Goal: Task Accomplishment & Management: Use online tool/utility

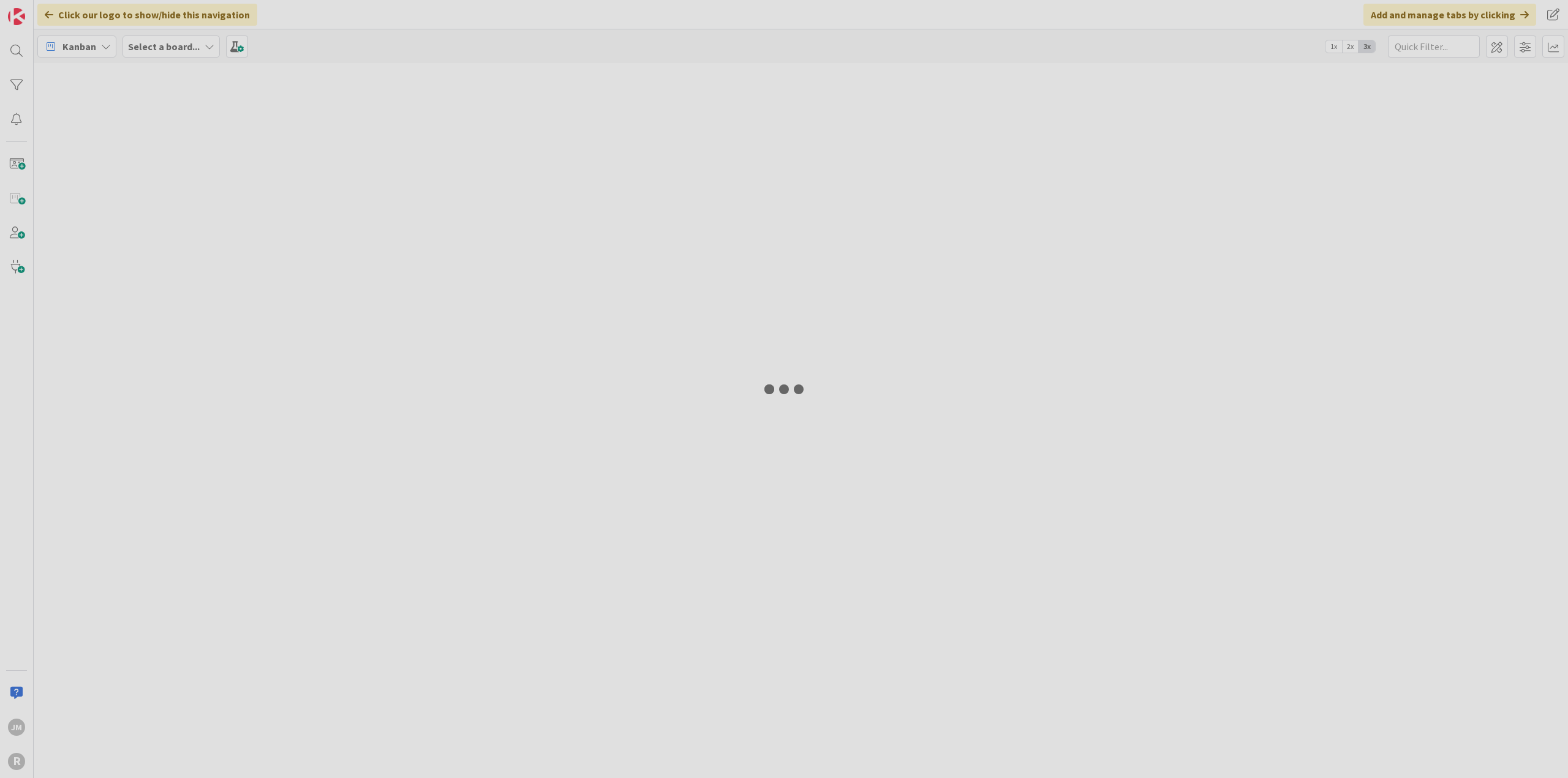
type input "[PERSON_NAME]"
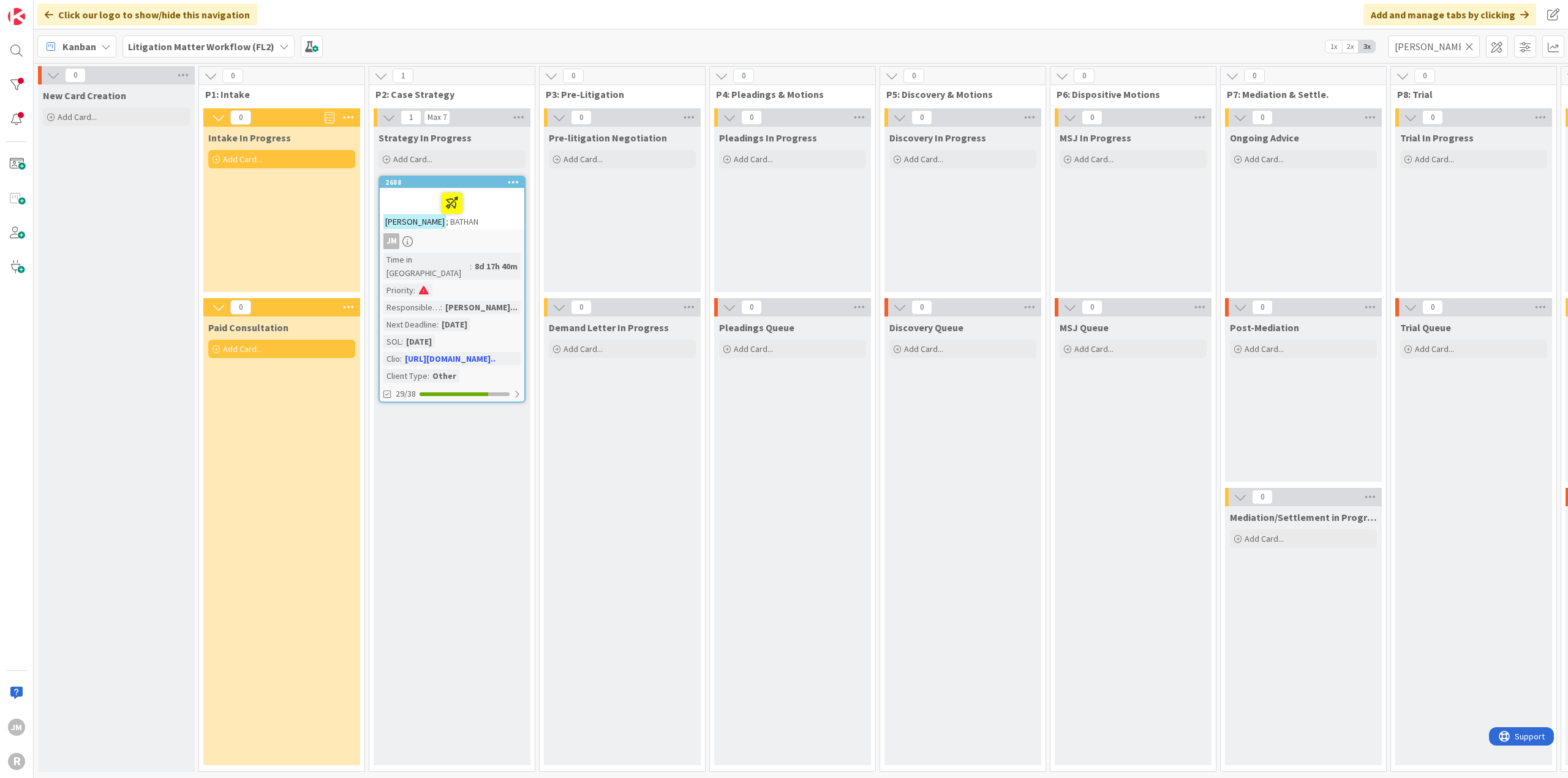
click at [103, 43] on icon at bounding box center [106, 47] width 10 height 10
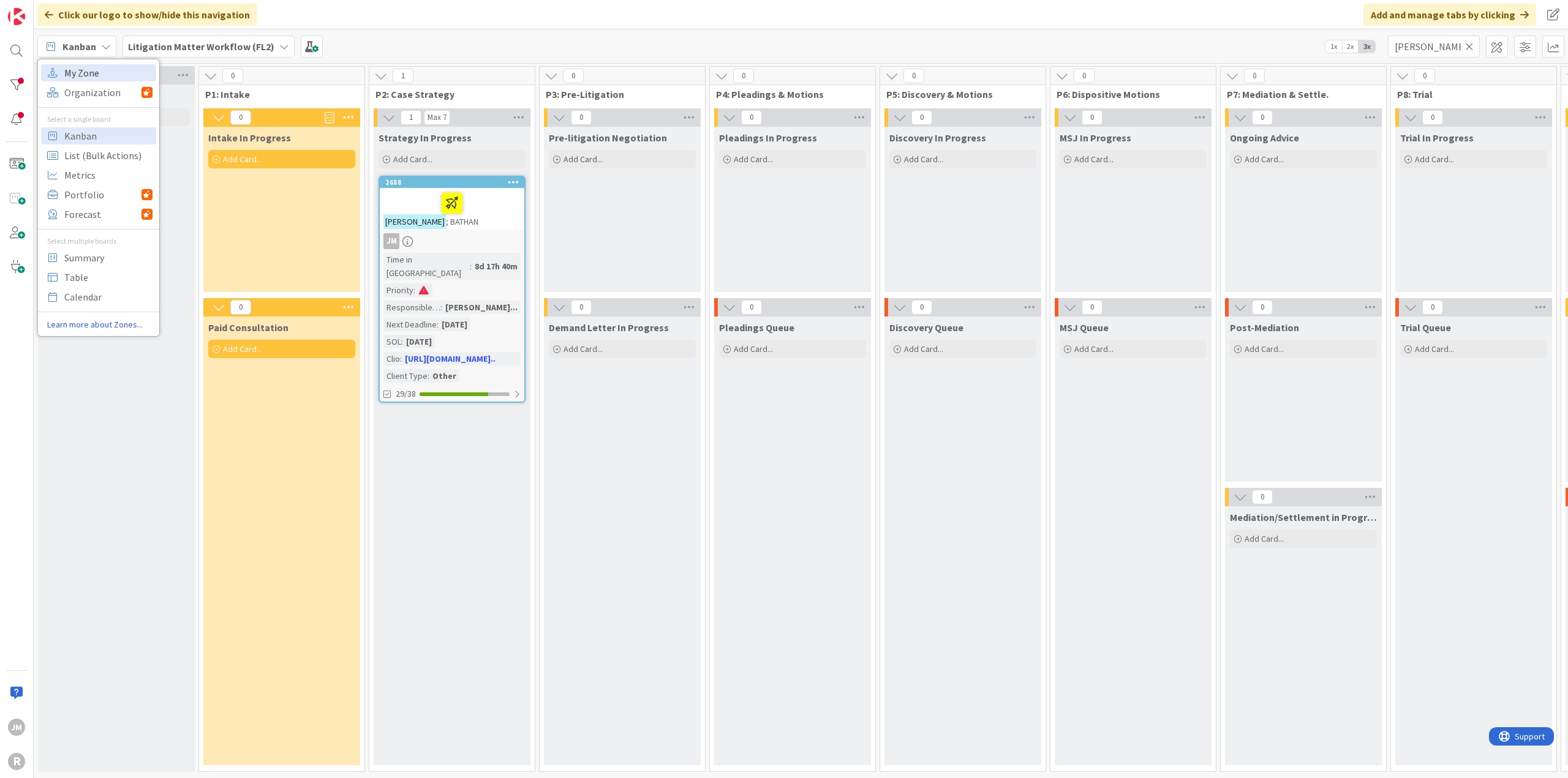
click at [96, 74] on span "My Zone" at bounding box center [108, 73] width 88 height 18
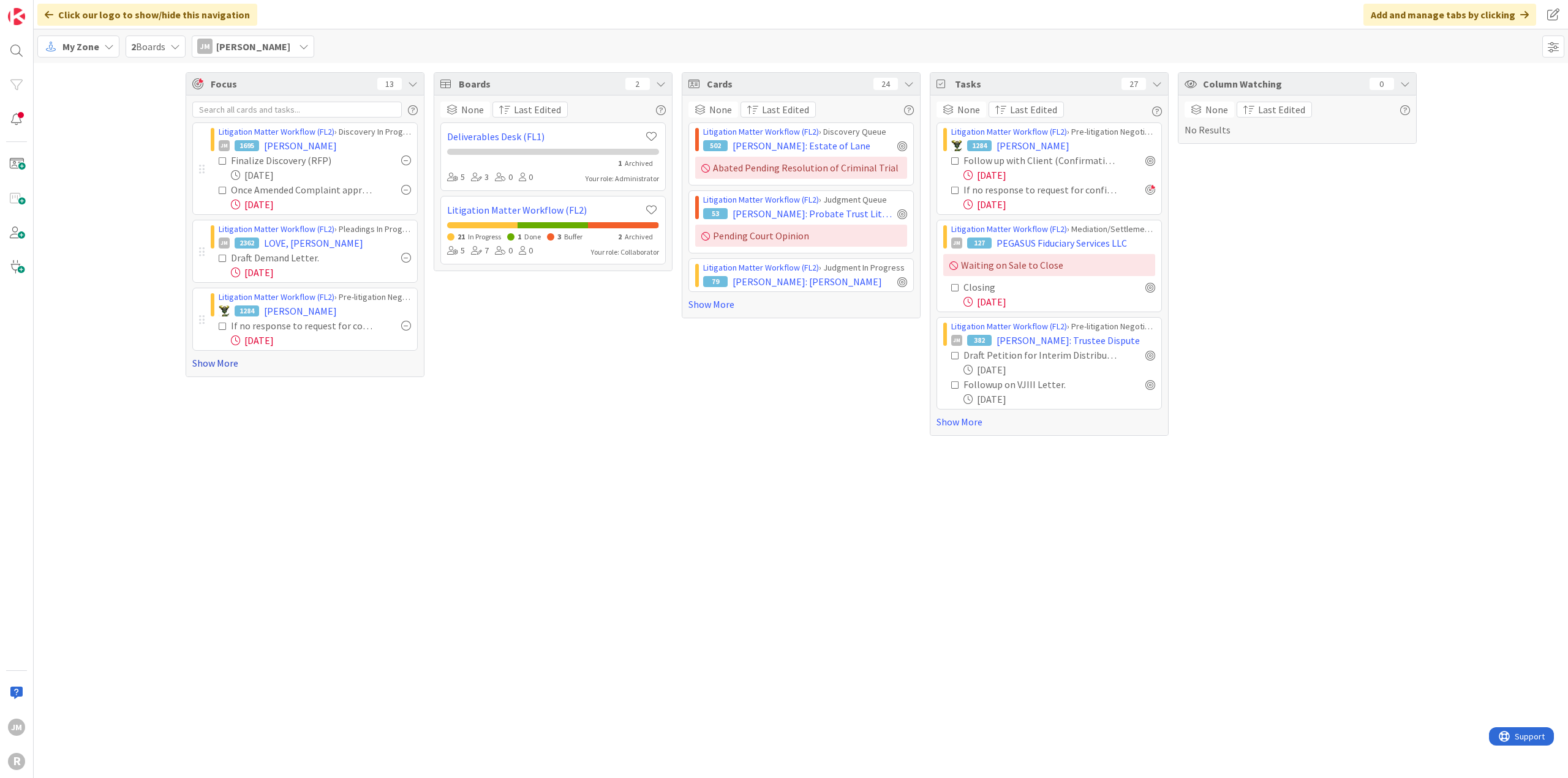
click at [198, 359] on link "Show More" at bounding box center [304, 363] width 225 height 15
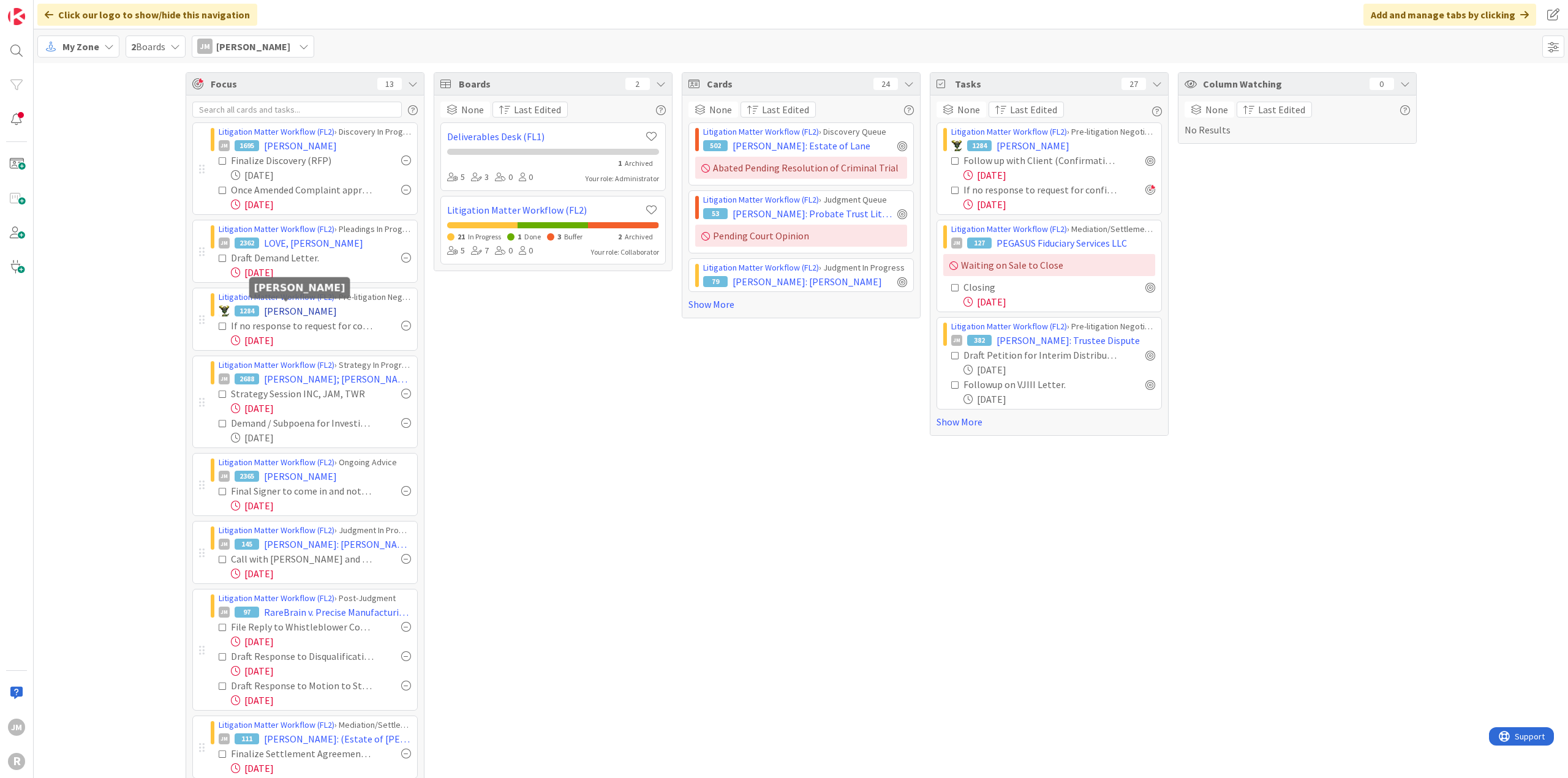
click at [279, 310] on span "KOHAN, Rhen" at bounding box center [300, 311] width 73 height 15
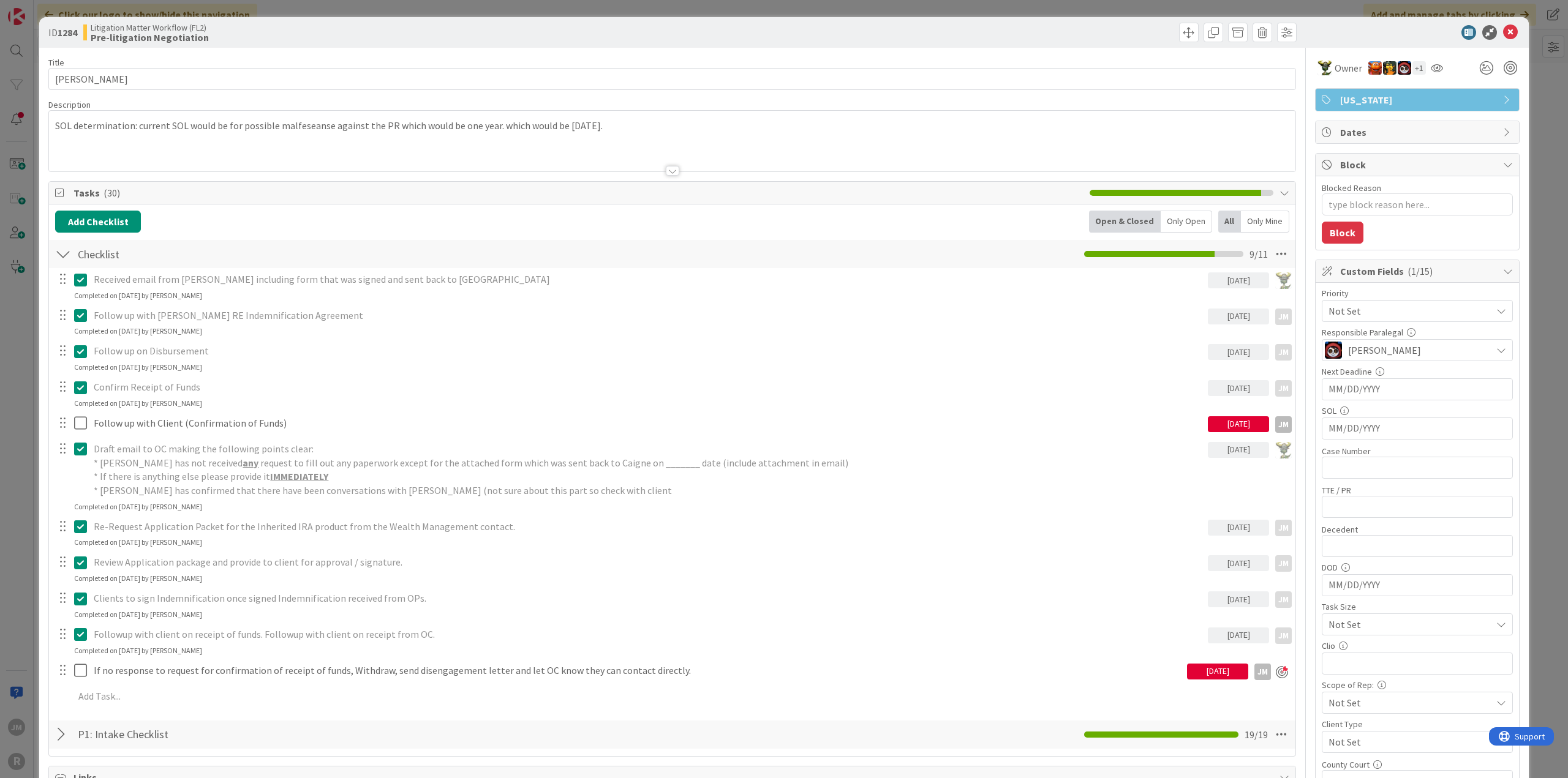
scroll to position [61, 0]
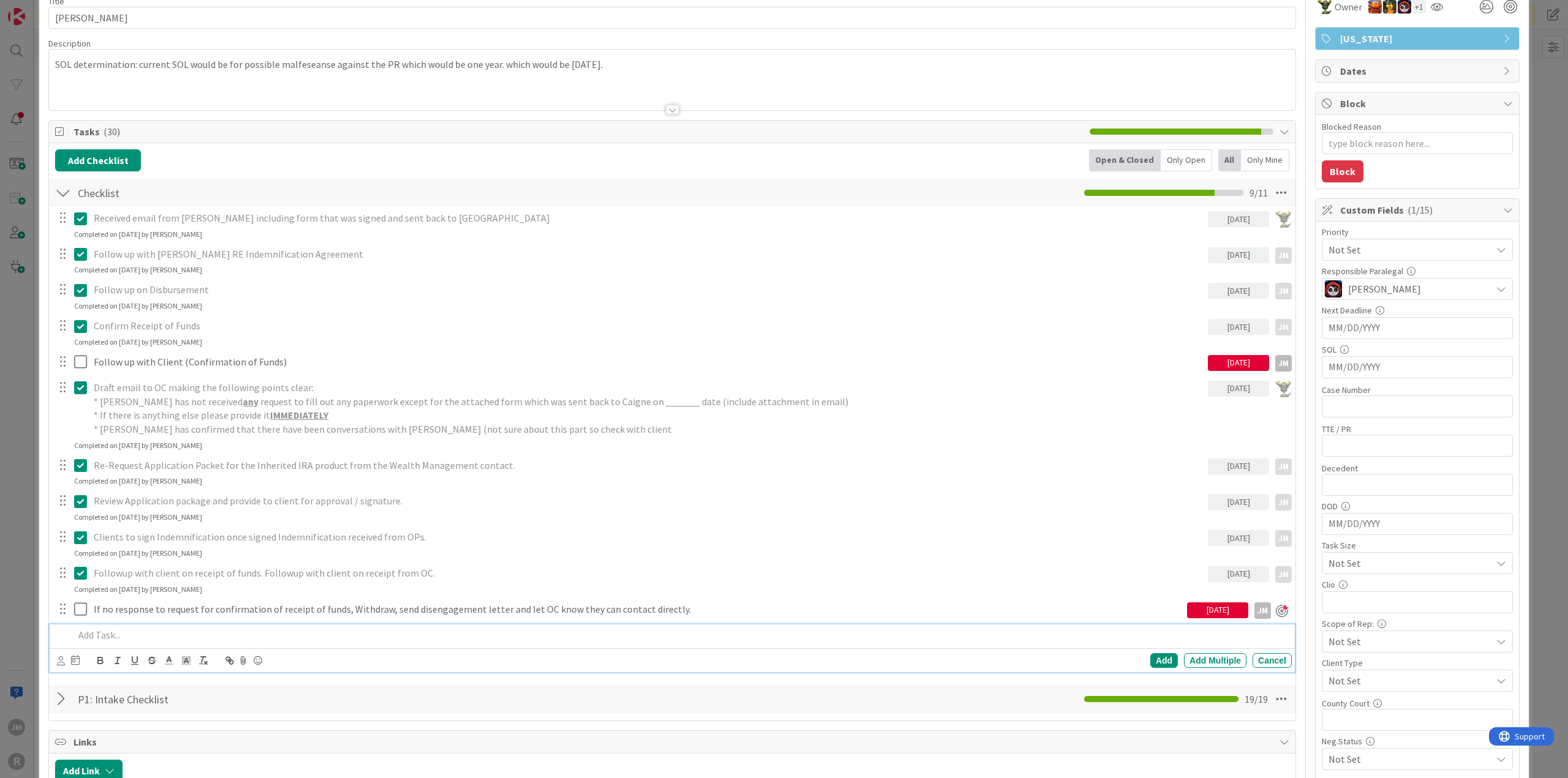
type textarea "x"
click at [154, 634] on p at bounding box center [680, 635] width 1213 height 14
click at [63, 657] on icon at bounding box center [61, 660] width 8 height 9
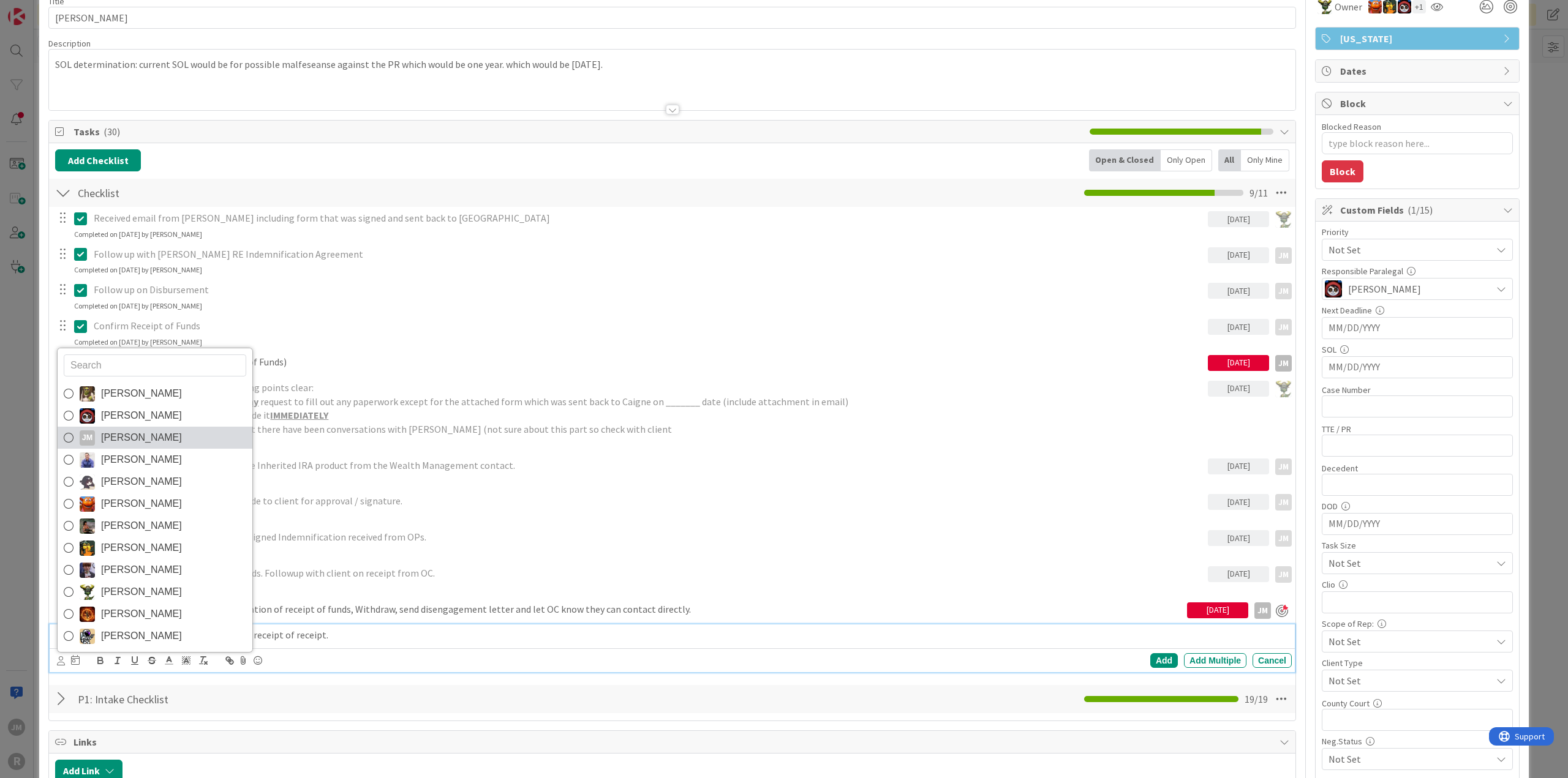
click at [73, 439] on link "JM Jeff Myers" at bounding box center [155, 438] width 195 height 22
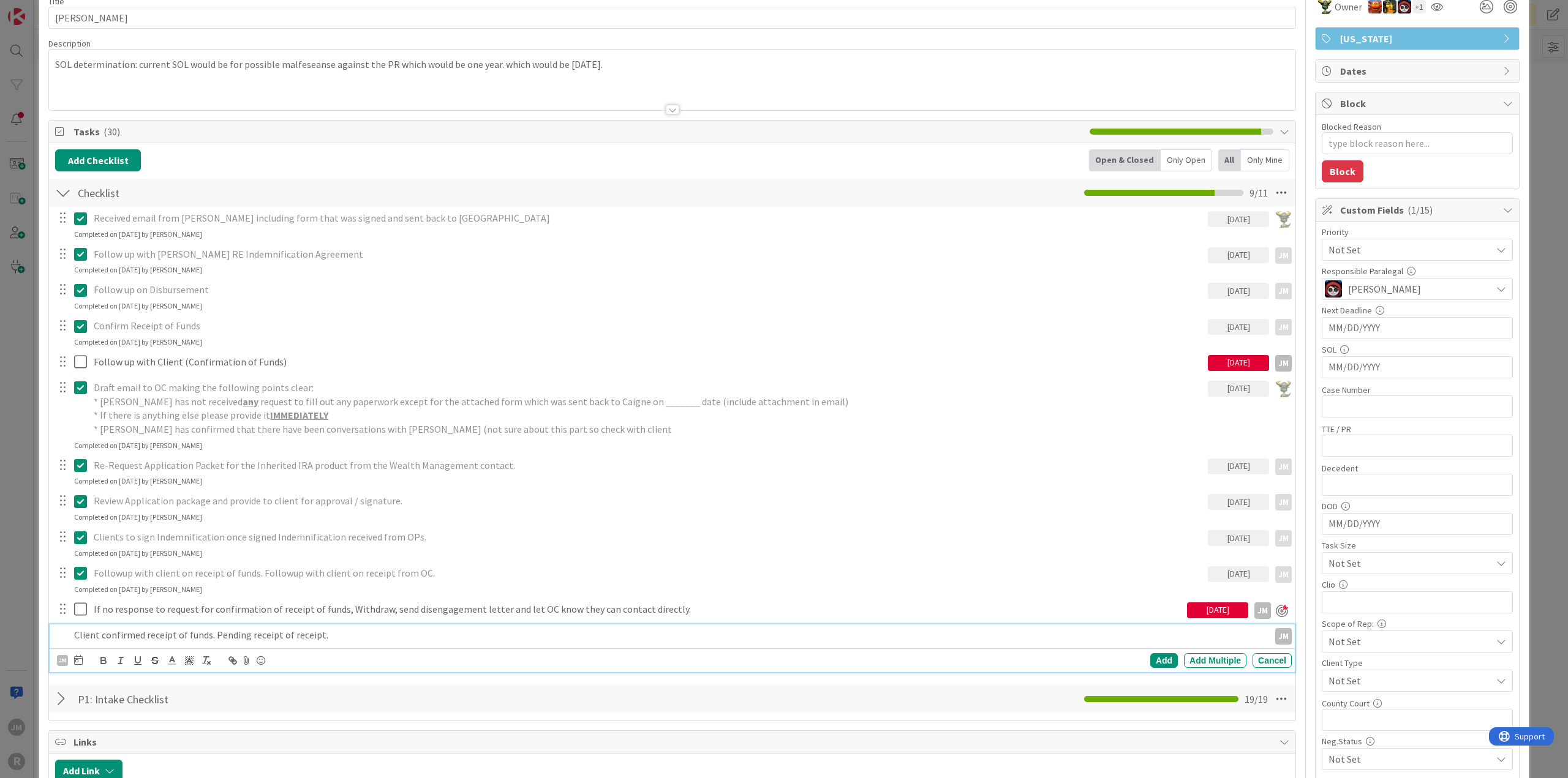
click at [73, 654] on div "JM Devine Gines Jasmin Sanchez JM Jeff Myers John Grant Kelly Nguyen Kiara Adam…" at bounding box center [69, 661] width 26 height 15
click at [77, 658] on icon at bounding box center [78, 660] width 8 height 10
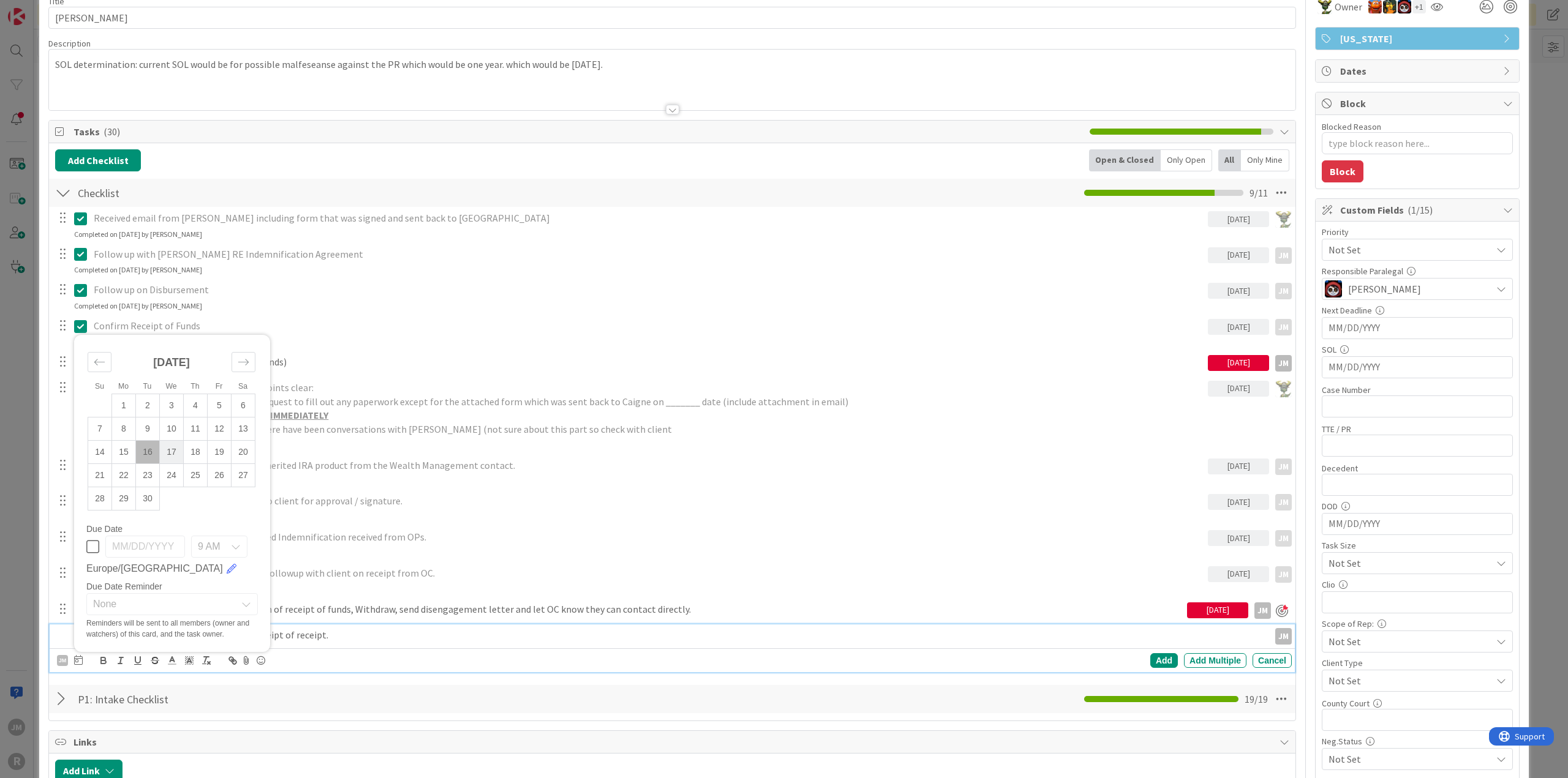
click at [171, 449] on td "17" at bounding box center [171, 452] width 24 height 23
click at [1159, 657] on div "Add" at bounding box center [1163, 661] width 27 height 15
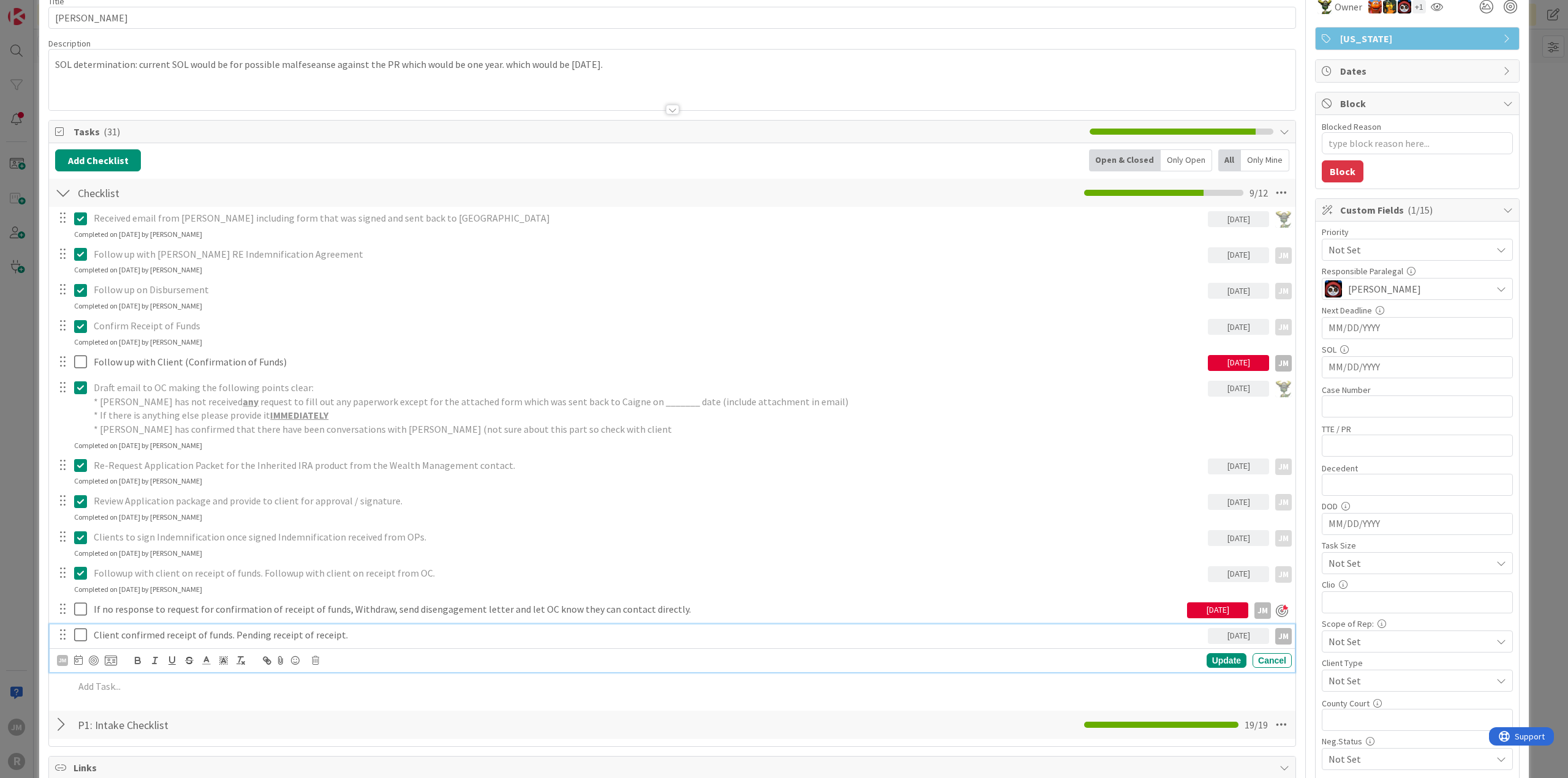
drag, startPoint x: 141, startPoint y: 630, endPoint x: 136, endPoint y: 634, distance: 6.4
click at [141, 630] on p "Client confirmed receipt of funds. Pending receipt of receipt." at bounding box center [648, 635] width 1109 height 14
click at [93, 659] on div at bounding box center [94, 661] width 10 height 10
click at [1216, 660] on div "Update" at bounding box center [1226, 662] width 40 height 15
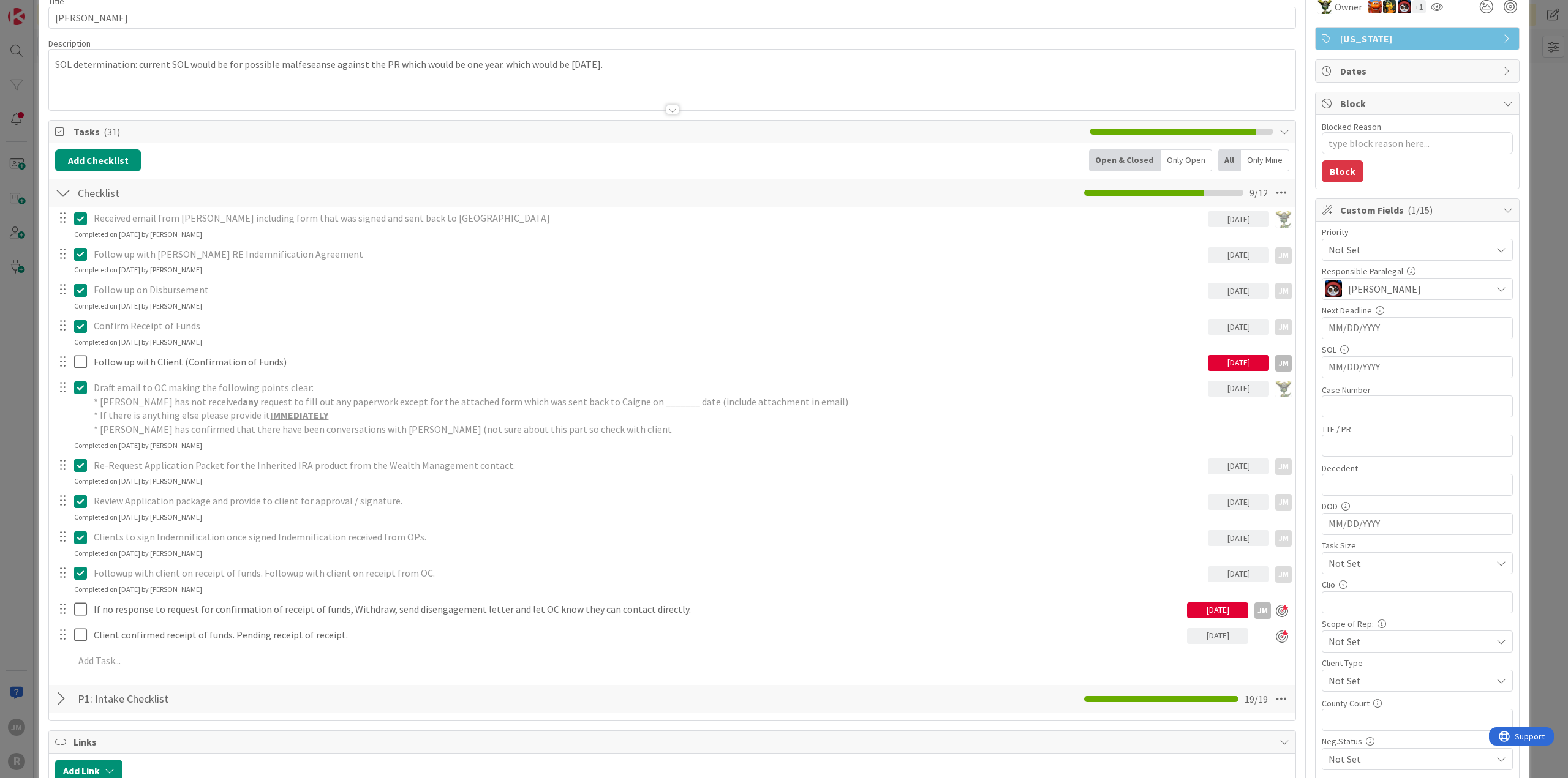
click at [12, 546] on div "ID 1284 Litigation Matter Workflow (FL2) Pre-litigation Negotiation Title 11 / …" at bounding box center [784, 389] width 1568 height 778
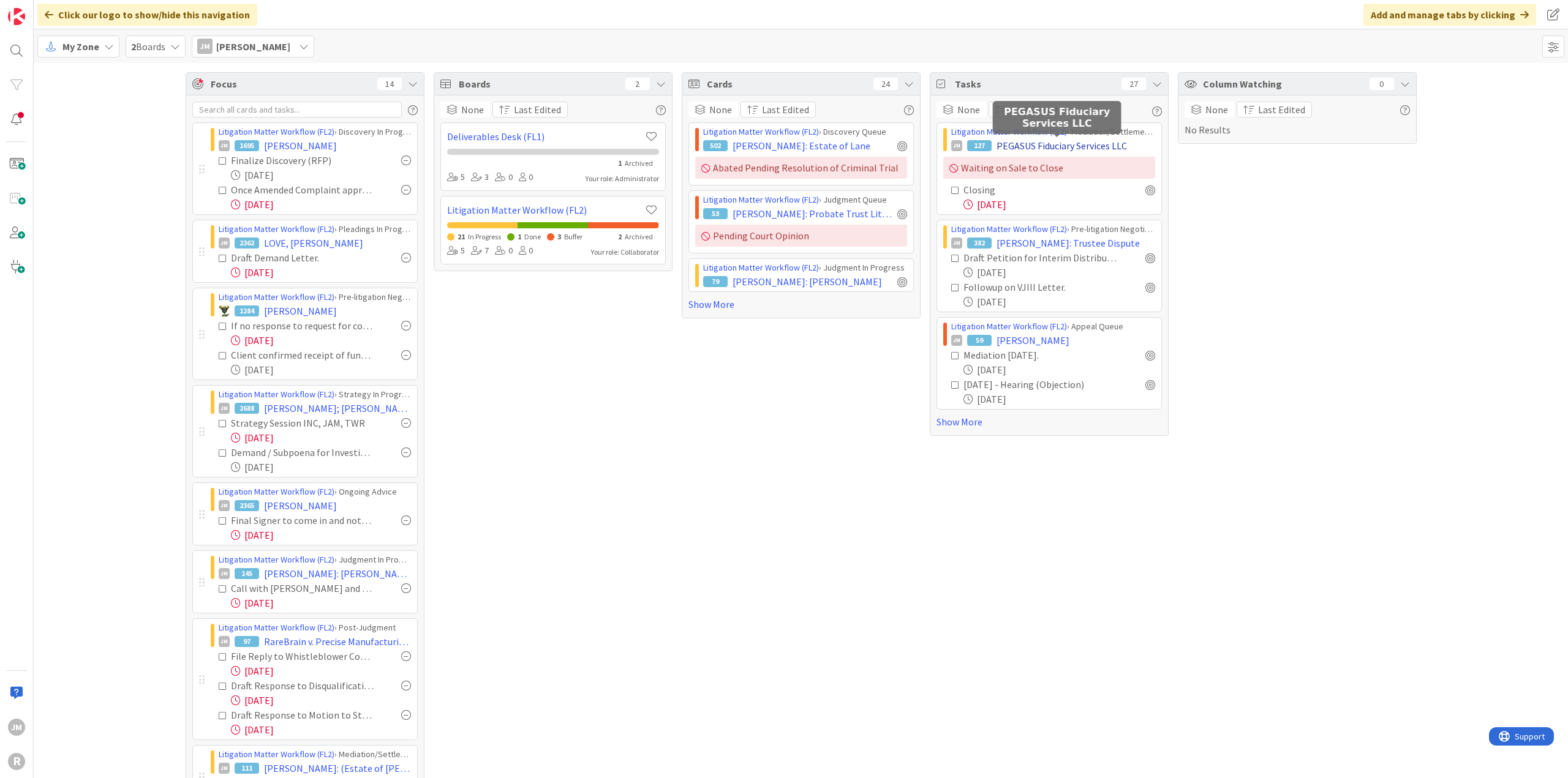
click at [1038, 145] on span "PEGASUS Fiduciary Services LLC" at bounding box center [1062, 146] width 130 height 15
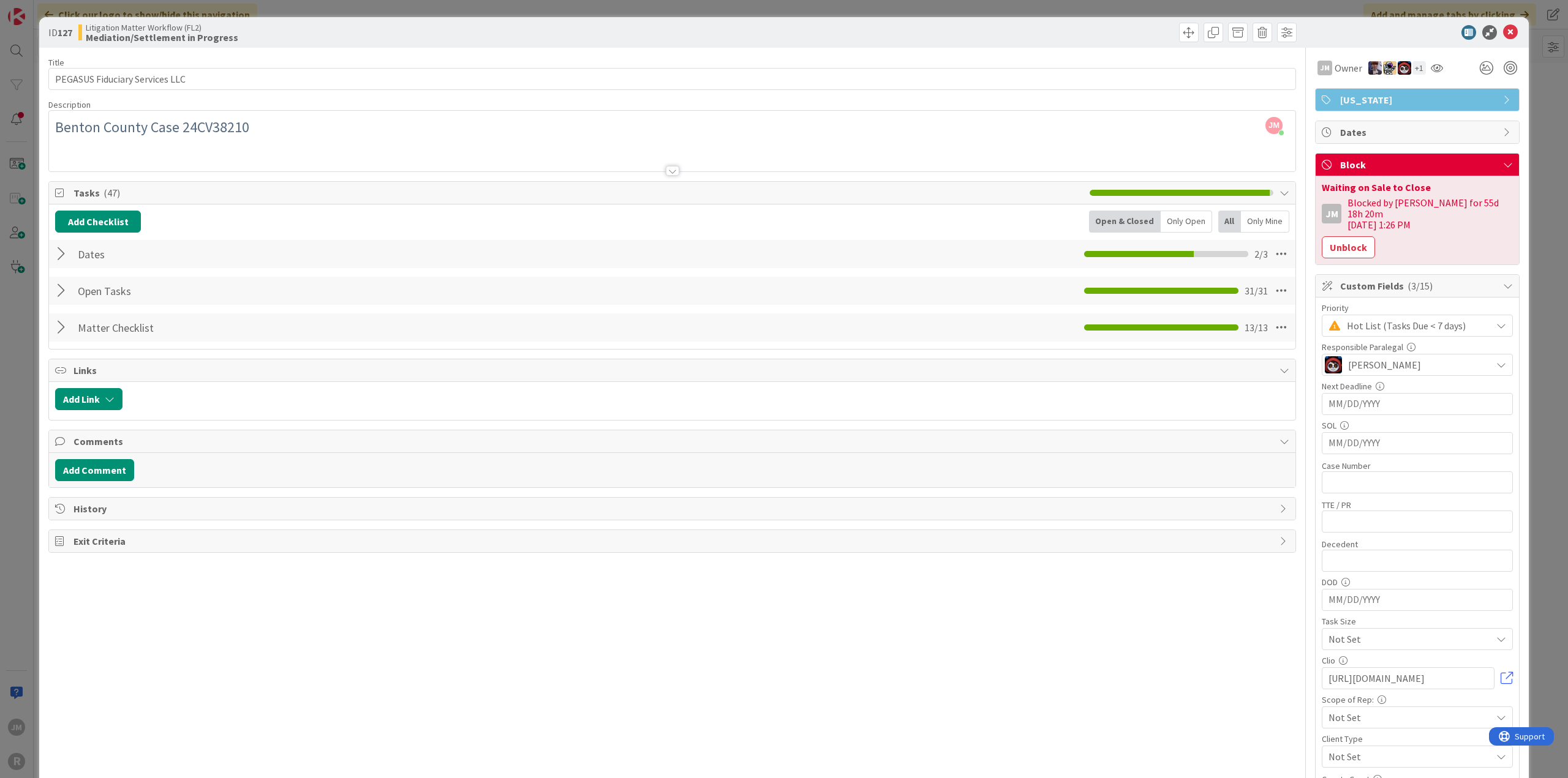
click at [125, 190] on span "Tasks ( 47 )" at bounding box center [578, 193] width 1010 height 15
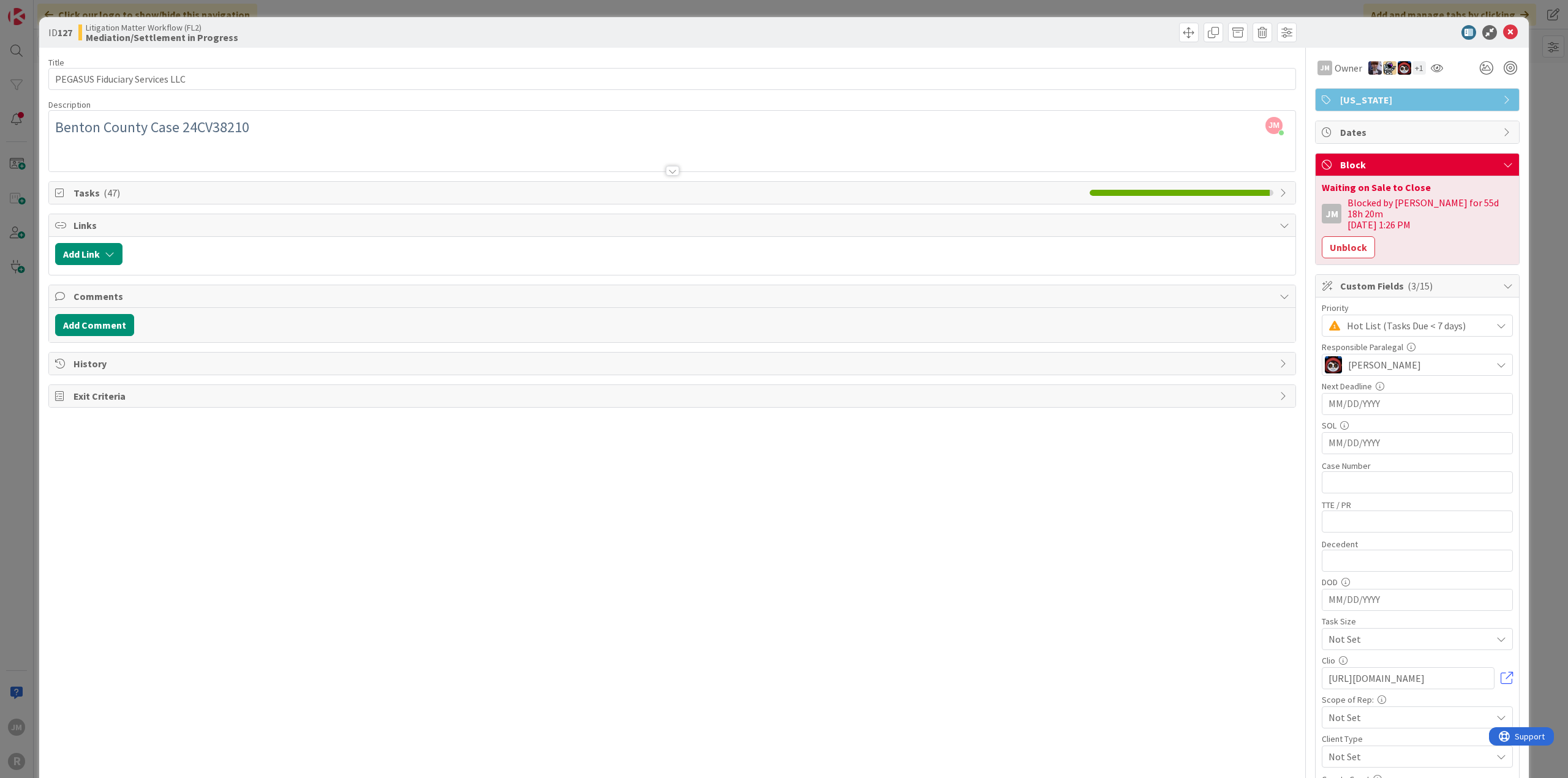
click at [92, 194] on span "Tasks ( 47 )" at bounding box center [578, 193] width 1010 height 15
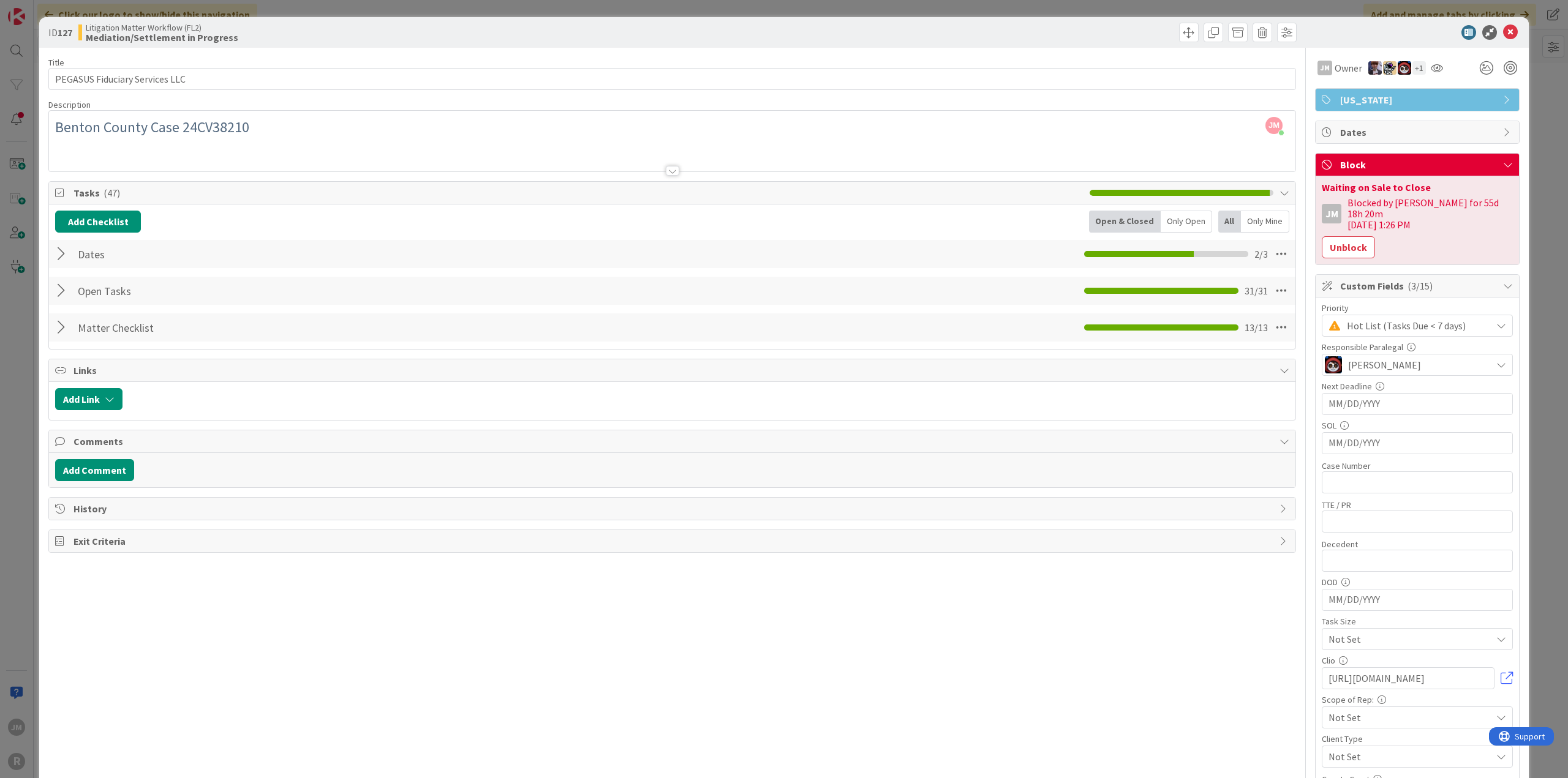
click at [60, 330] on div at bounding box center [63, 327] width 16 height 22
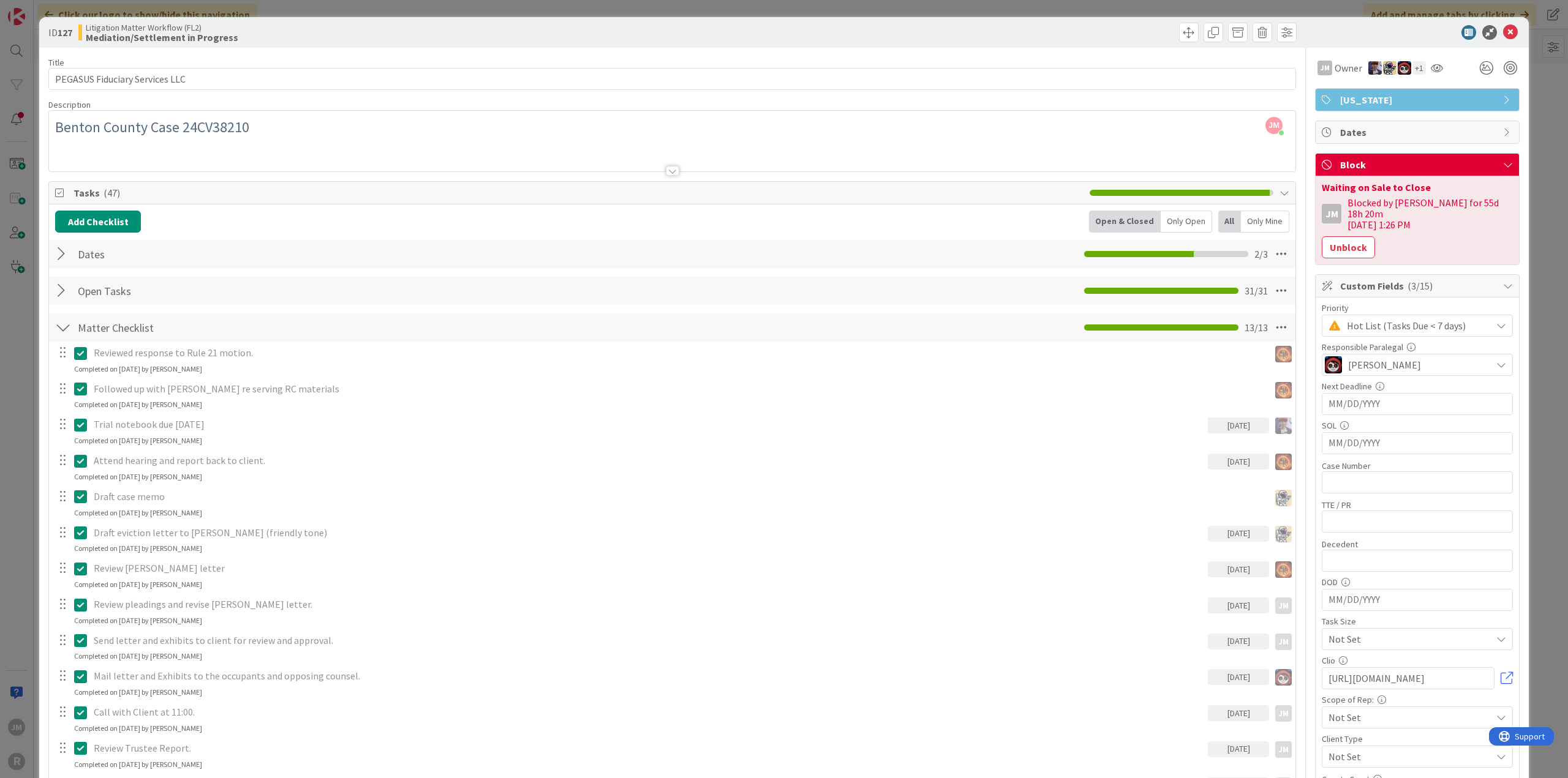
click at [101, 185] on span "Tasks ( 47 )" at bounding box center [578, 193] width 1010 height 15
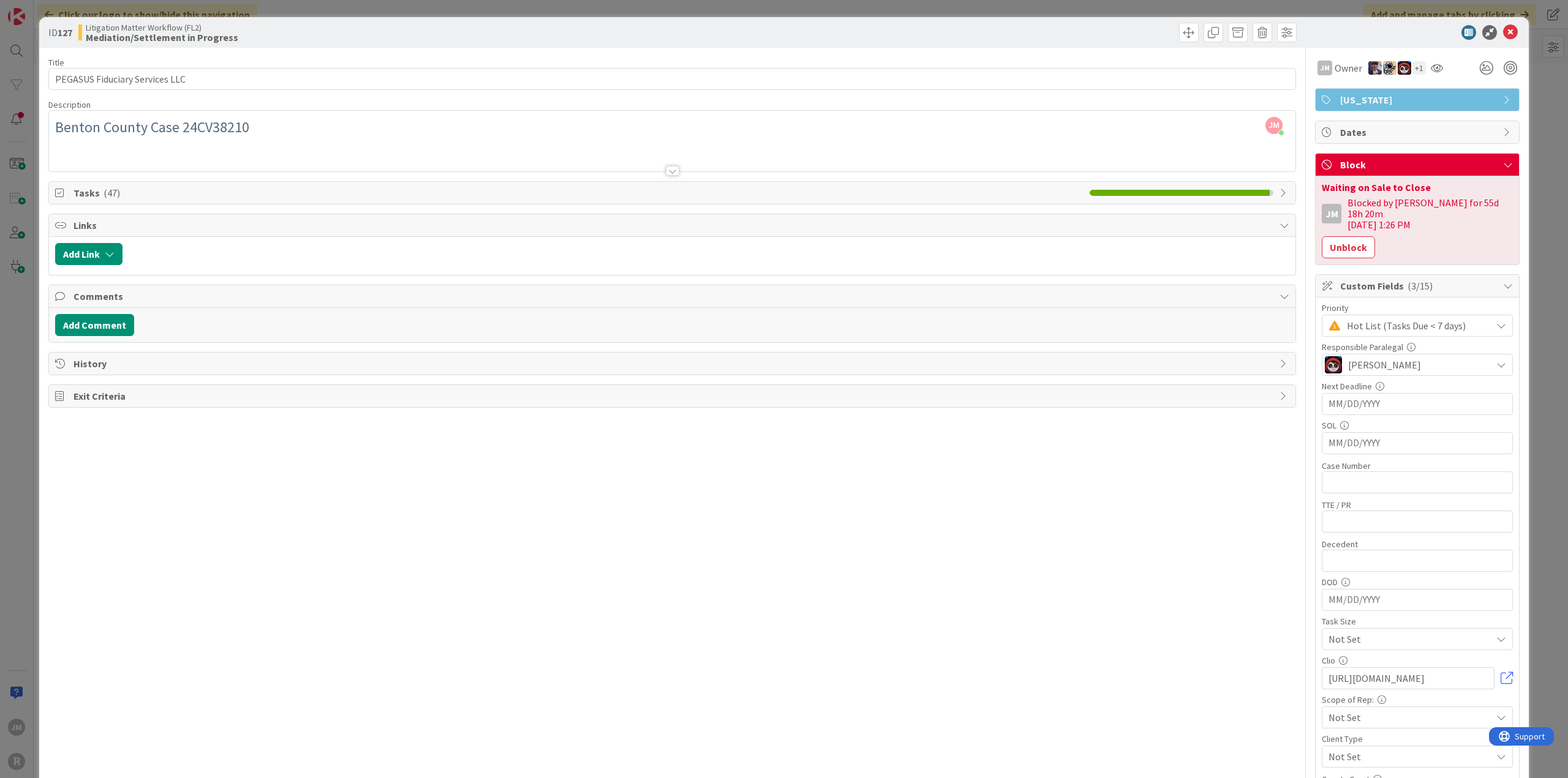
click at [97, 193] on span "Tasks ( 47 )" at bounding box center [578, 193] width 1010 height 15
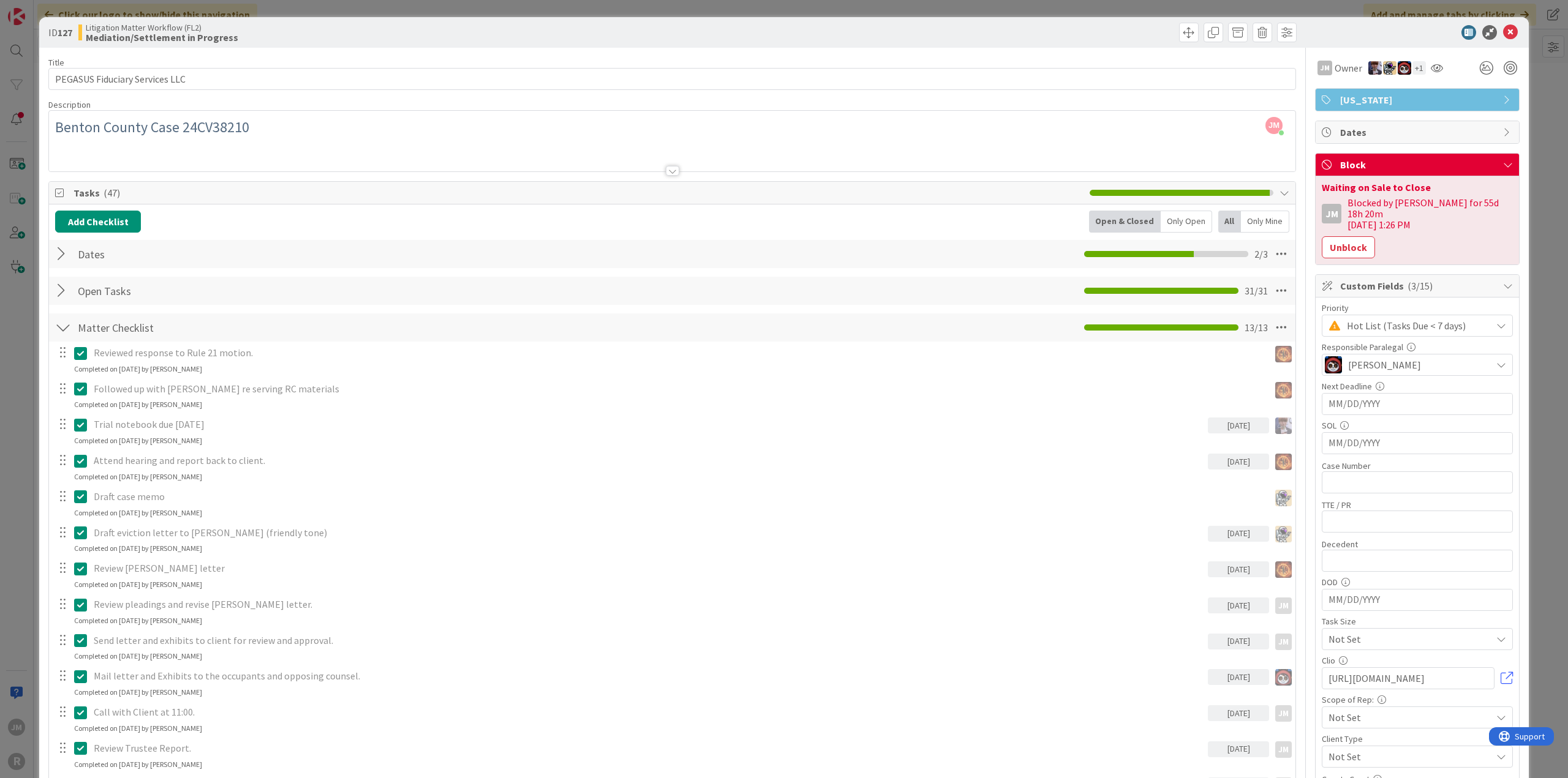
click at [1279, 190] on icon at bounding box center [1284, 193] width 10 height 10
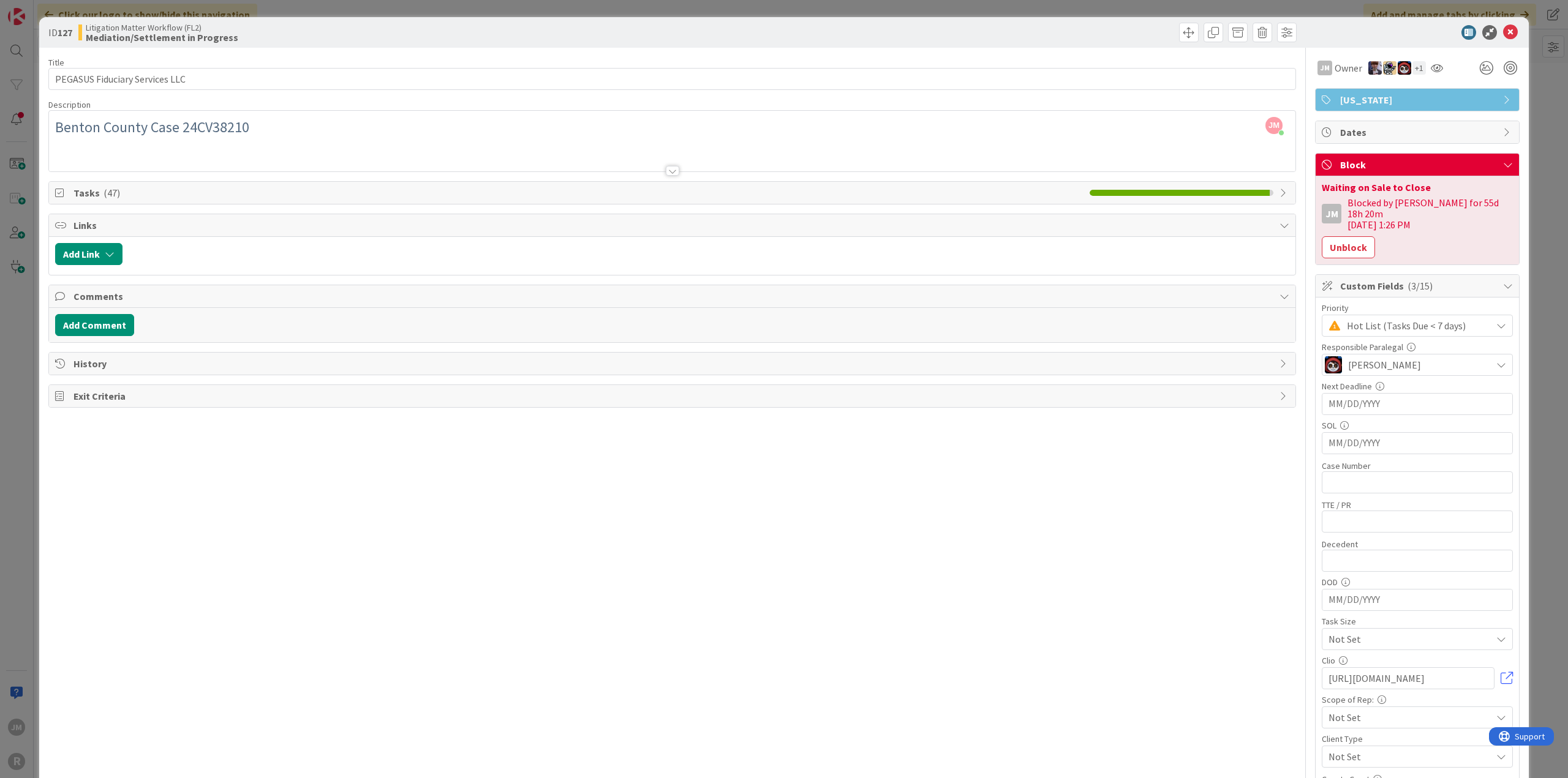
click at [1279, 192] on icon at bounding box center [1284, 193] width 10 height 10
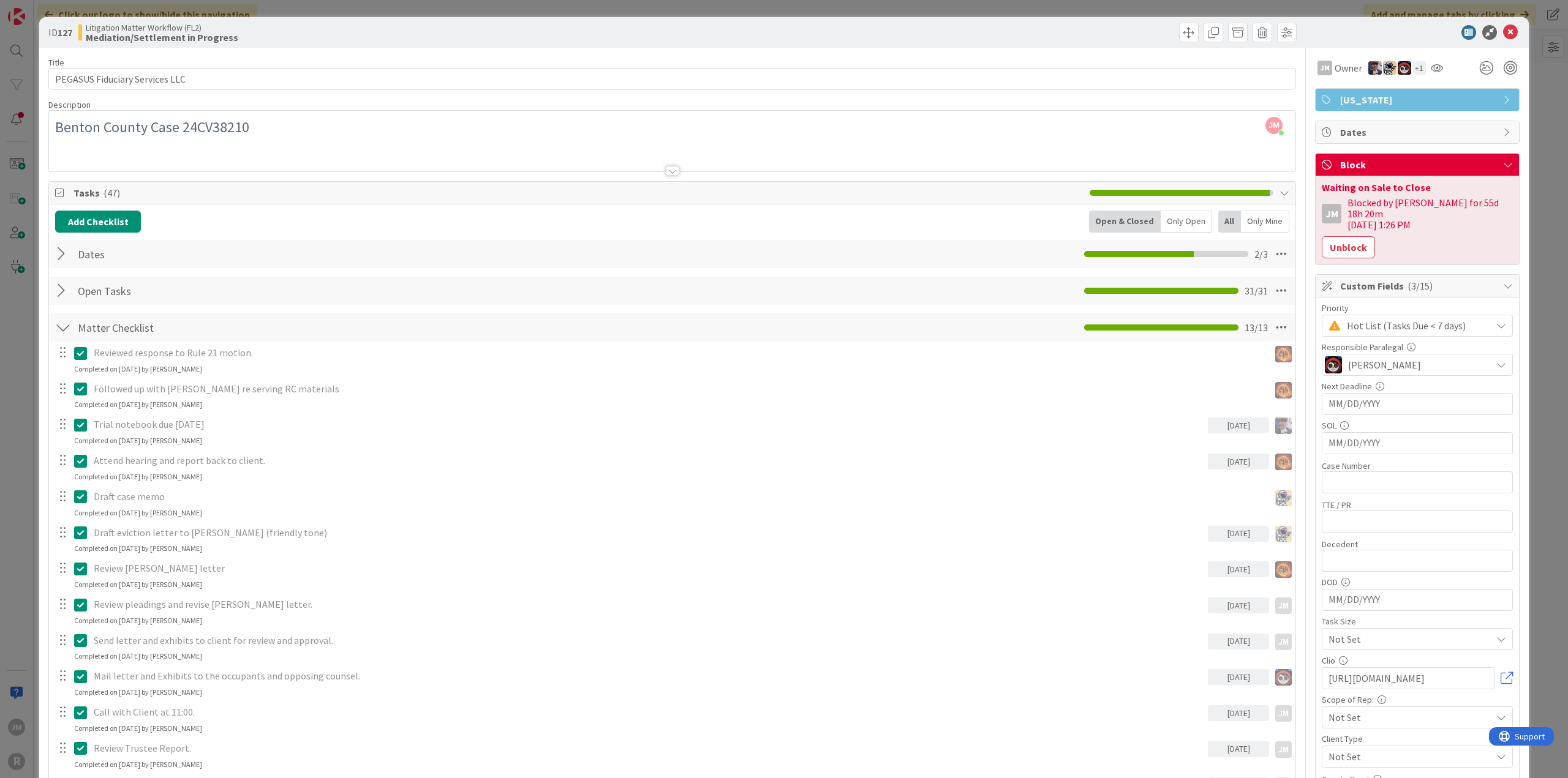
click at [100, 193] on span "Tasks ( 47 )" at bounding box center [578, 193] width 1010 height 15
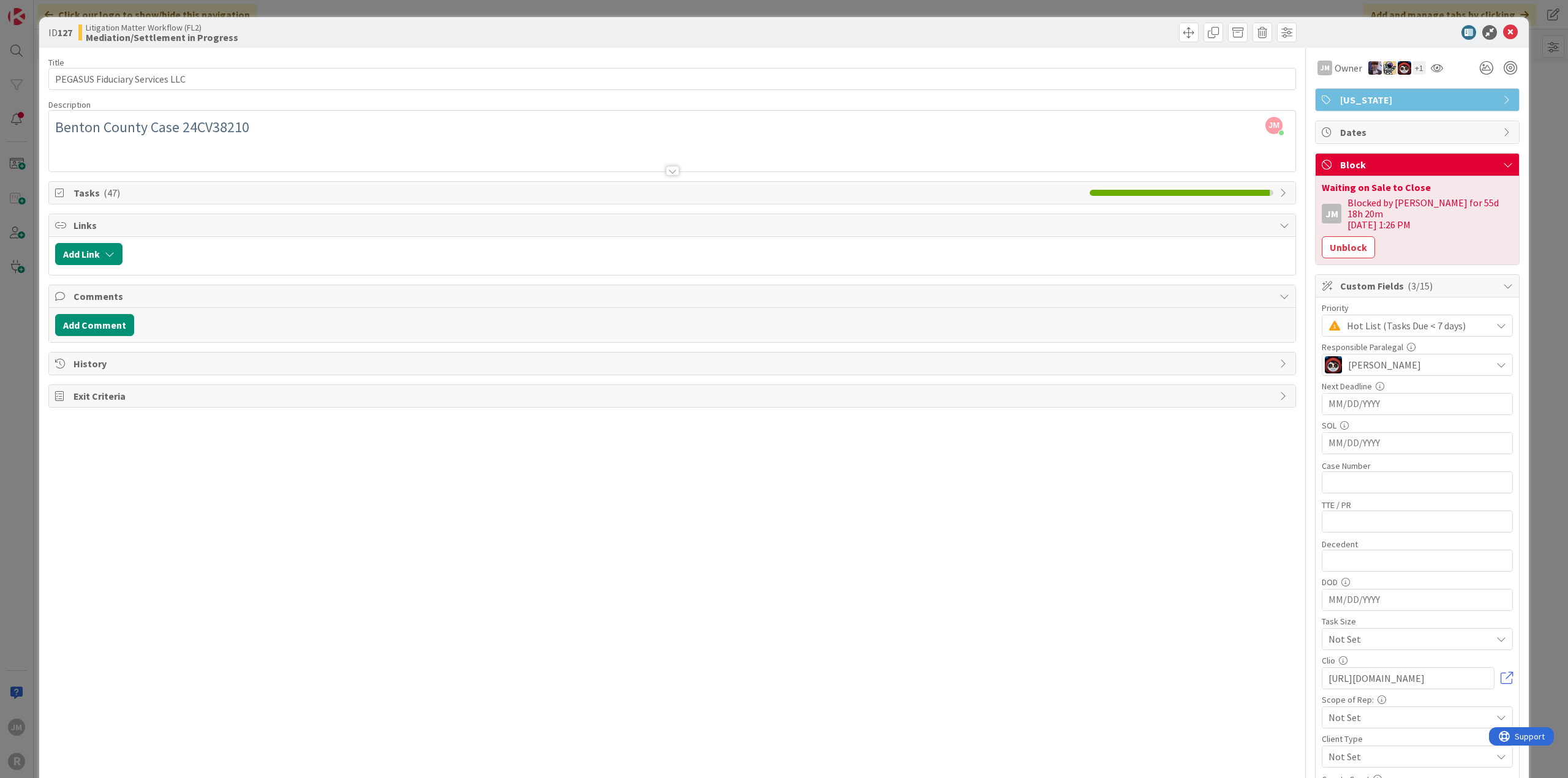
click at [104, 192] on span "( 47 )" at bounding box center [112, 193] width 16 height 12
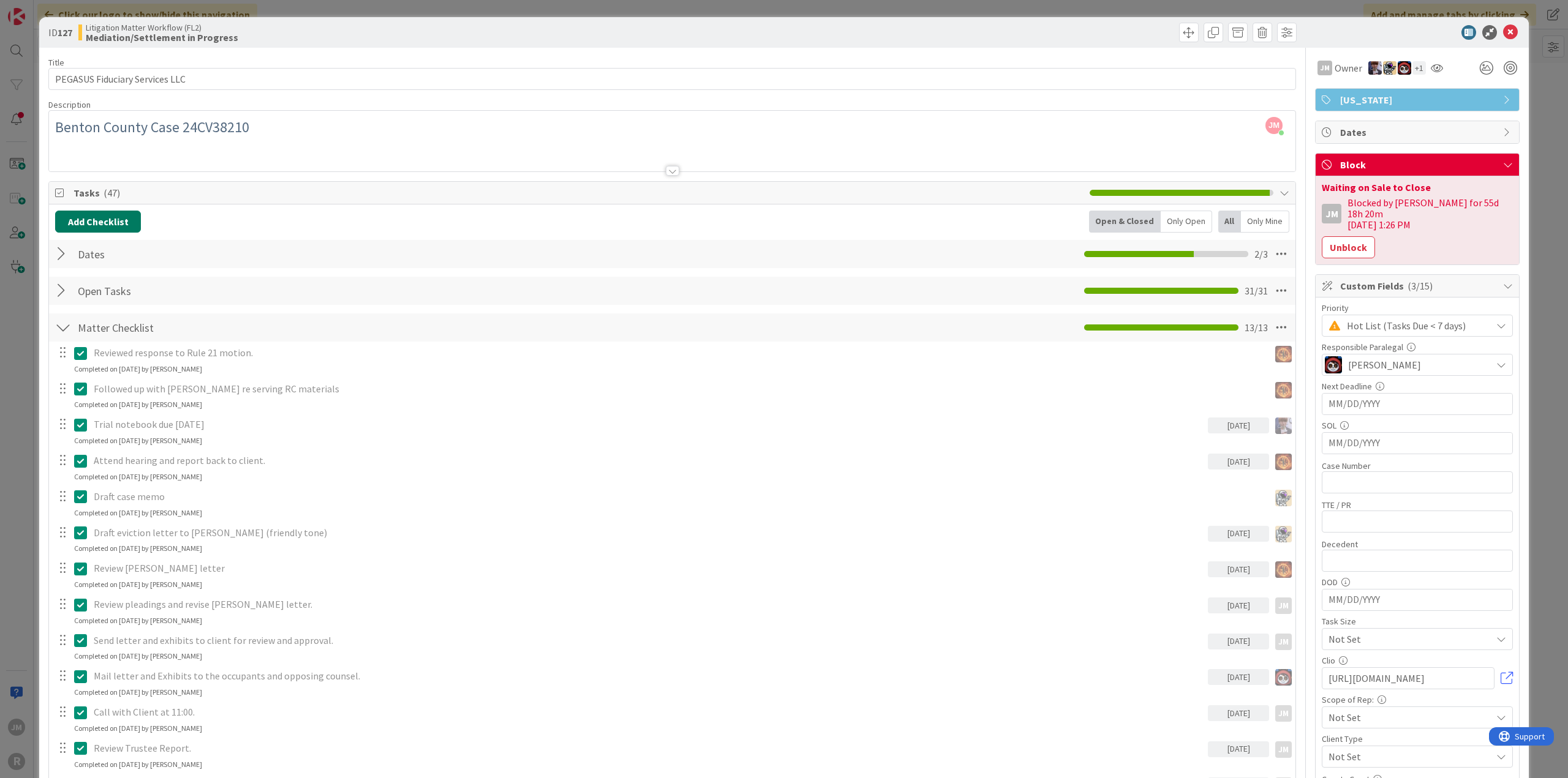
click at [107, 219] on button "Add Checklist" at bounding box center [98, 222] width 86 height 22
click at [200, 194] on span "Tasks ( 47 )" at bounding box center [578, 193] width 1010 height 15
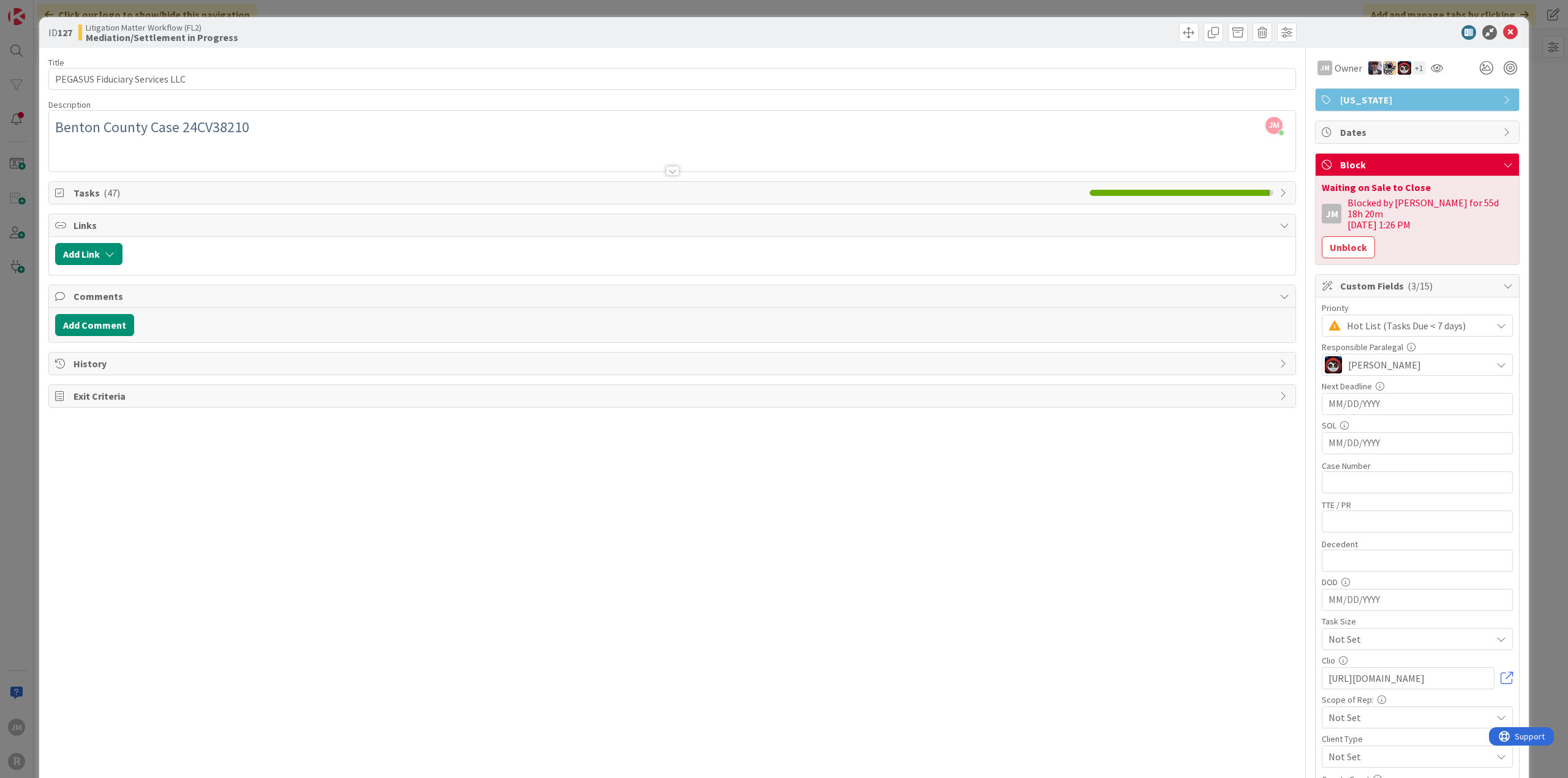
click at [86, 194] on span "Tasks ( 47 )" at bounding box center [578, 193] width 1010 height 15
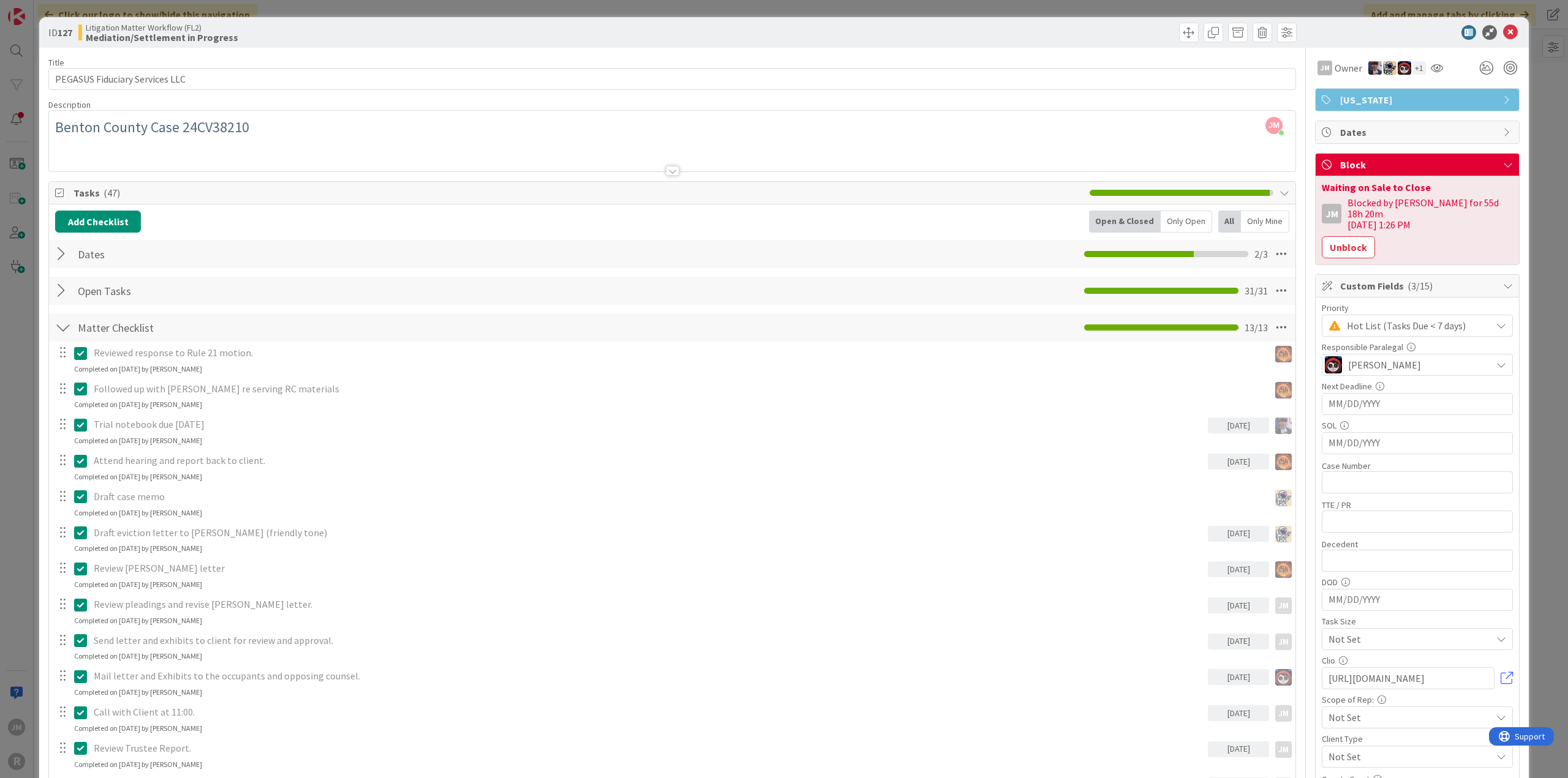
click at [61, 189] on icon at bounding box center [61, 193] width 12 height 10
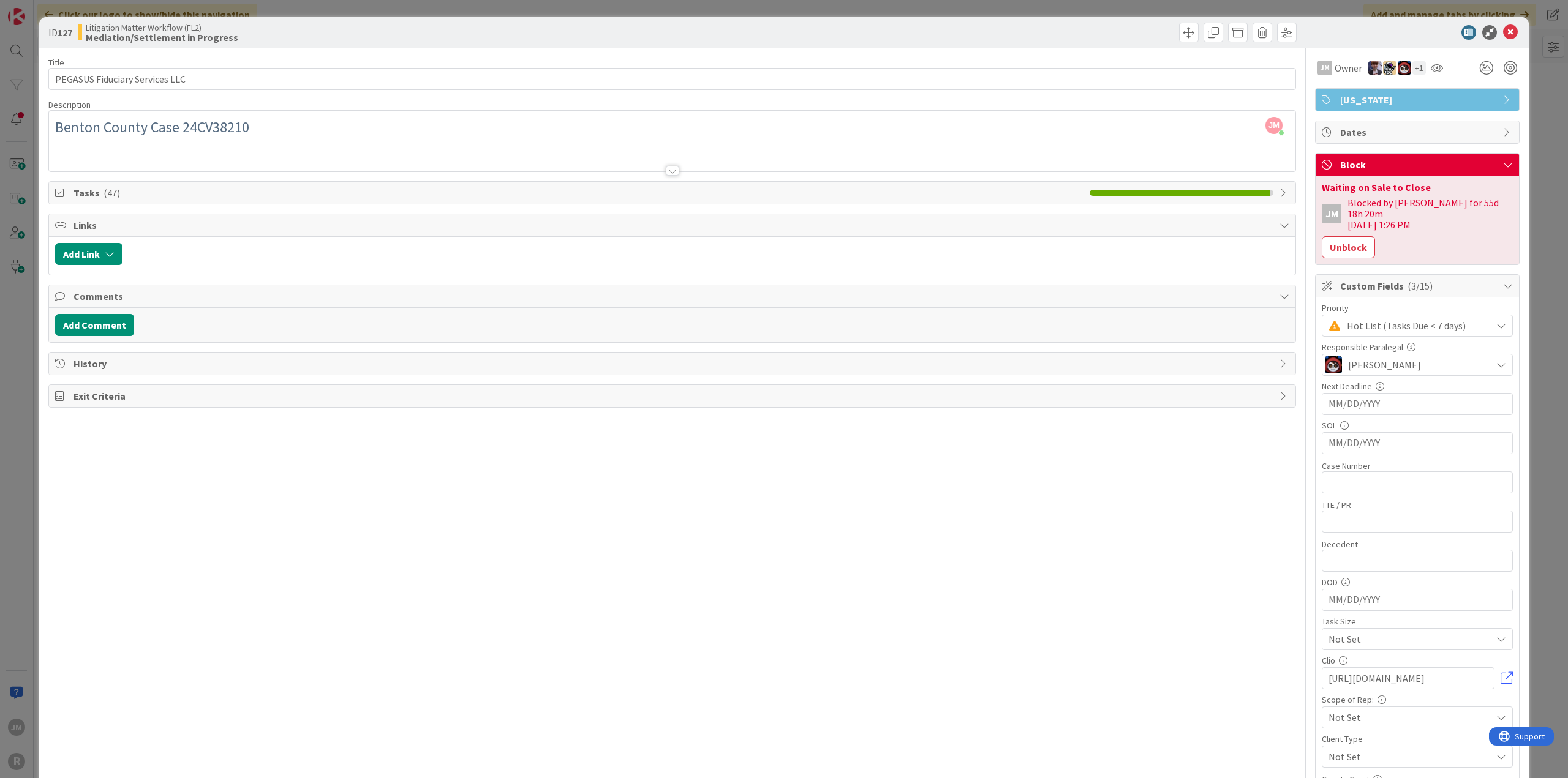
click at [61, 189] on icon at bounding box center [61, 193] width 12 height 10
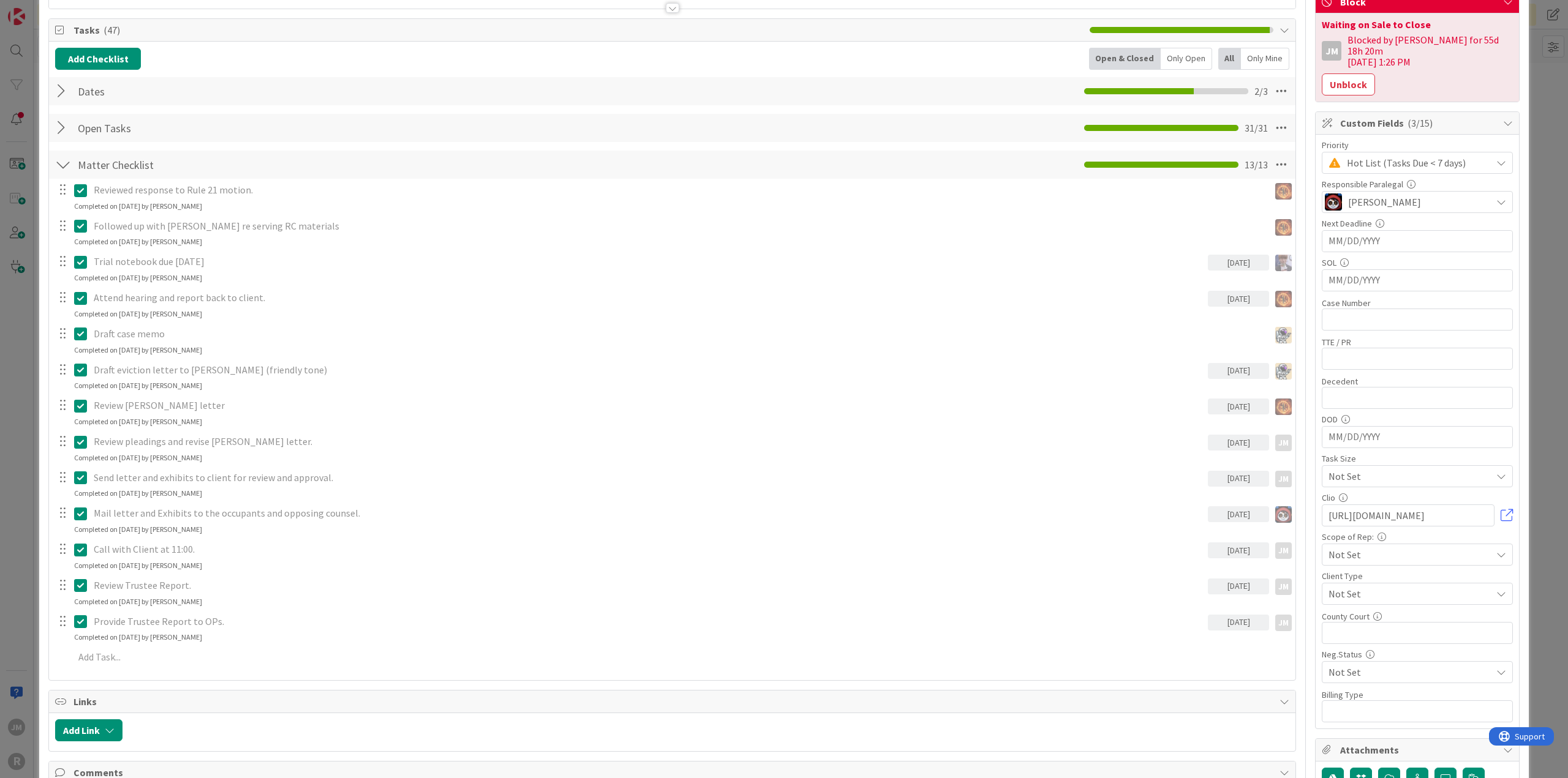
scroll to position [61, 0]
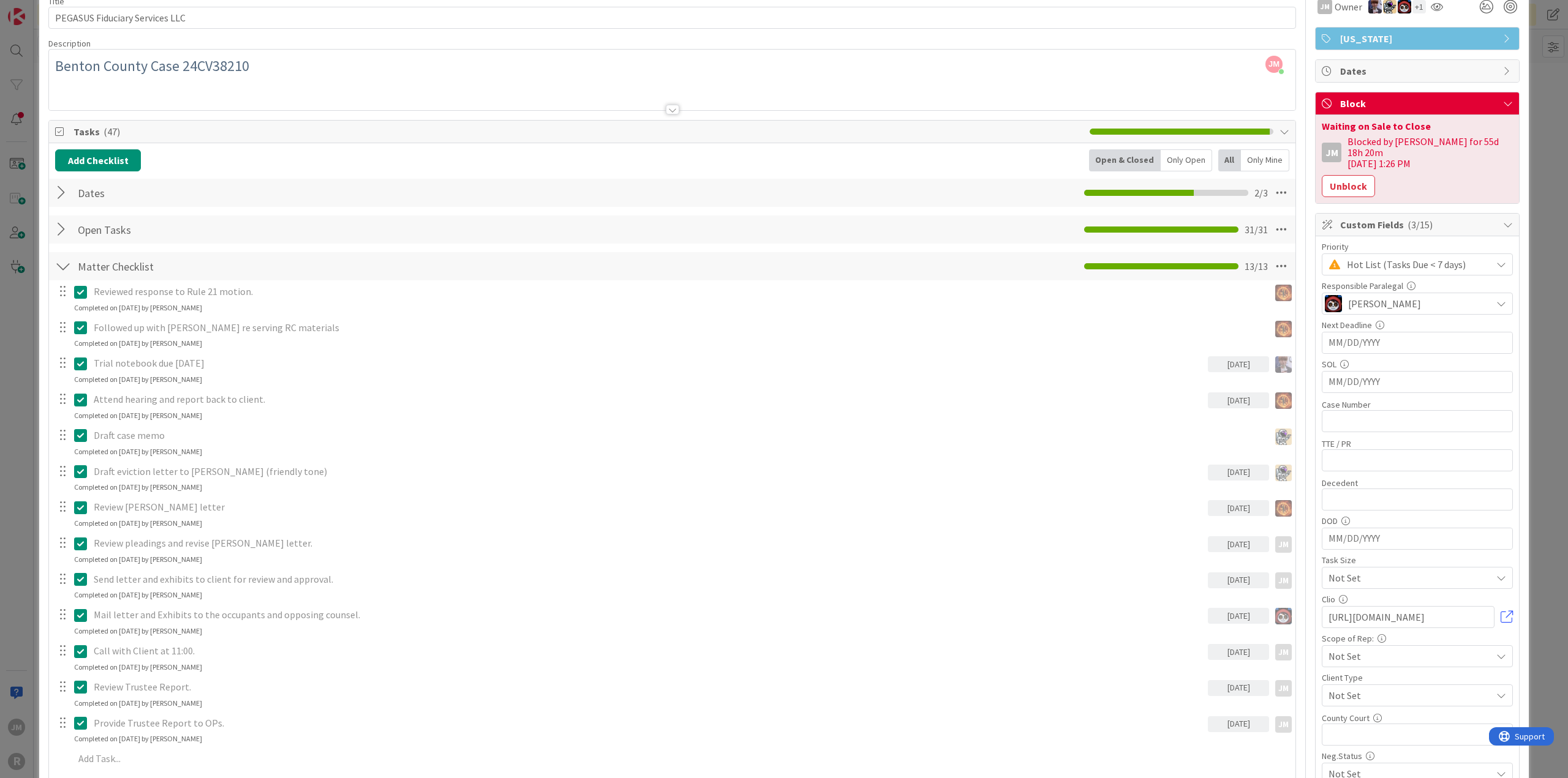
click at [59, 225] on div at bounding box center [63, 229] width 16 height 22
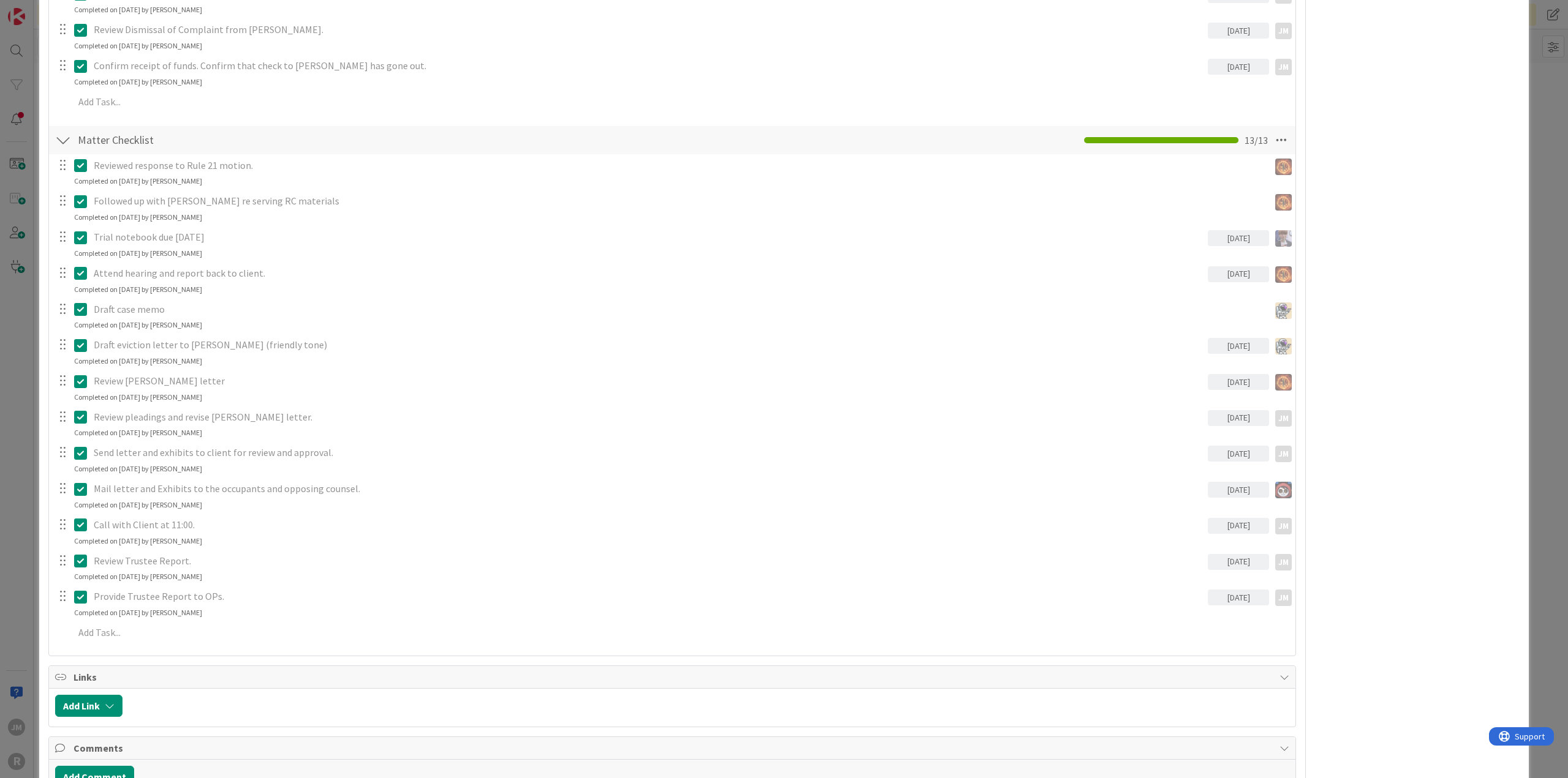
scroll to position [1154, 0]
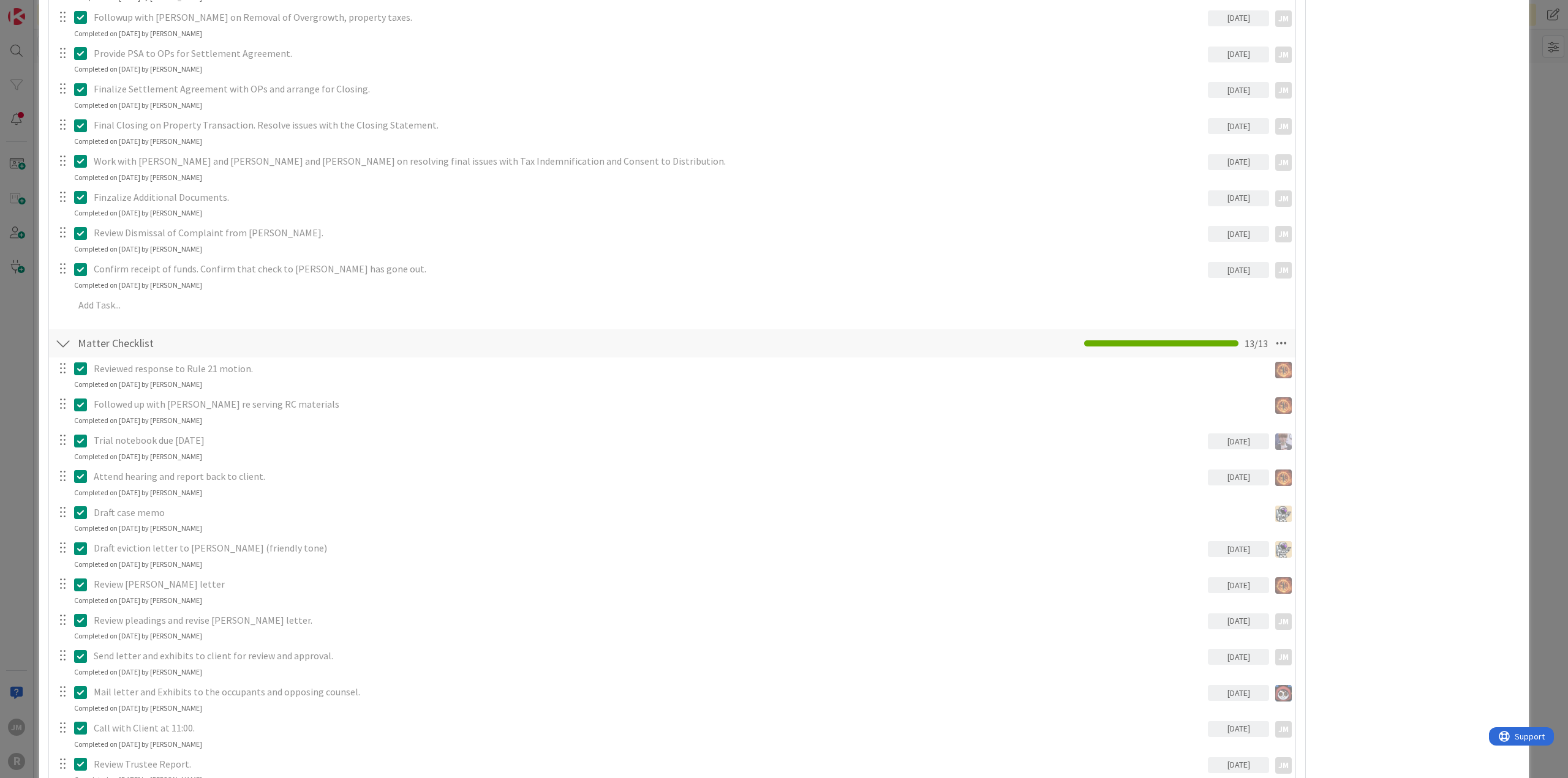
click at [16, 473] on div "ID 127 Litigation Matter Workflow (FL2) Mediation/Settlement in Progress Title …" at bounding box center [784, 389] width 1568 height 778
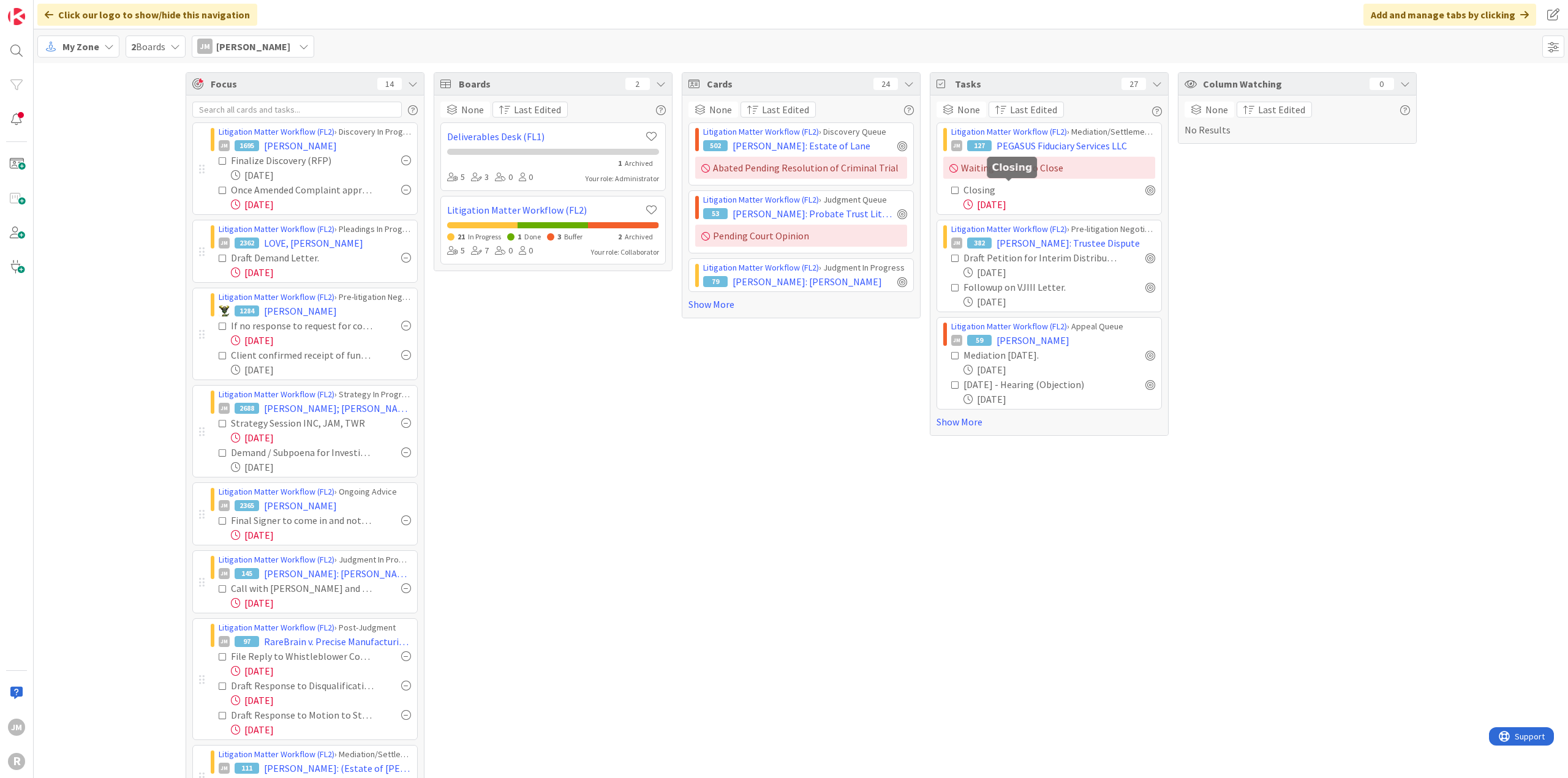
click at [977, 187] on div "Closing" at bounding box center [1014, 190] width 101 height 15
click at [1074, 150] on span "PEGASUS Fiduciary Services LLC" at bounding box center [1062, 146] width 130 height 15
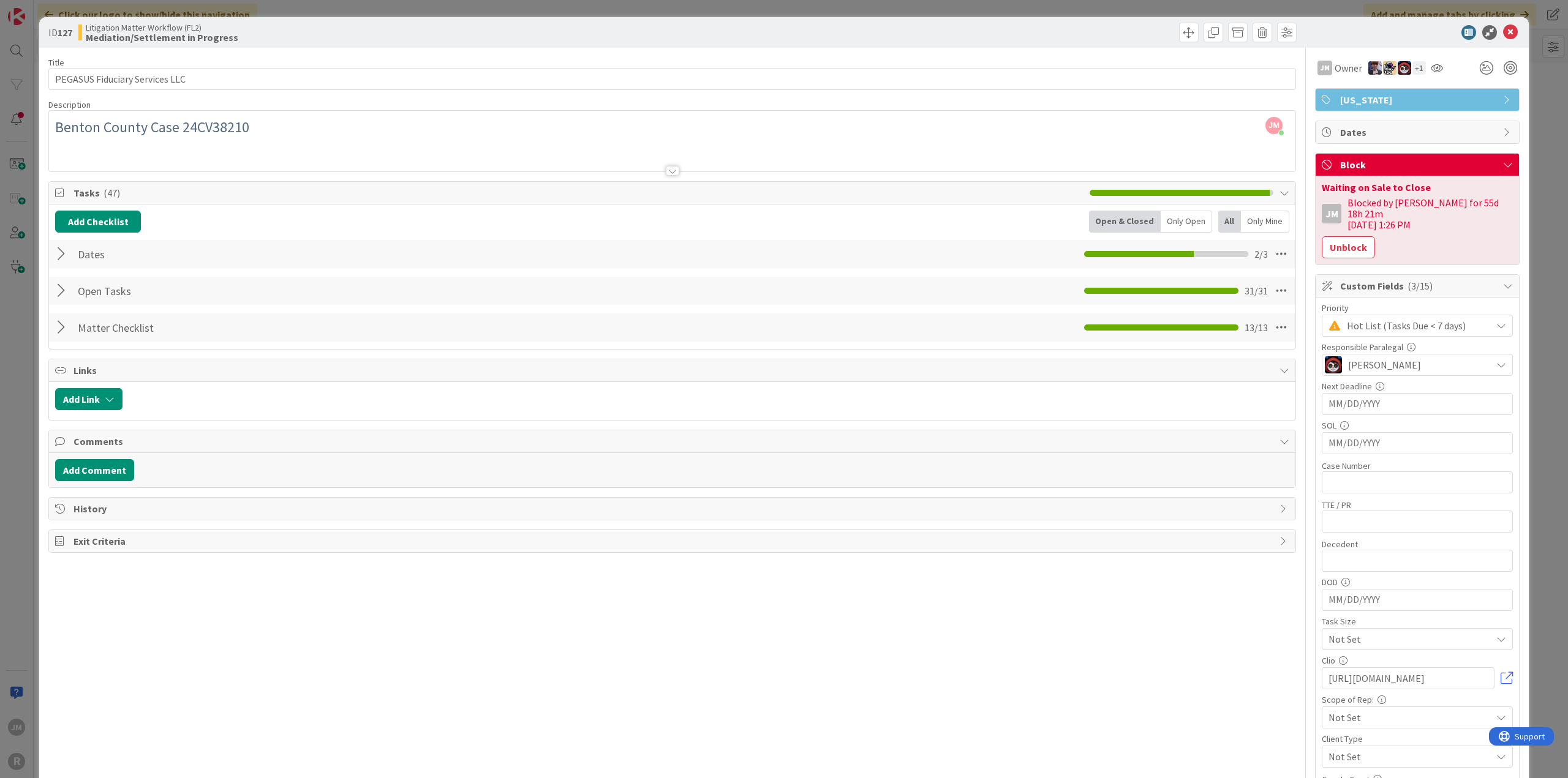
click at [171, 190] on span "Tasks ( 47 )" at bounding box center [578, 193] width 1010 height 15
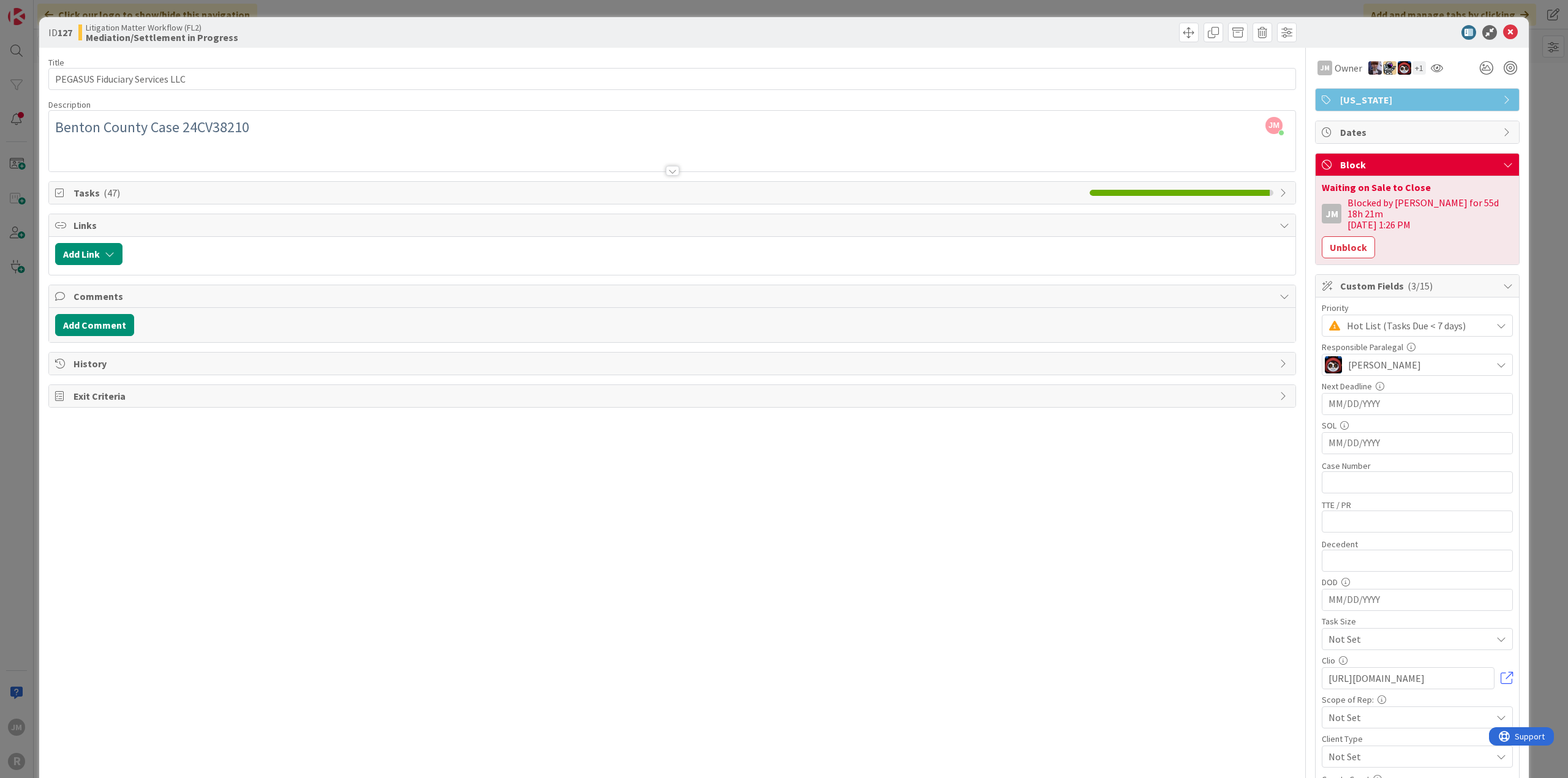
click at [82, 187] on span "Tasks ( 47 )" at bounding box center [578, 193] width 1010 height 15
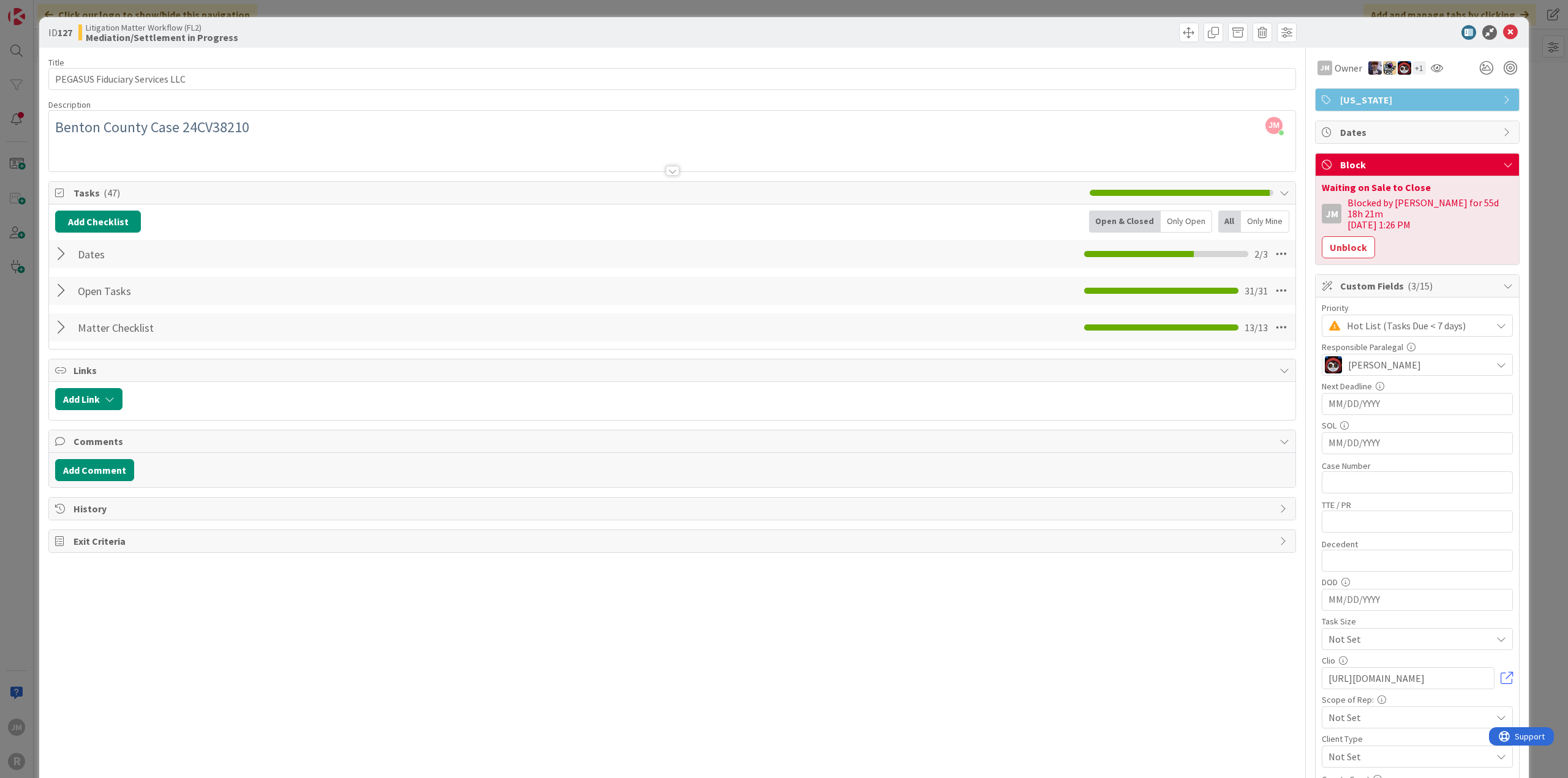
click at [82, 187] on span "Tasks ( 47 )" at bounding box center [578, 193] width 1010 height 15
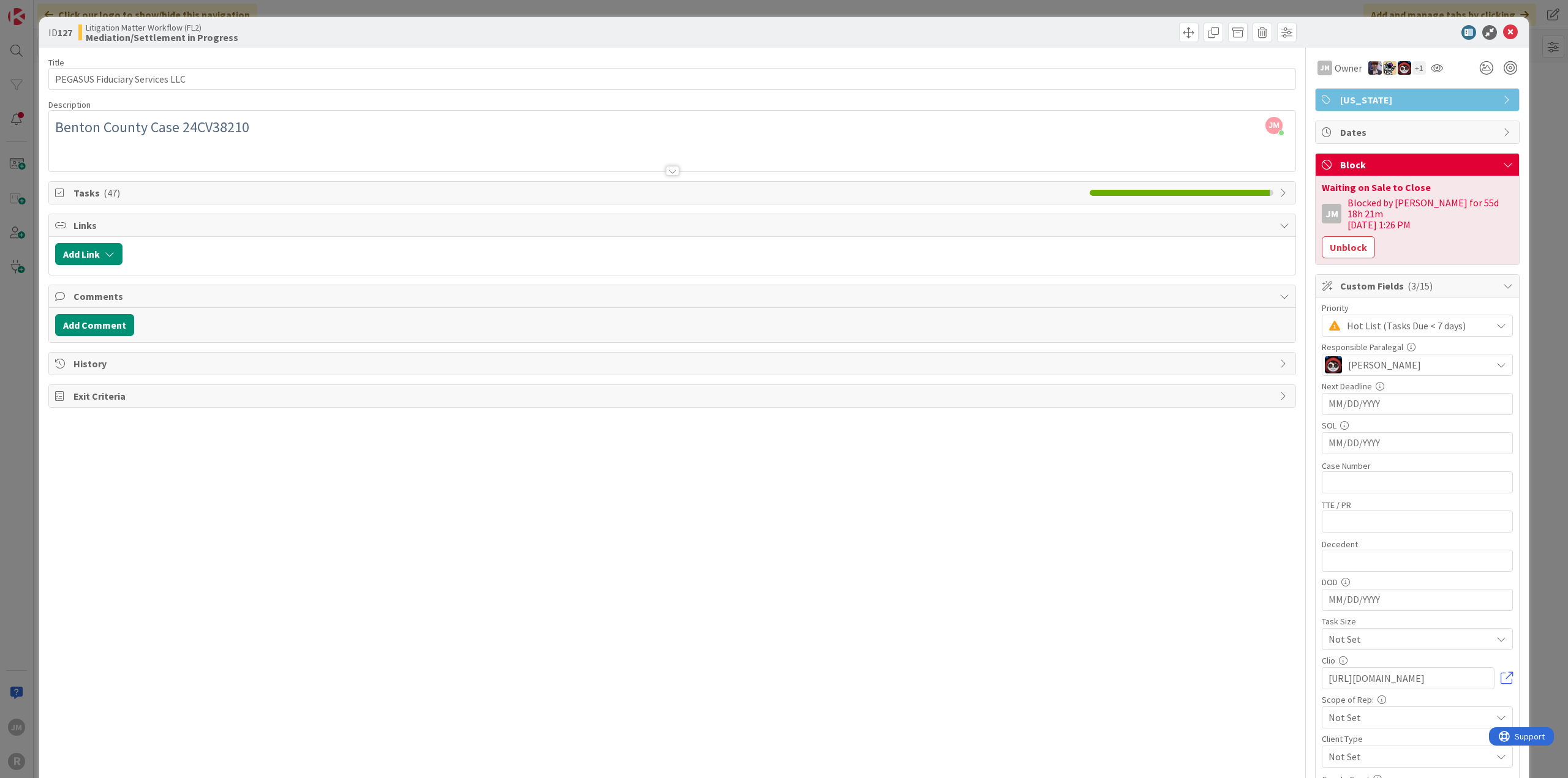
click at [82, 187] on span "Tasks ( 47 )" at bounding box center [578, 193] width 1010 height 15
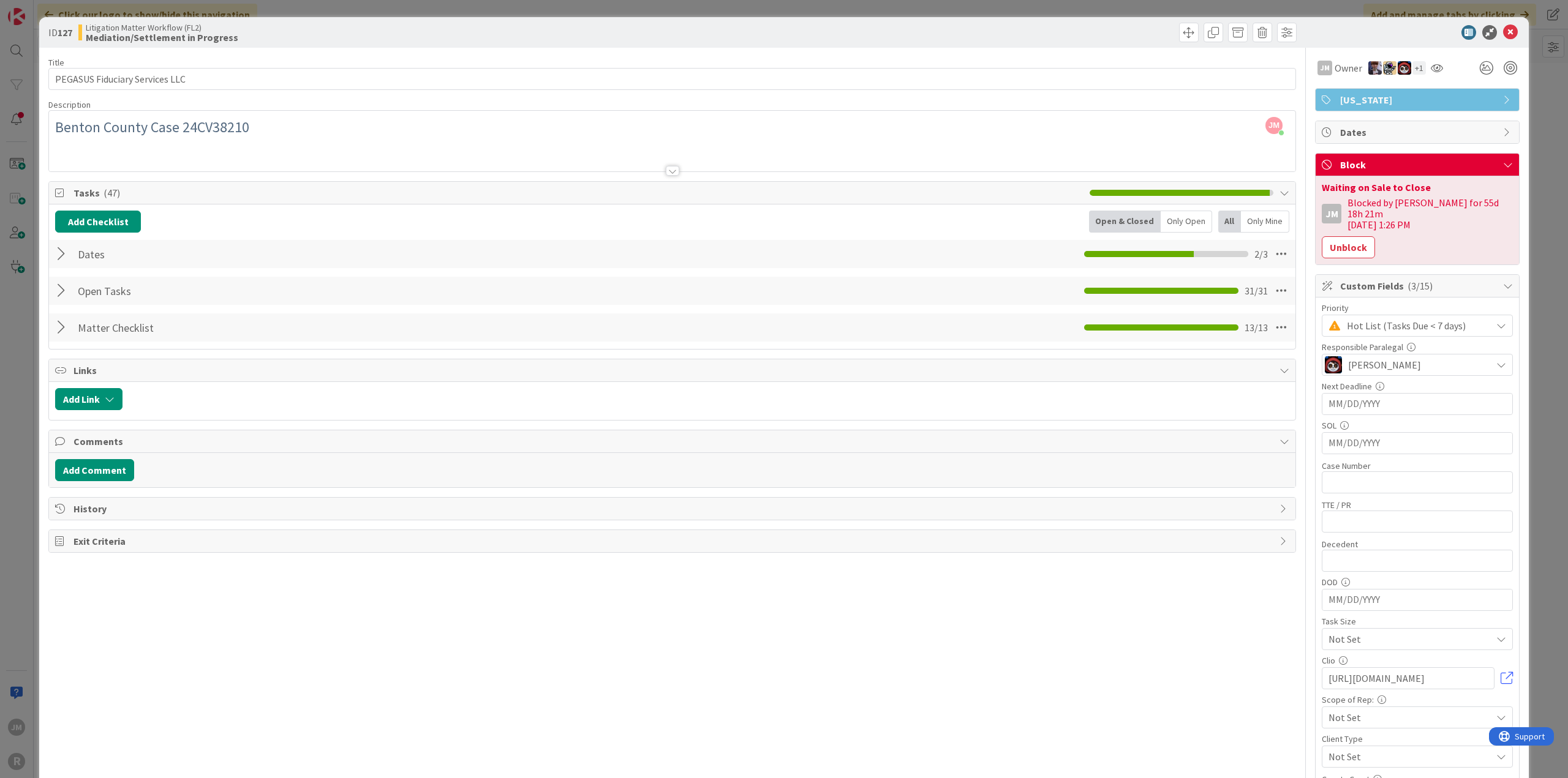
click at [1182, 220] on div "Only Open" at bounding box center [1186, 222] width 51 height 22
click at [589, 195] on span "Tasks ( 47 )" at bounding box center [578, 193] width 1010 height 15
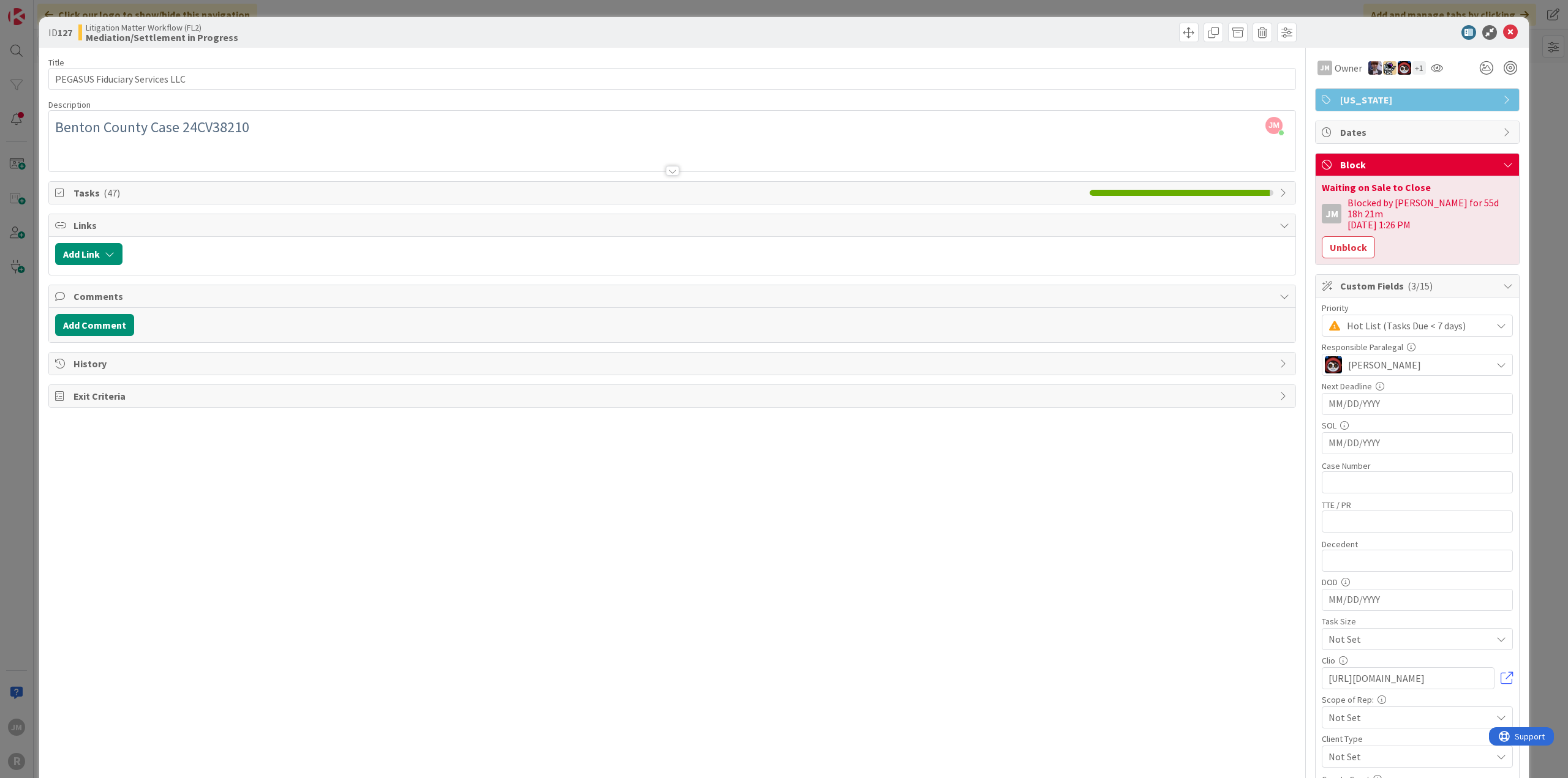
click at [604, 188] on span "Tasks ( 47 )" at bounding box center [578, 193] width 1010 height 15
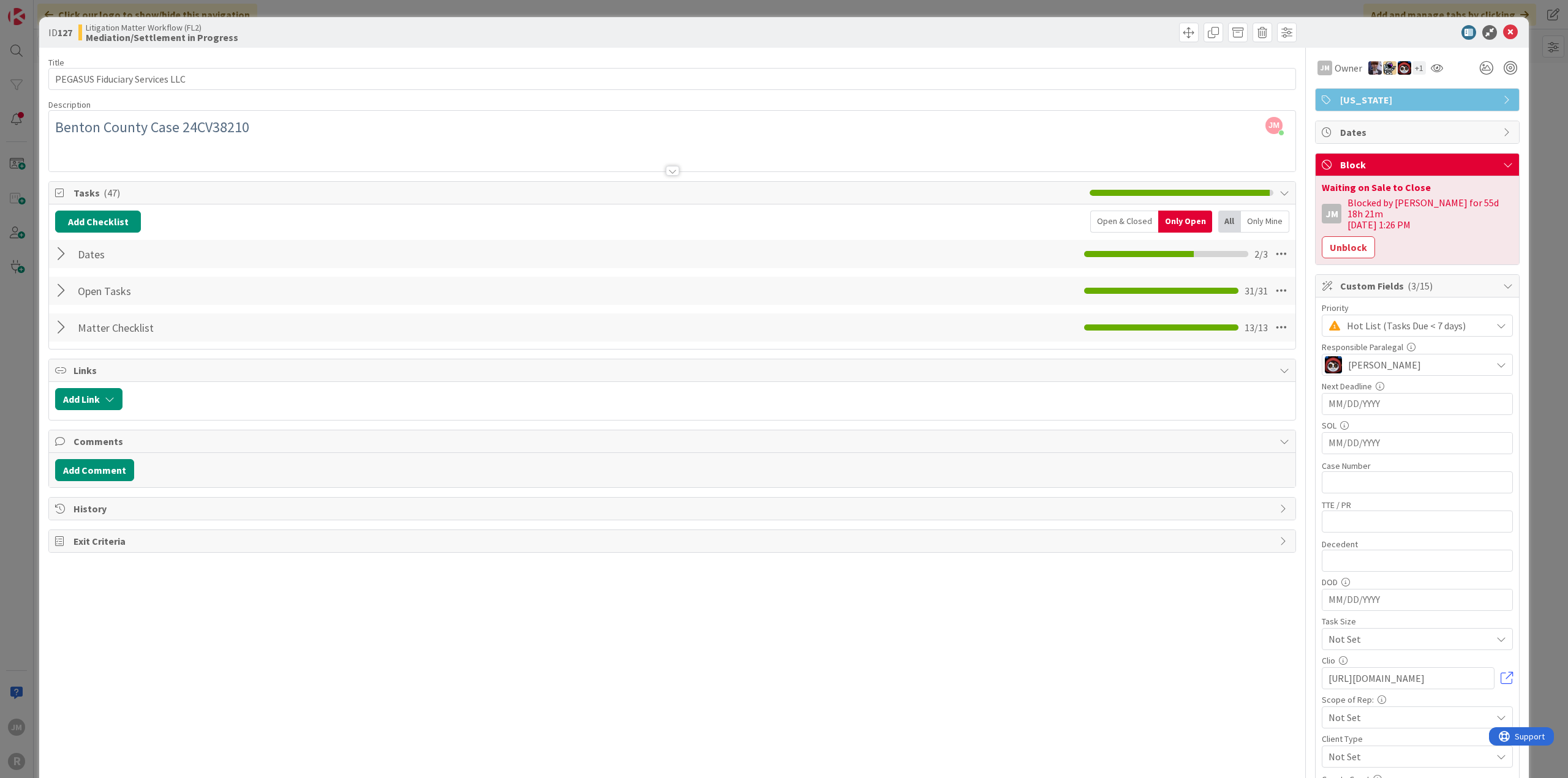
click at [1158, 213] on div "Only Open" at bounding box center [1185, 222] width 54 height 22
click at [1119, 215] on div "Open & Closed" at bounding box center [1124, 222] width 68 height 22
click at [1215, 192] on li at bounding box center [1217, 192] width 3 height 6
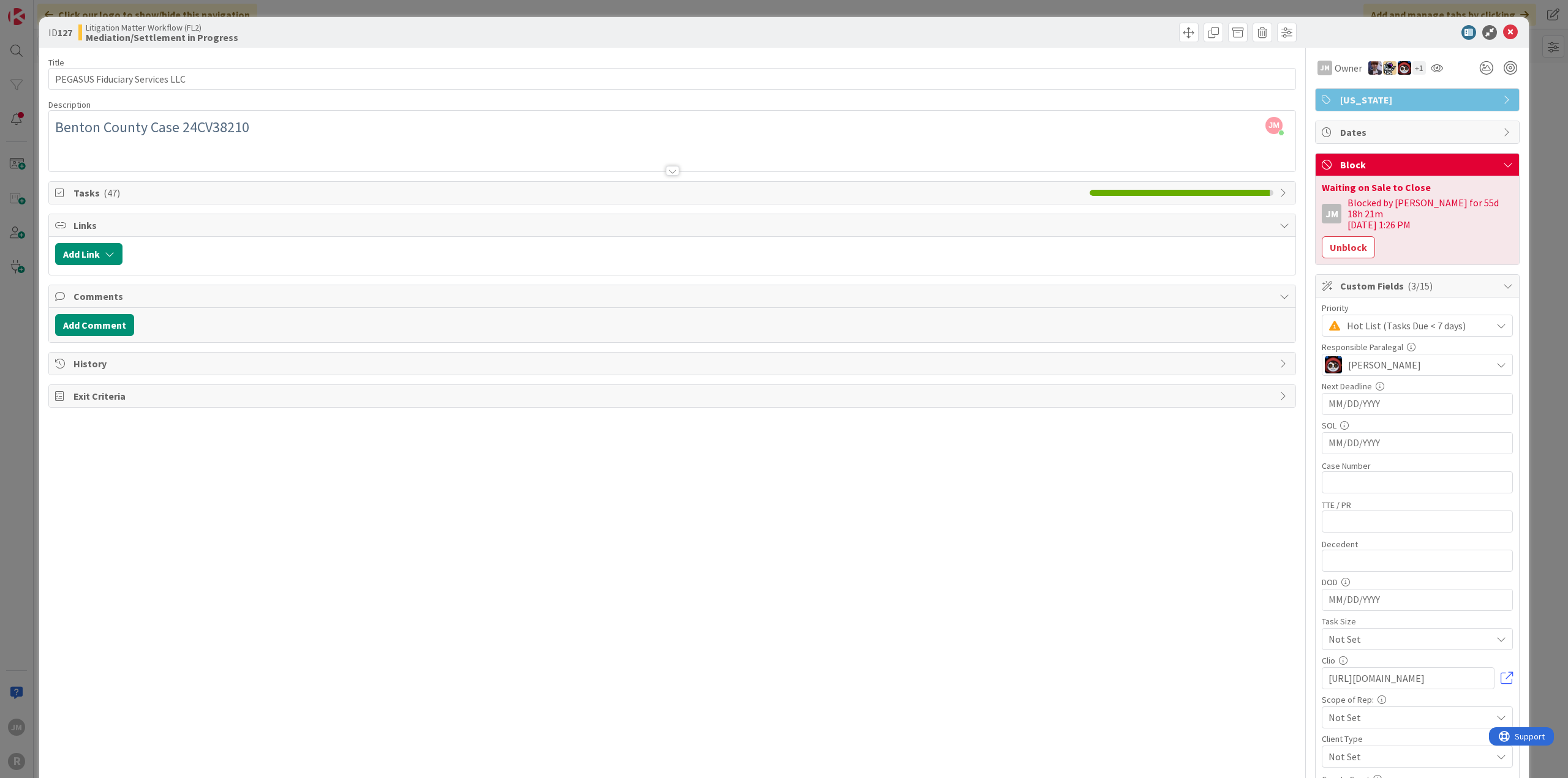
click at [1215, 192] on li at bounding box center [1217, 192] width 3 height 6
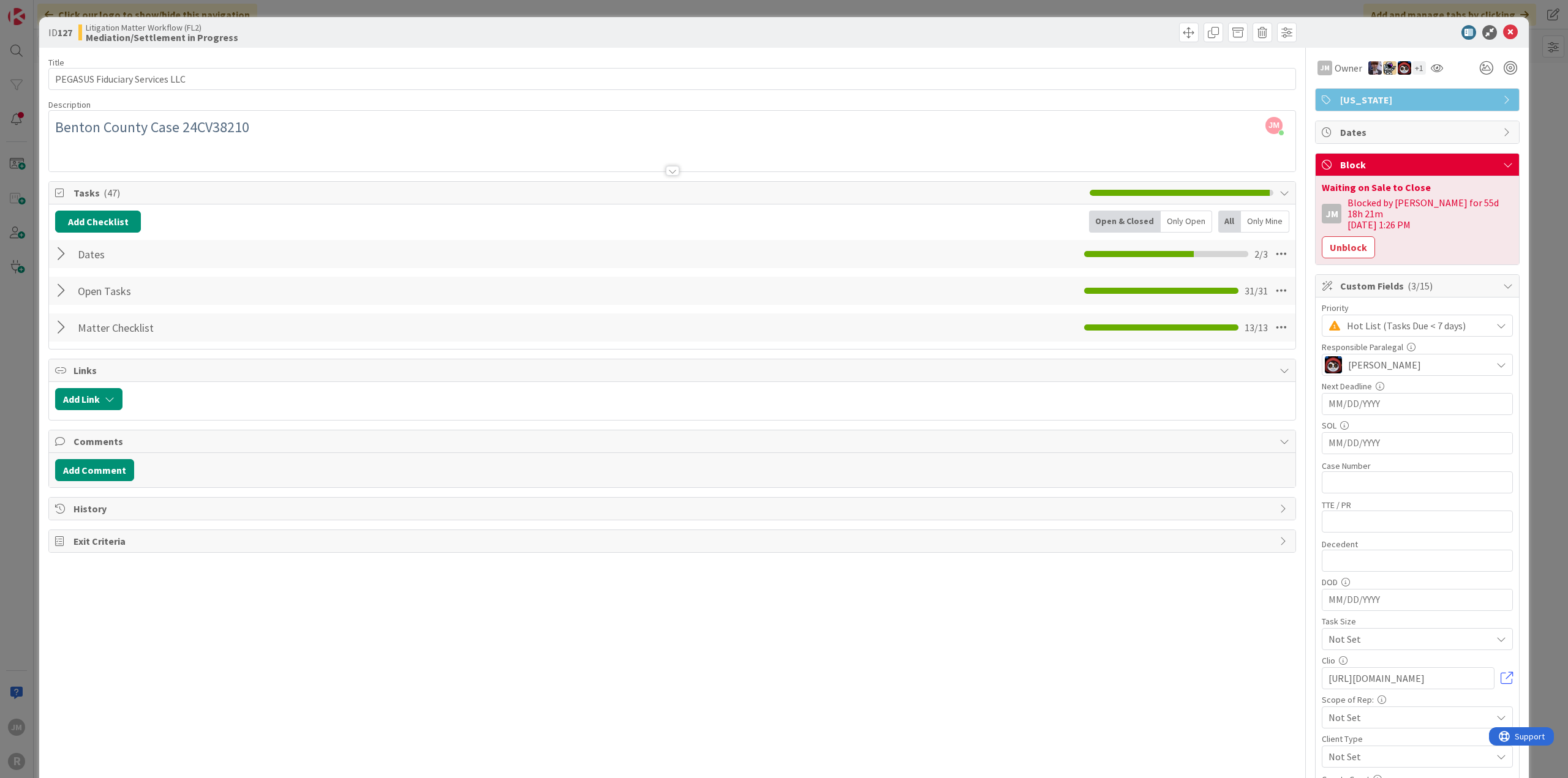
click at [58, 323] on div at bounding box center [63, 327] width 16 height 22
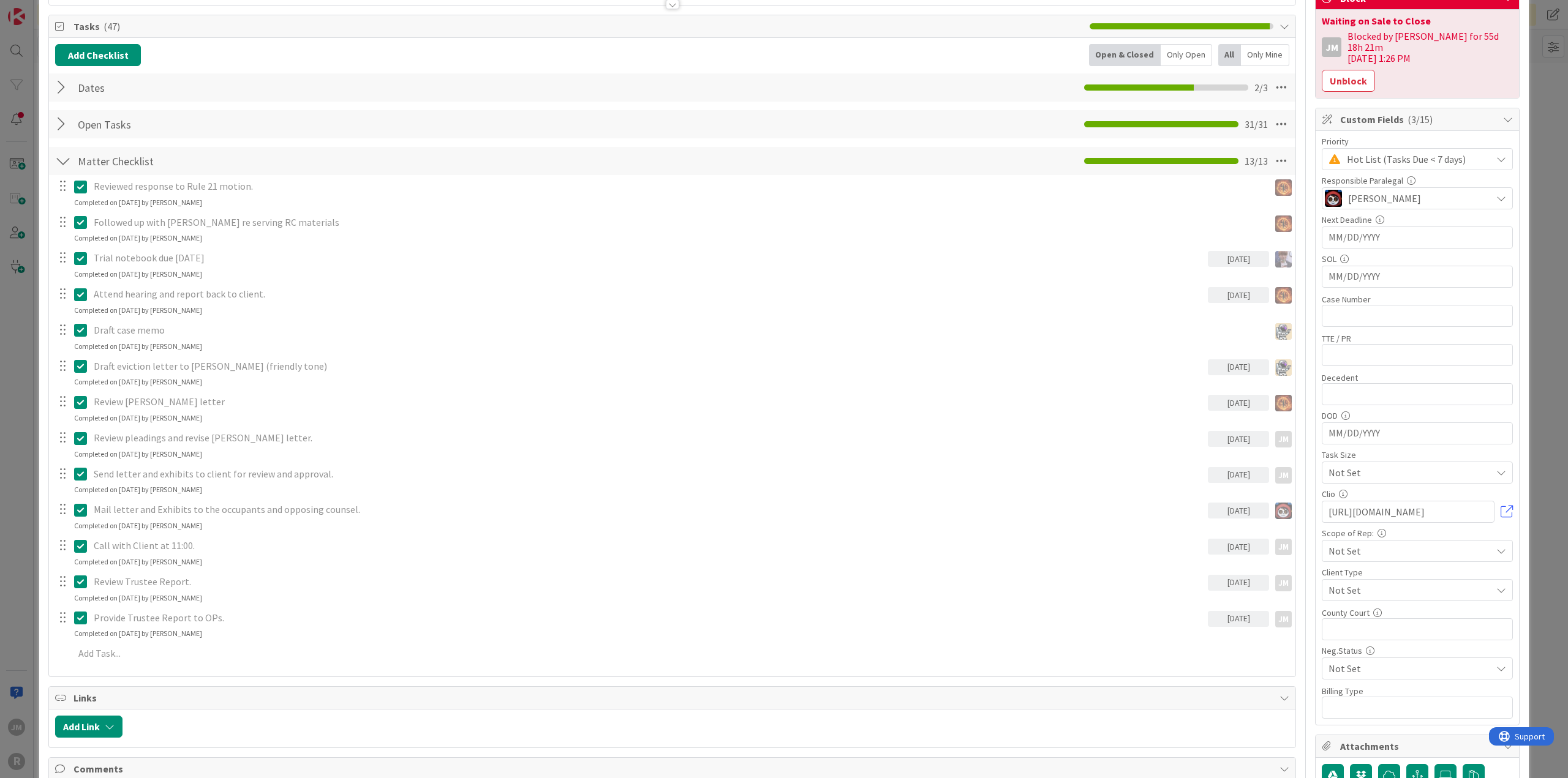
scroll to position [123, 0]
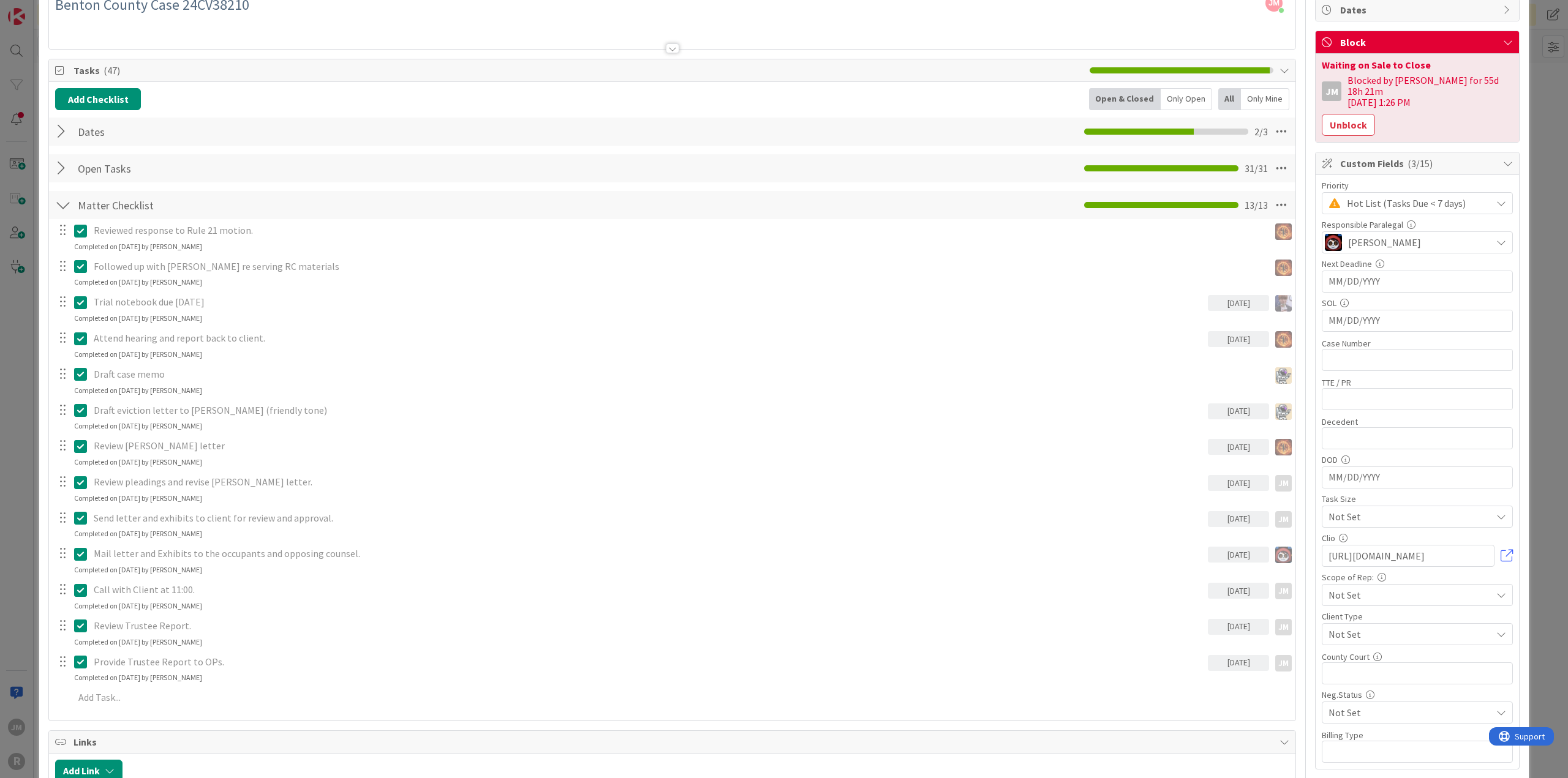
drag, startPoint x: 56, startPoint y: 168, endPoint x: 59, endPoint y: 158, distance: 10.4
click at [56, 168] on div at bounding box center [63, 168] width 16 height 22
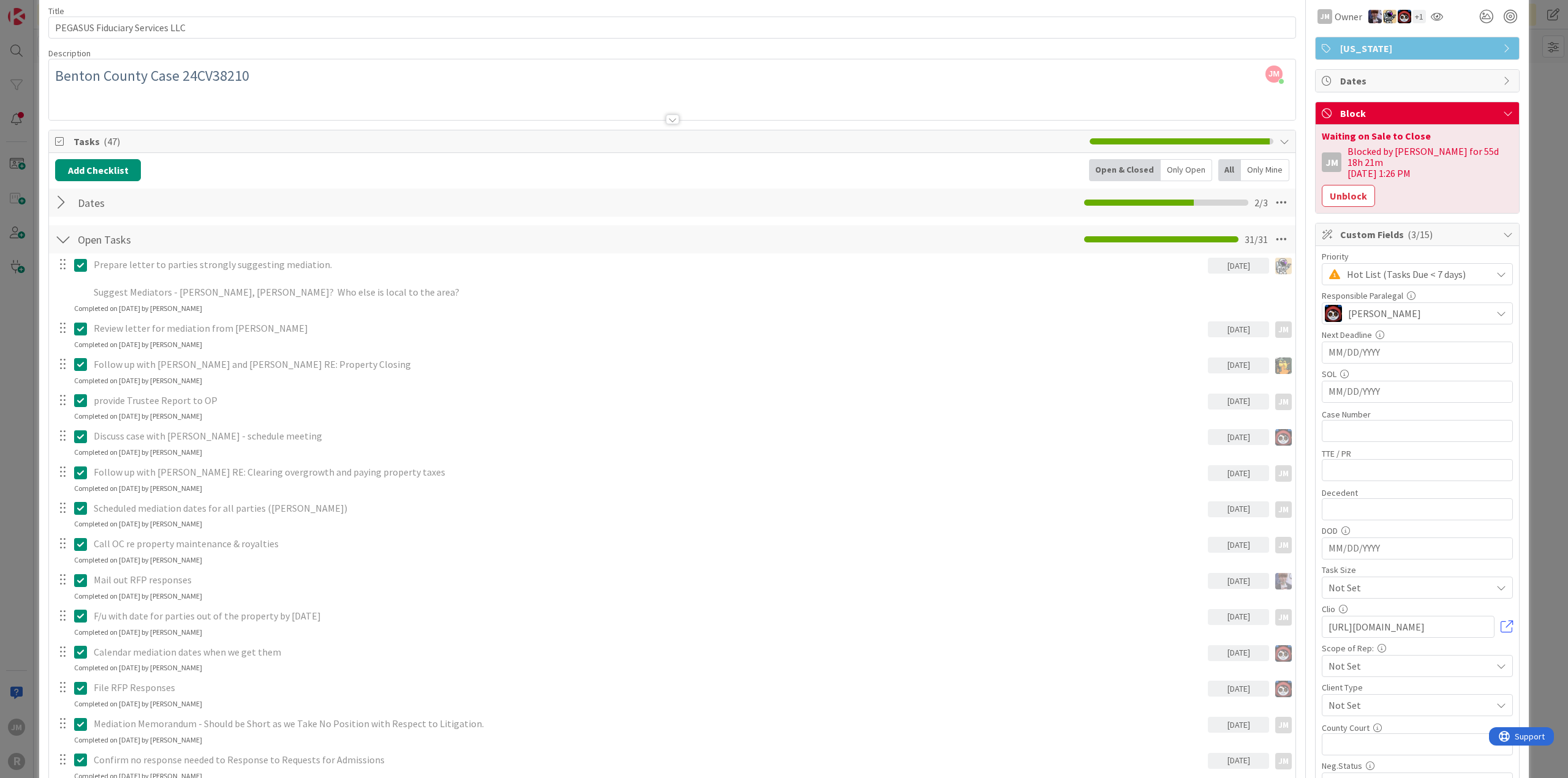
scroll to position [0, 0]
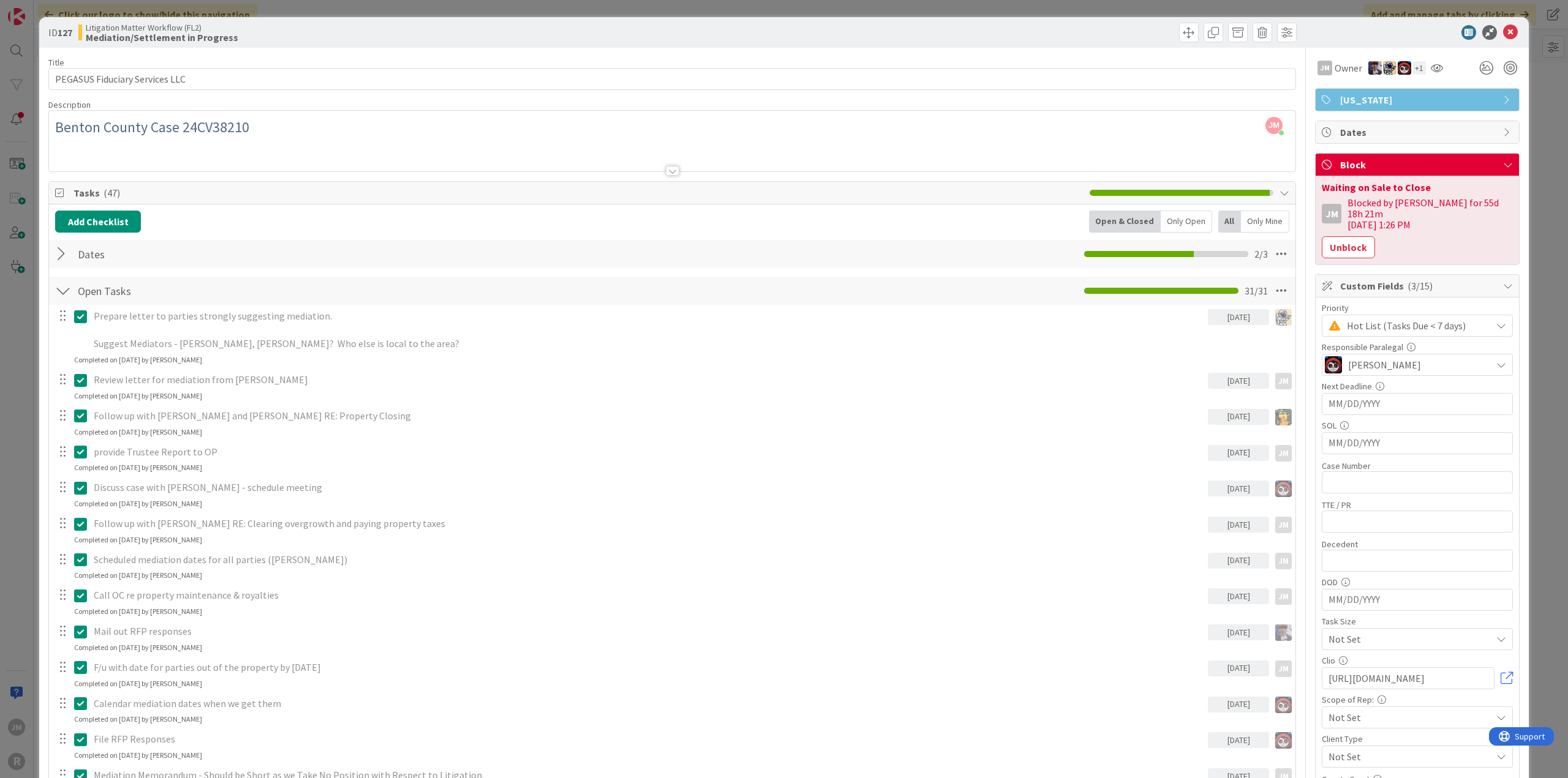
click at [28, 400] on div "ID 127 Litigation Matter Workflow (FL2) Mediation/Settlement in Progress Title …" at bounding box center [784, 389] width 1568 height 778
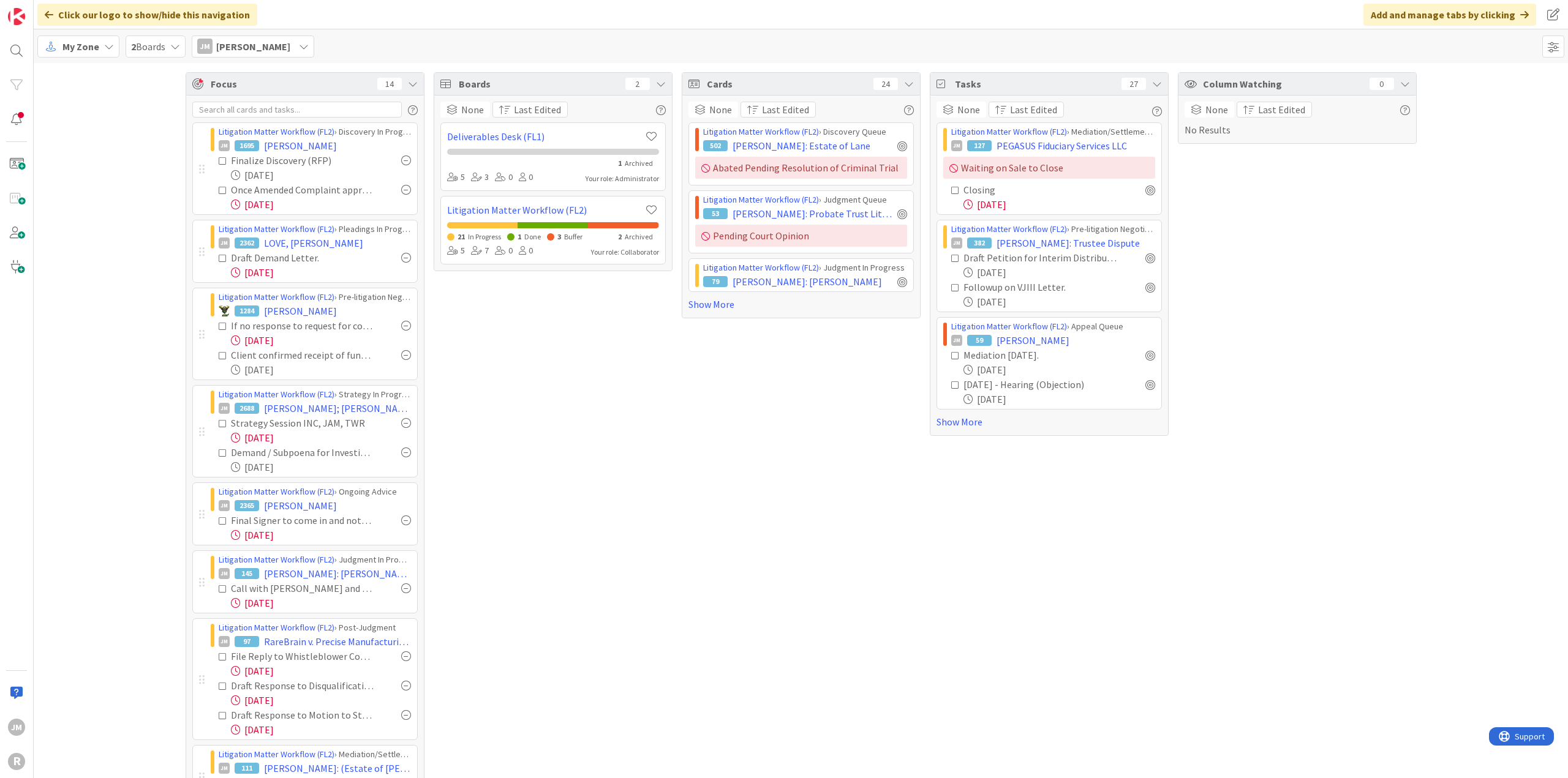
click at [951, 190] on icon at bounding box center [955, 190] width 8 height 8
click at [1145, 161] on div at bounding box center [1150, 161] width 10 height 10
click at [1145, 189] on div at bounding box center [1150, 190] width 10 height 10
click at [457, 442] on div "Boards 2 None Last Edited Deliverables Desk (FL1) 1 Archived 5 3 0 0 Your role:…" at bounding box center [553, 536] width 239 height 927
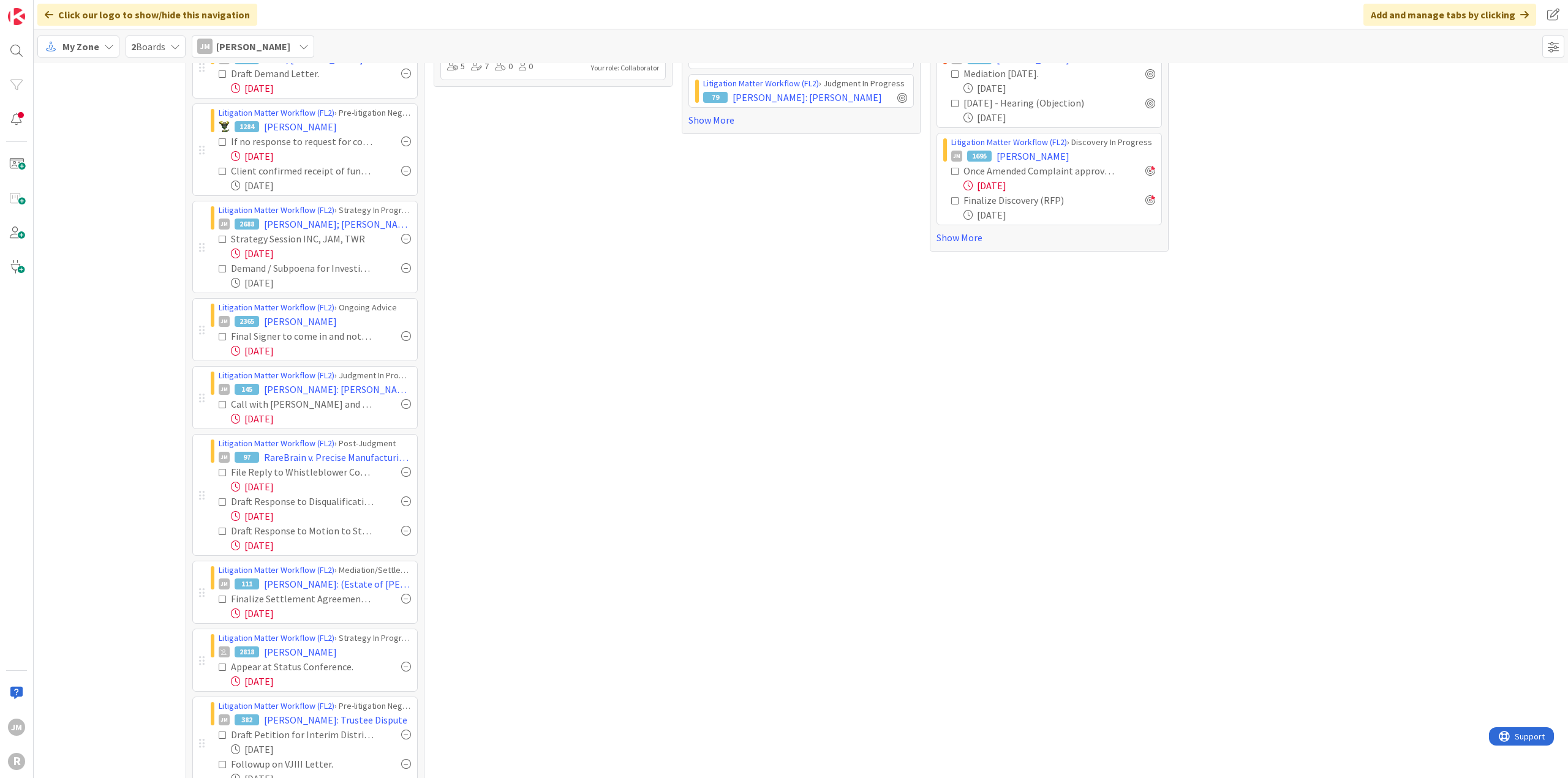
scroll to position [225, 0]
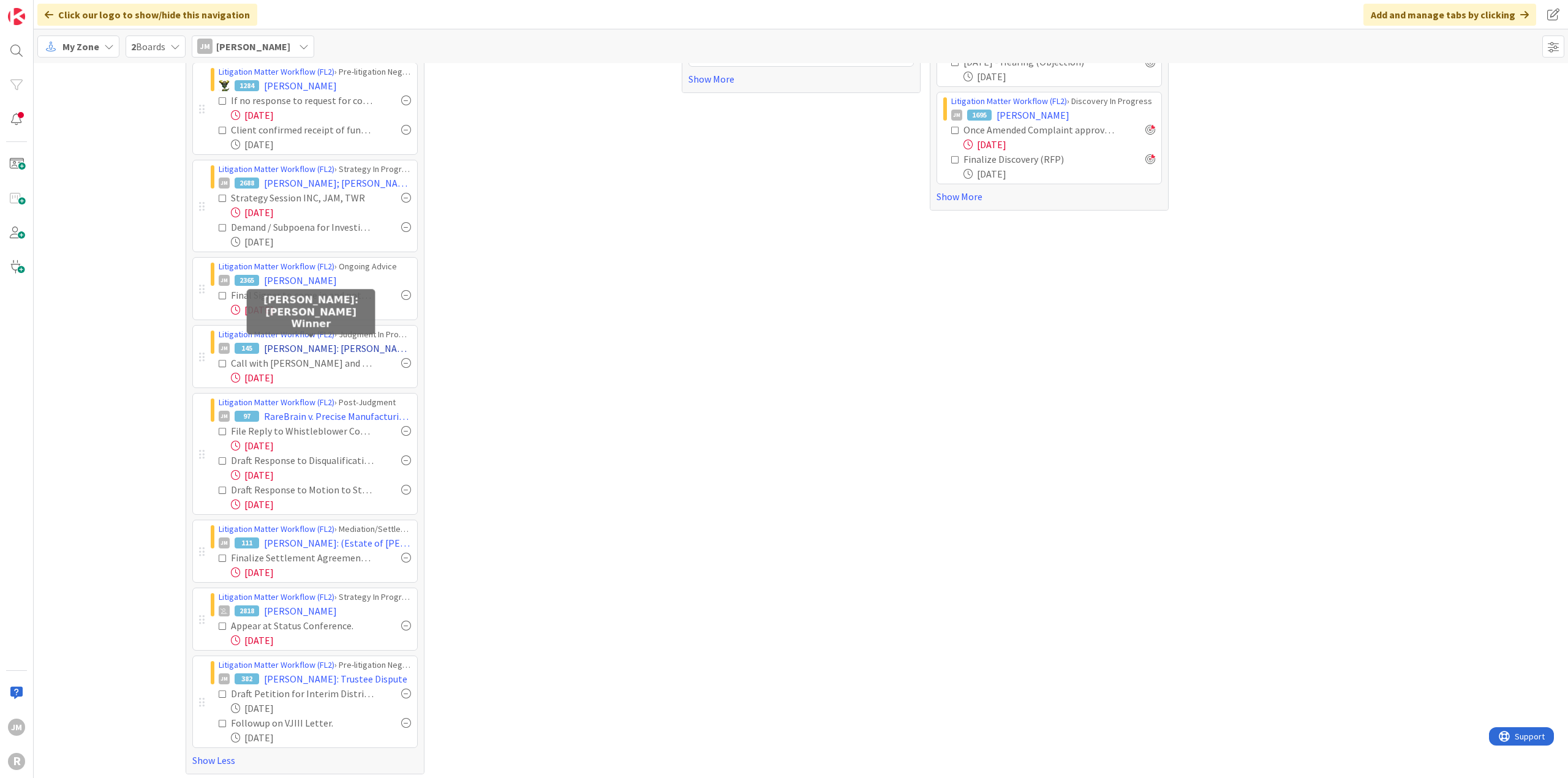
click at [342, 343] on span "WILSON: Wilson v. Winner" at bounding box center [337, 349] width 147 height 15
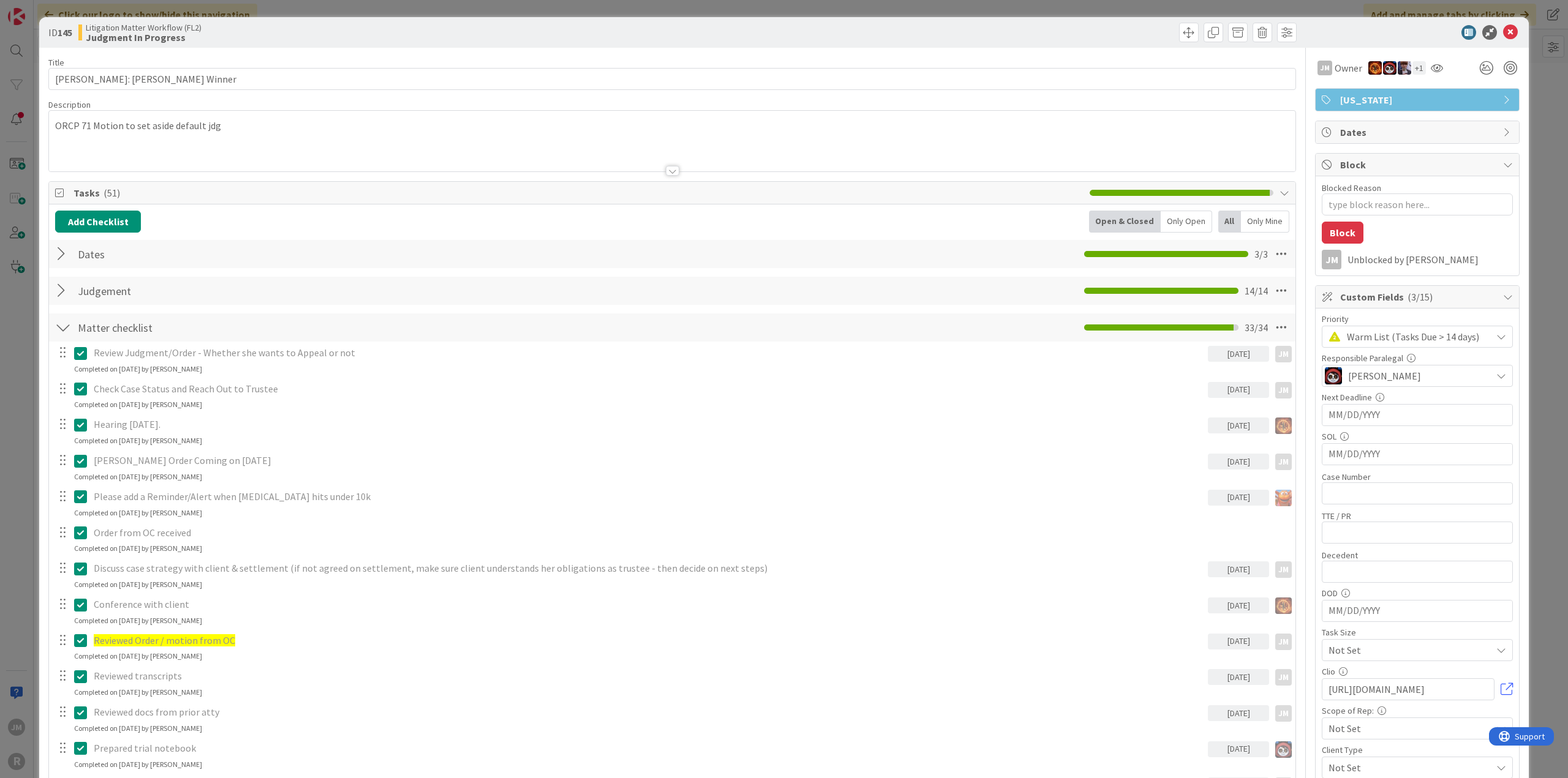
type textarea "x"
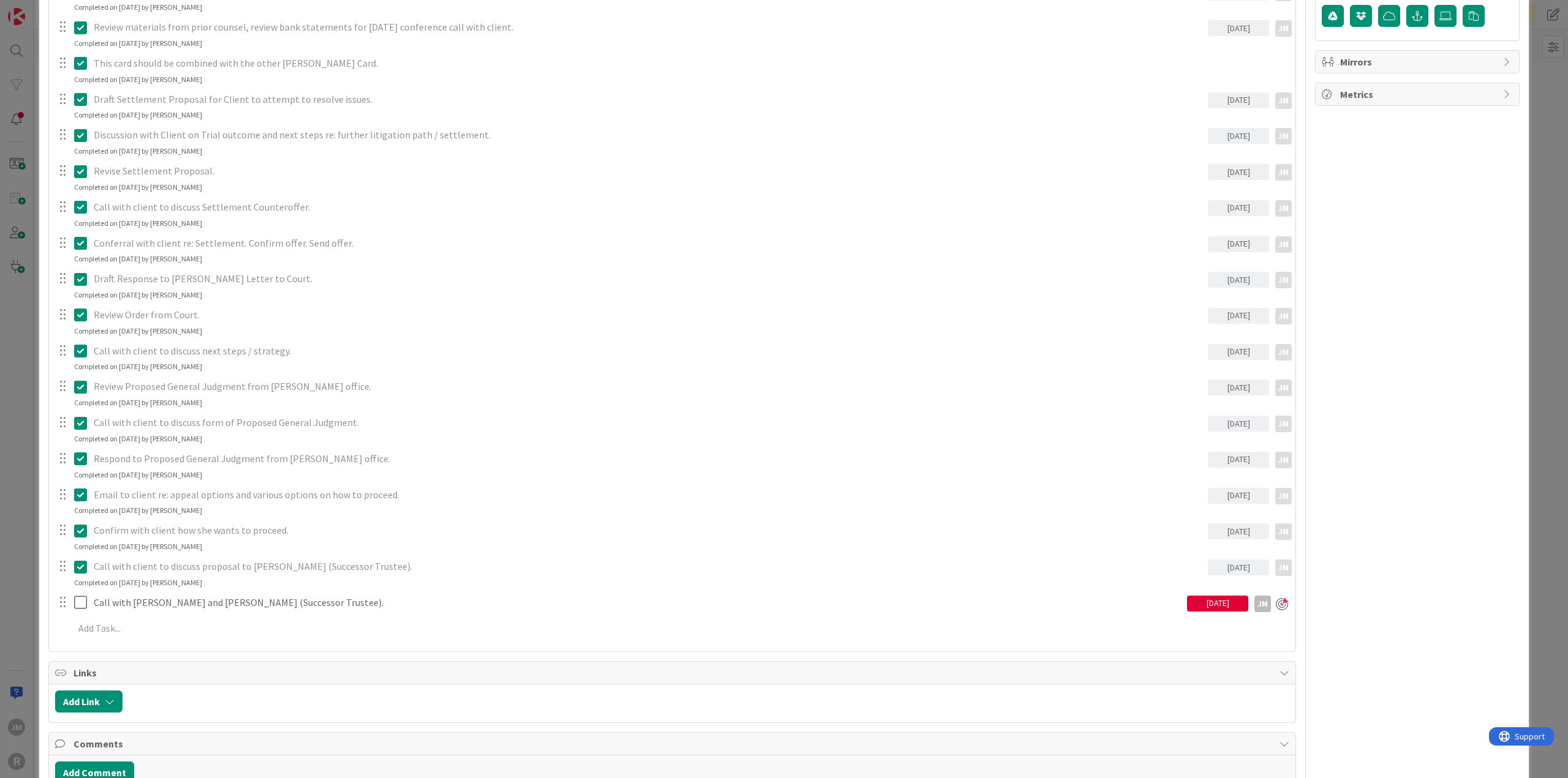
scroll to position [980, 0]
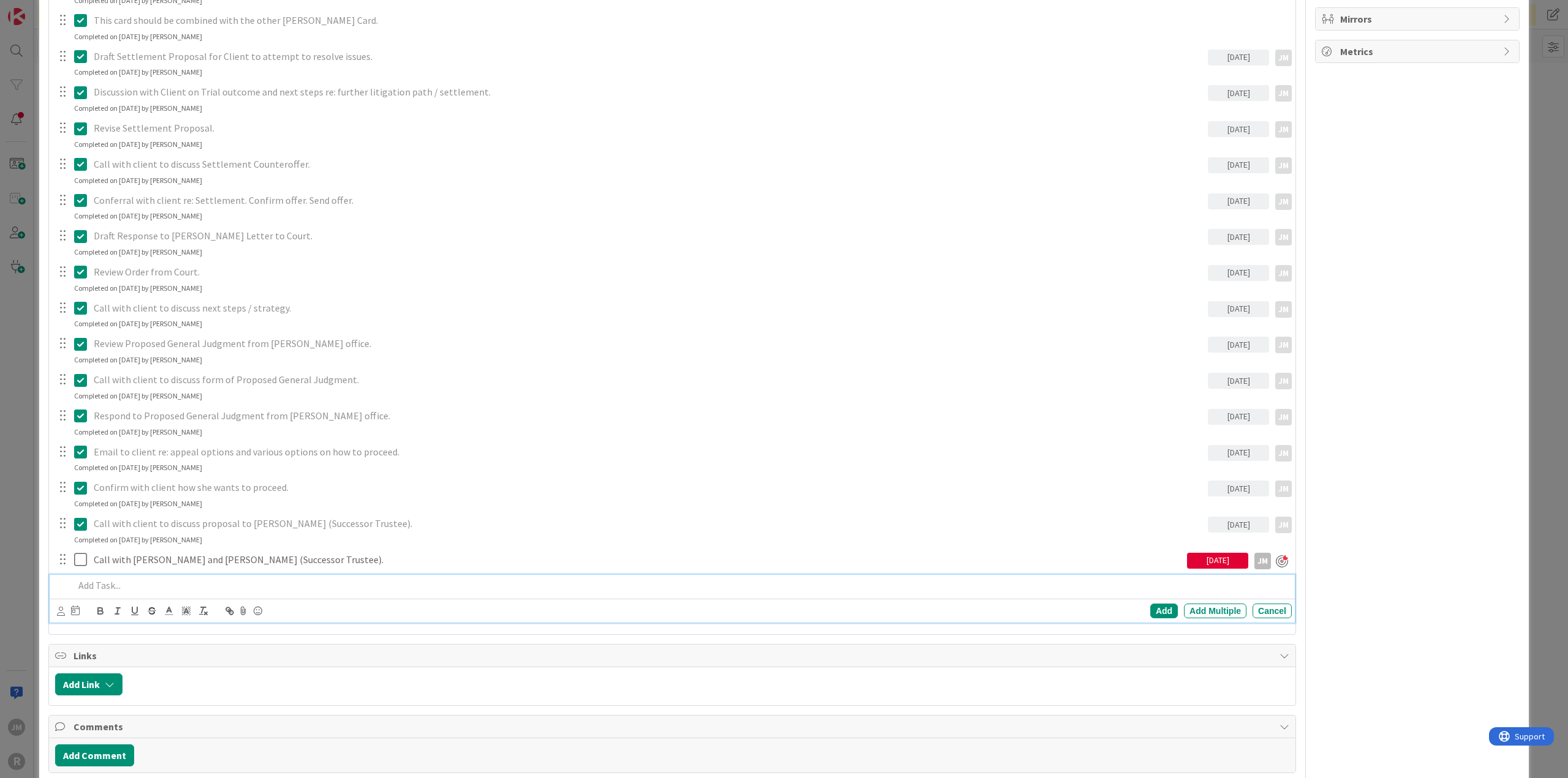
click at [168, 582] on p at bounding box center [680, 585] width 1213 height 14
click at [59, 611] on icon at bounding box center [61, 611] width 8 height 9
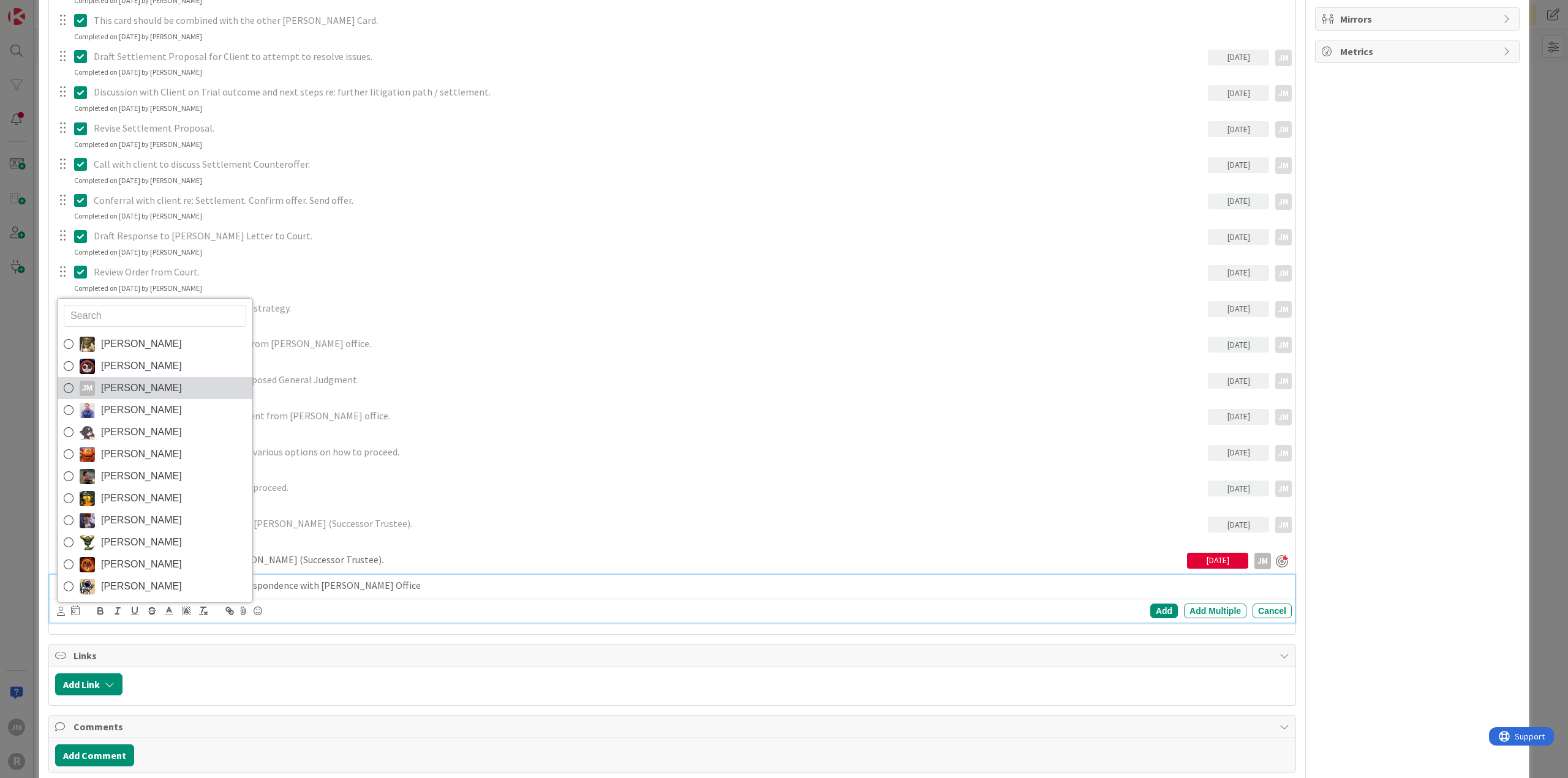
click at [96, 390] on link "JM Jeff Myers" at bounding box center [155, 388] width 195 height 22
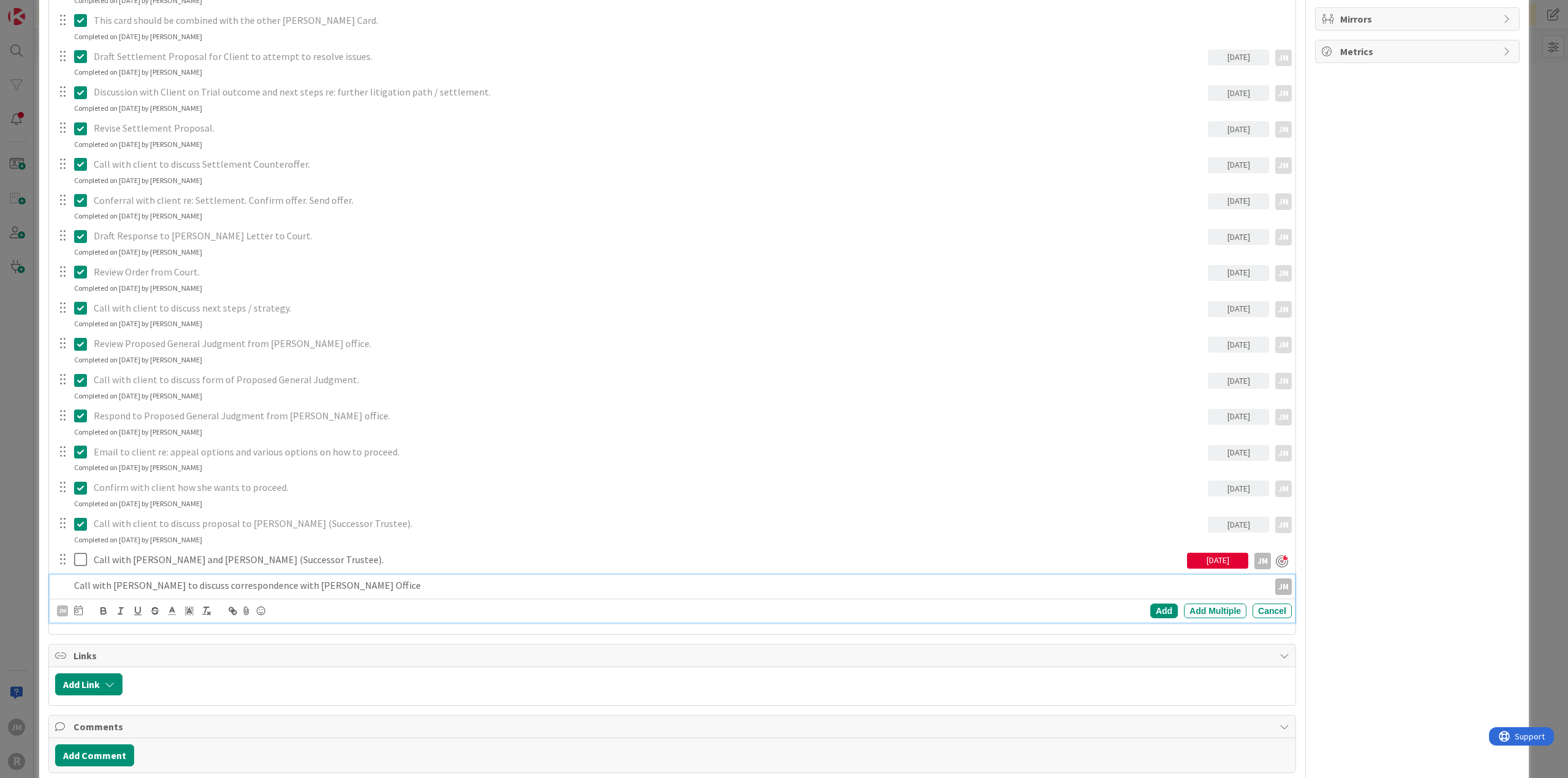
click at [82, 609] on div "JM Devine Gines Jasmin Sanchez JM Jeff Myers John Grant Kelly Nguyen Kiara Adam…" at bounding box center [674, 611] width 1235 height 17
click at [77, 609] on icon at bounding box center [78, 611] width 8 height 10
click at [150, 732] on td "16" at bounding box center [148, 737] width 24 height 23
click at [1153, 611] on div "Add" at bounding box center [1163, 611] width 27 height 15
click at [225, 575] on div "Call with Joan Wilson to discuss correspondence with Kendall Ferguson's Office" at bounding box center [648, 586] width 1119 height 21
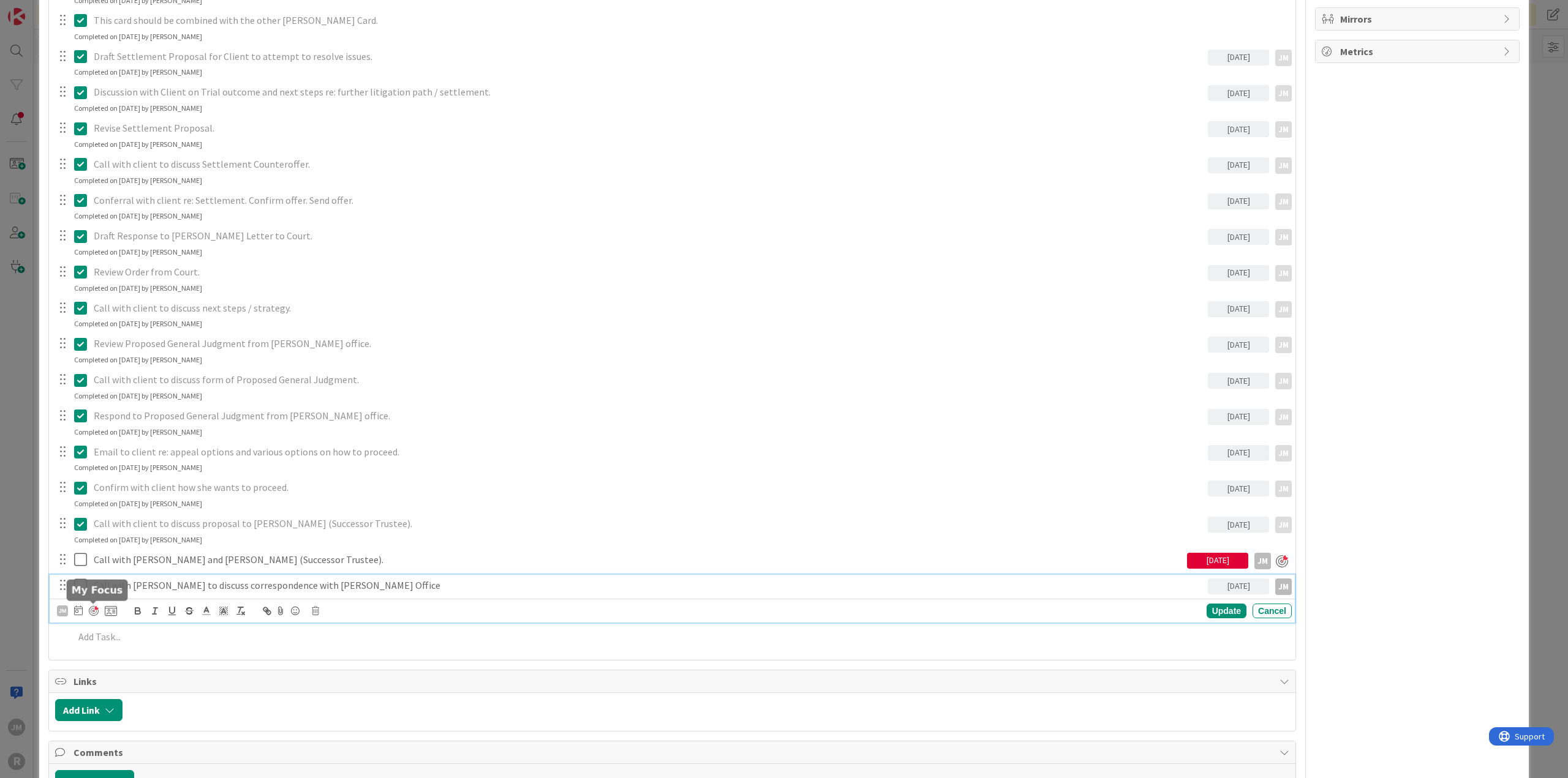
click at [96, 611] on div at bounding box center [94, 611] width 10 height 10
click at [1215, 613] on div "Update" at bounding box center [1226, 612] width 40 height 15
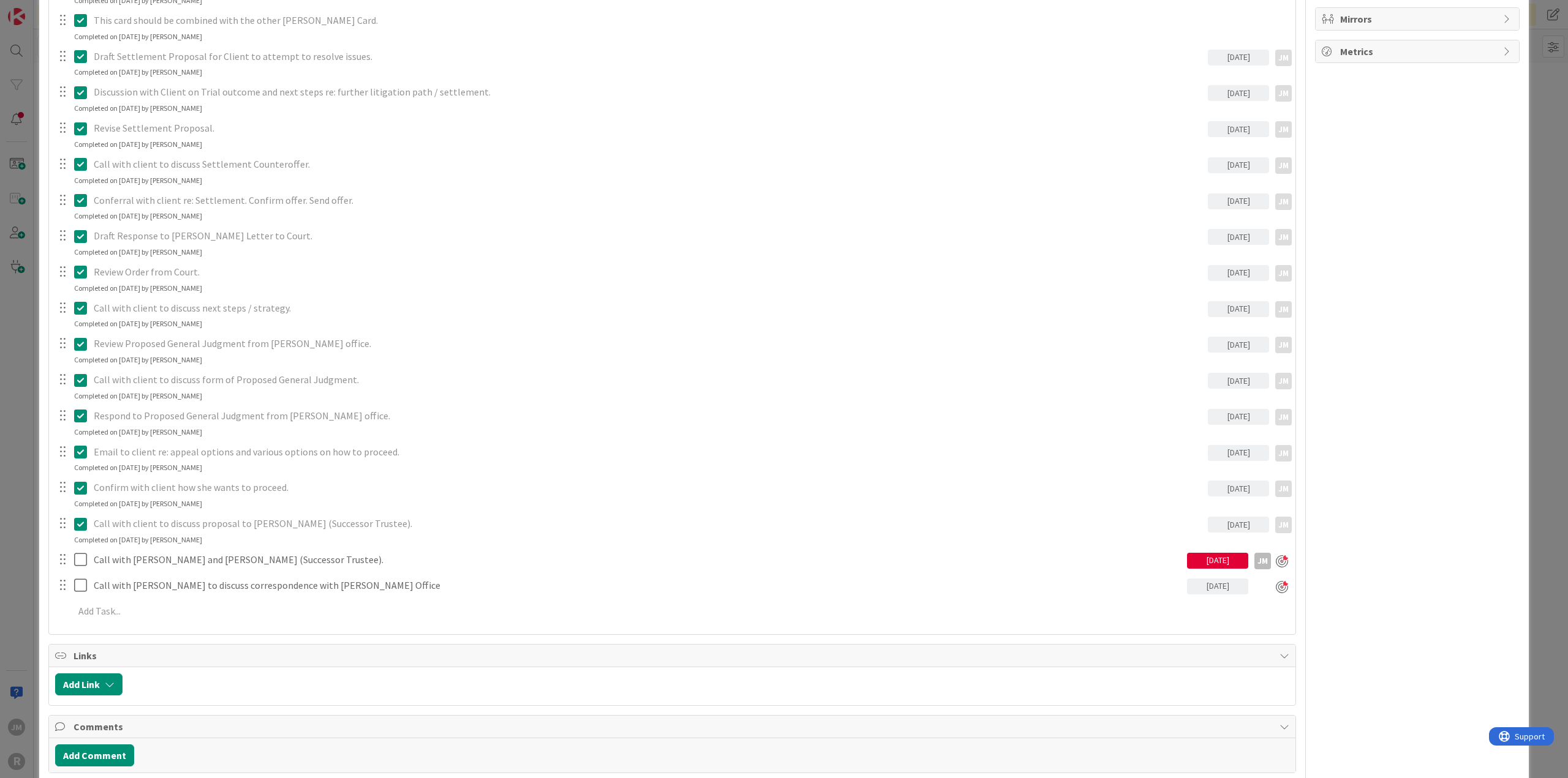
click at [22, 472] on div "ID 145 Litigation Matter Workflow (FL2) Judgment In Progress Title 24 / 128 WIL…" at bounding box center [784, 389] width 1568 height 778
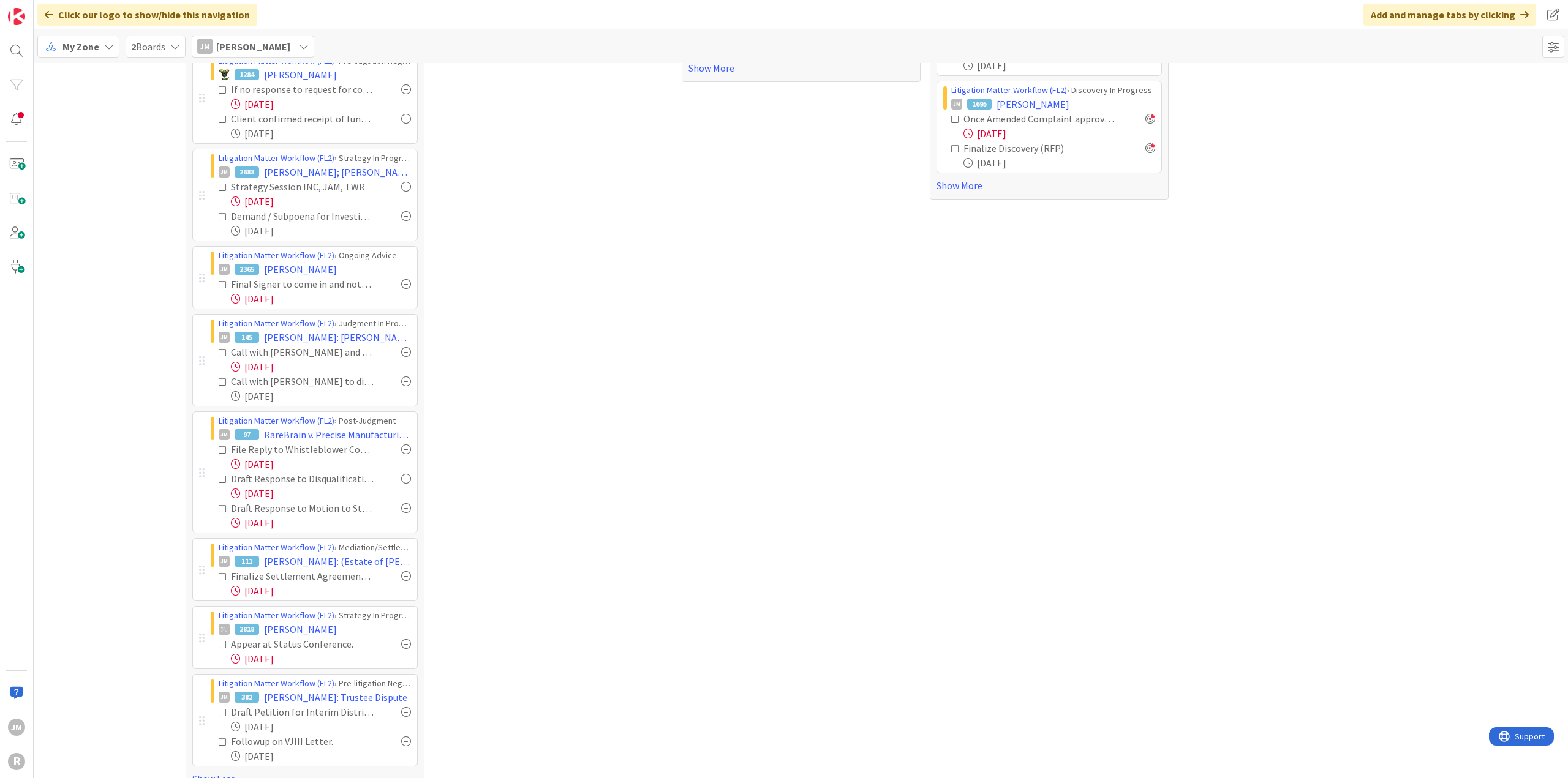
scroll to position [255, 0]
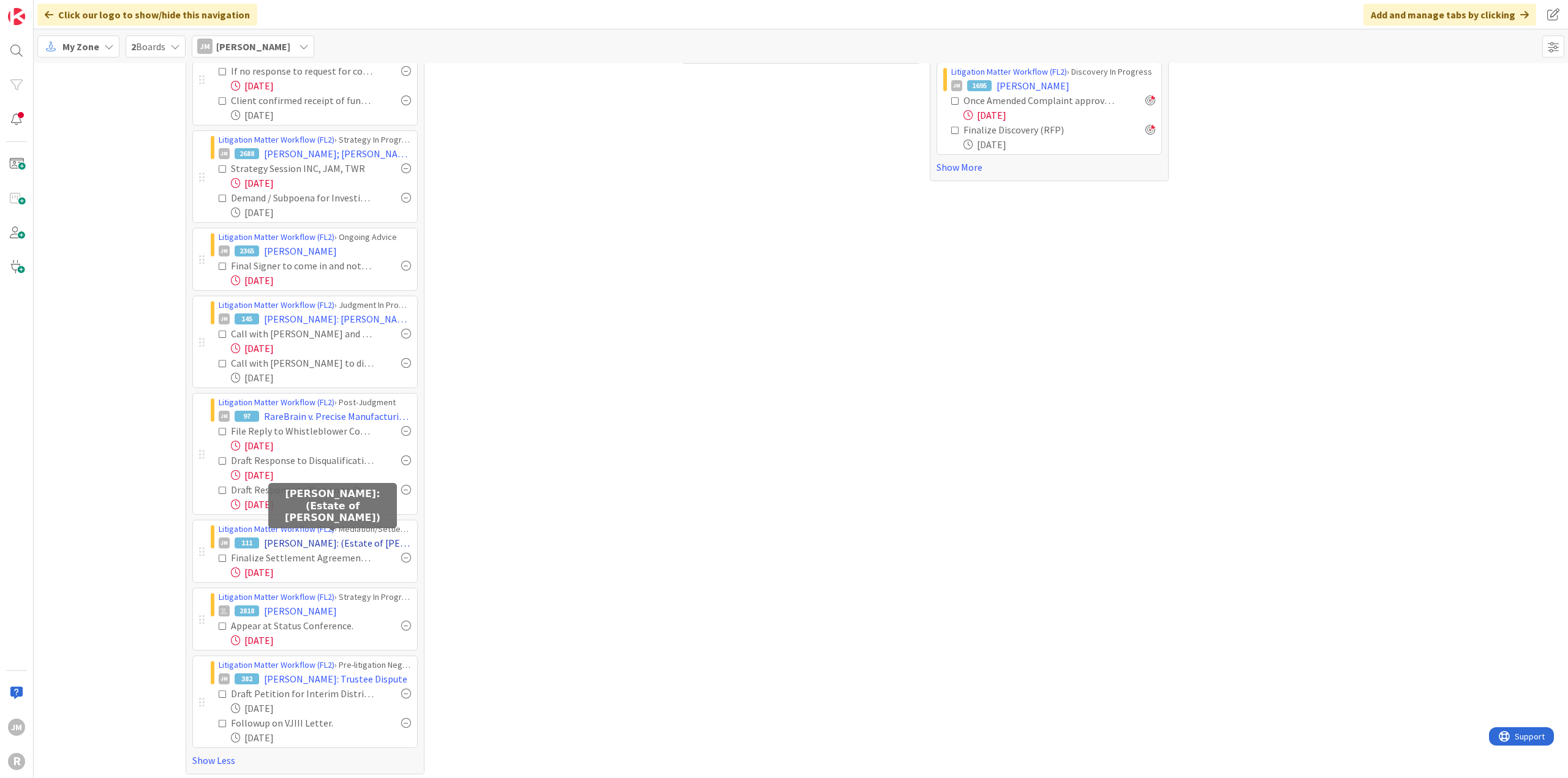
click at [366, 540] on span "NACOSTE, Mary: (Estate of Joseph Murry Nacoste)" at bounding box center [337, 543] width 147 height 15
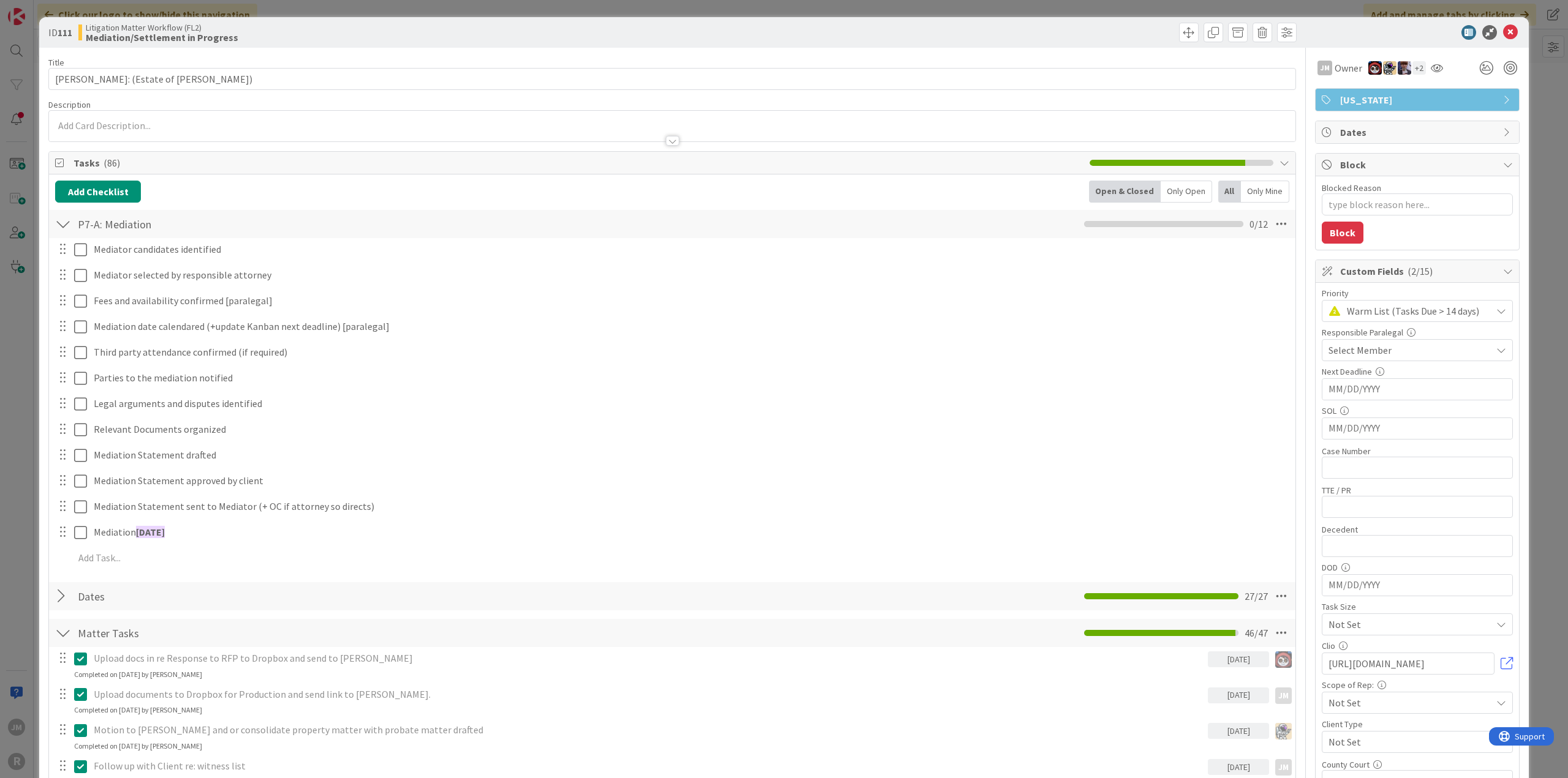
type textarea "x"
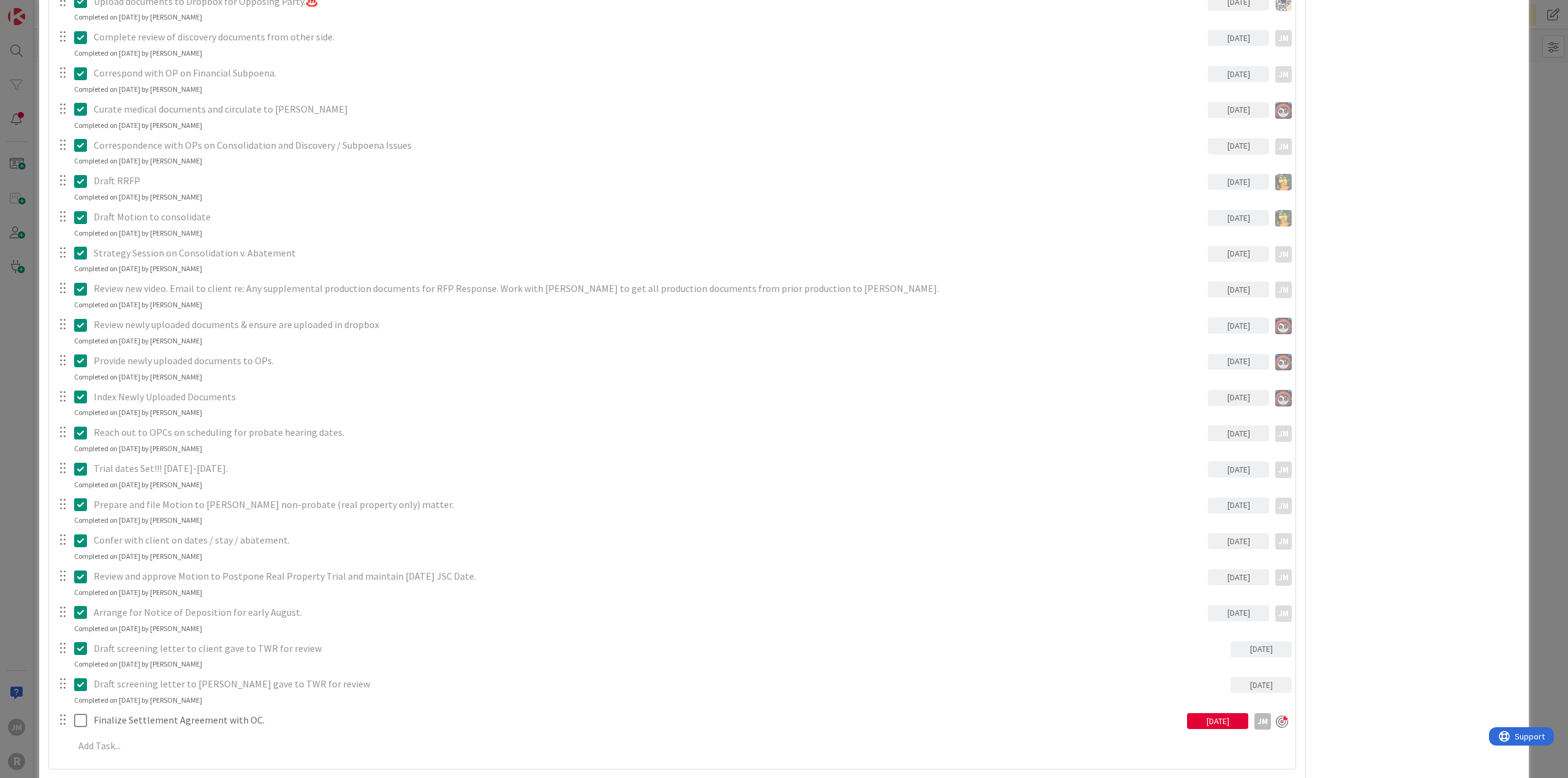
scroll to position [1714, 0]
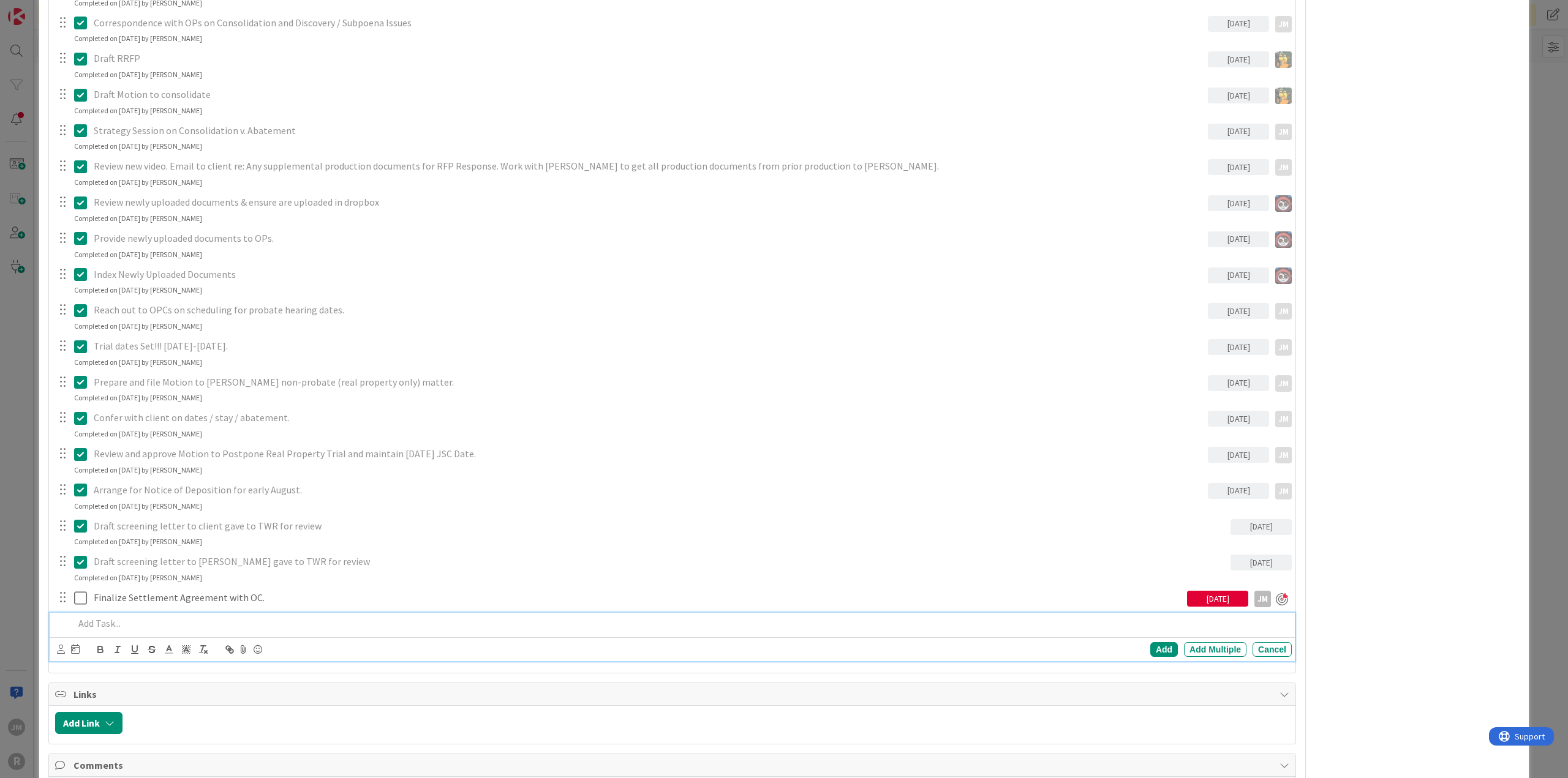
click at [155, 616] on p at bounding box center [680, 623] width 1213 height 14
click at [65, 646] on div at bounding box center [68, 649] width 22 height 15
click at [59, 646] on icon at bounding box center [61, 649] width 8 height 9
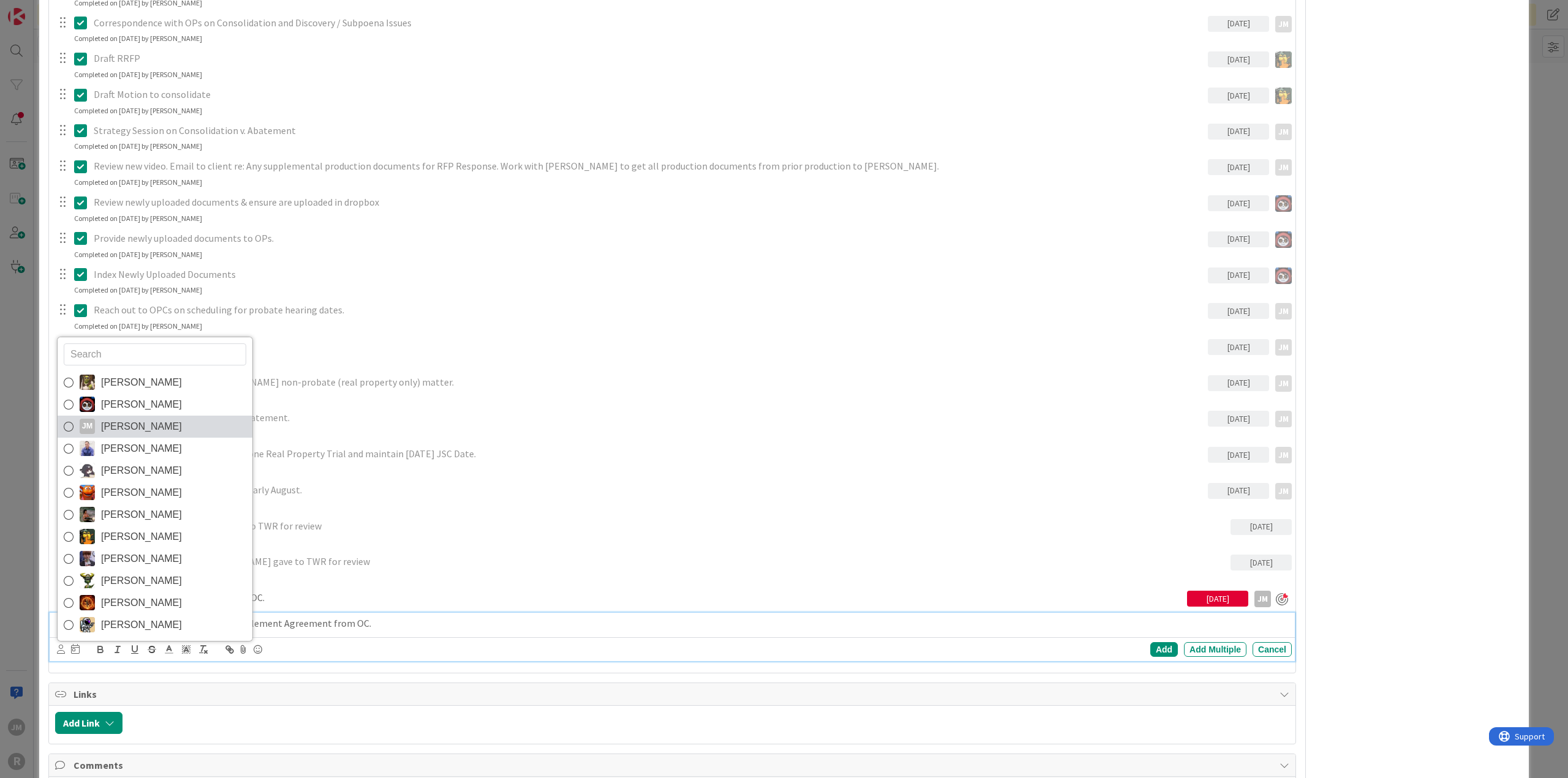
click at [133, 422] on span "Jeff Myers" at bounding box center [142, 427] width 81 height 18
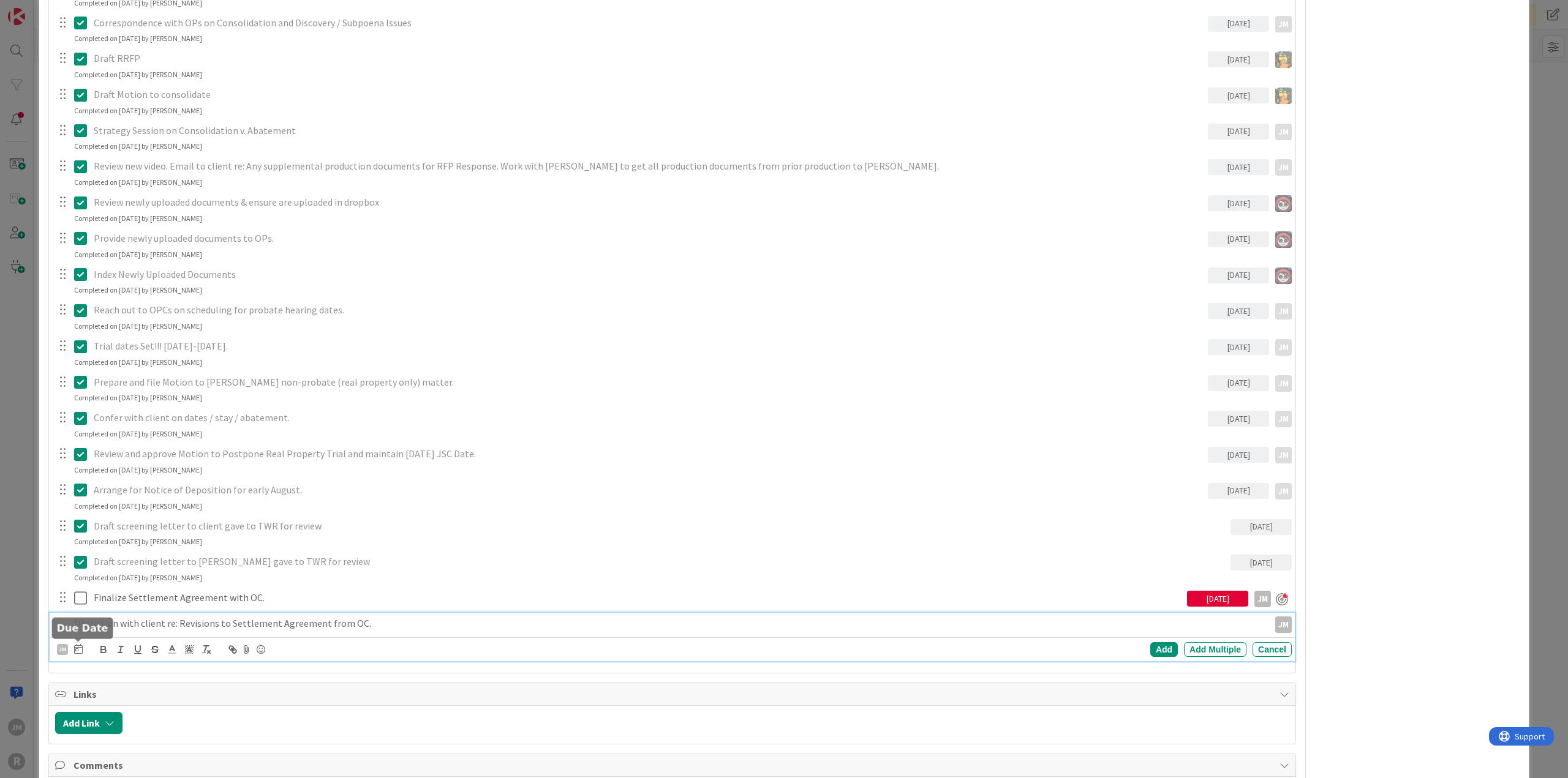
click at [76, 649] on icon at bounding box center [78, 649] width 8 height 10
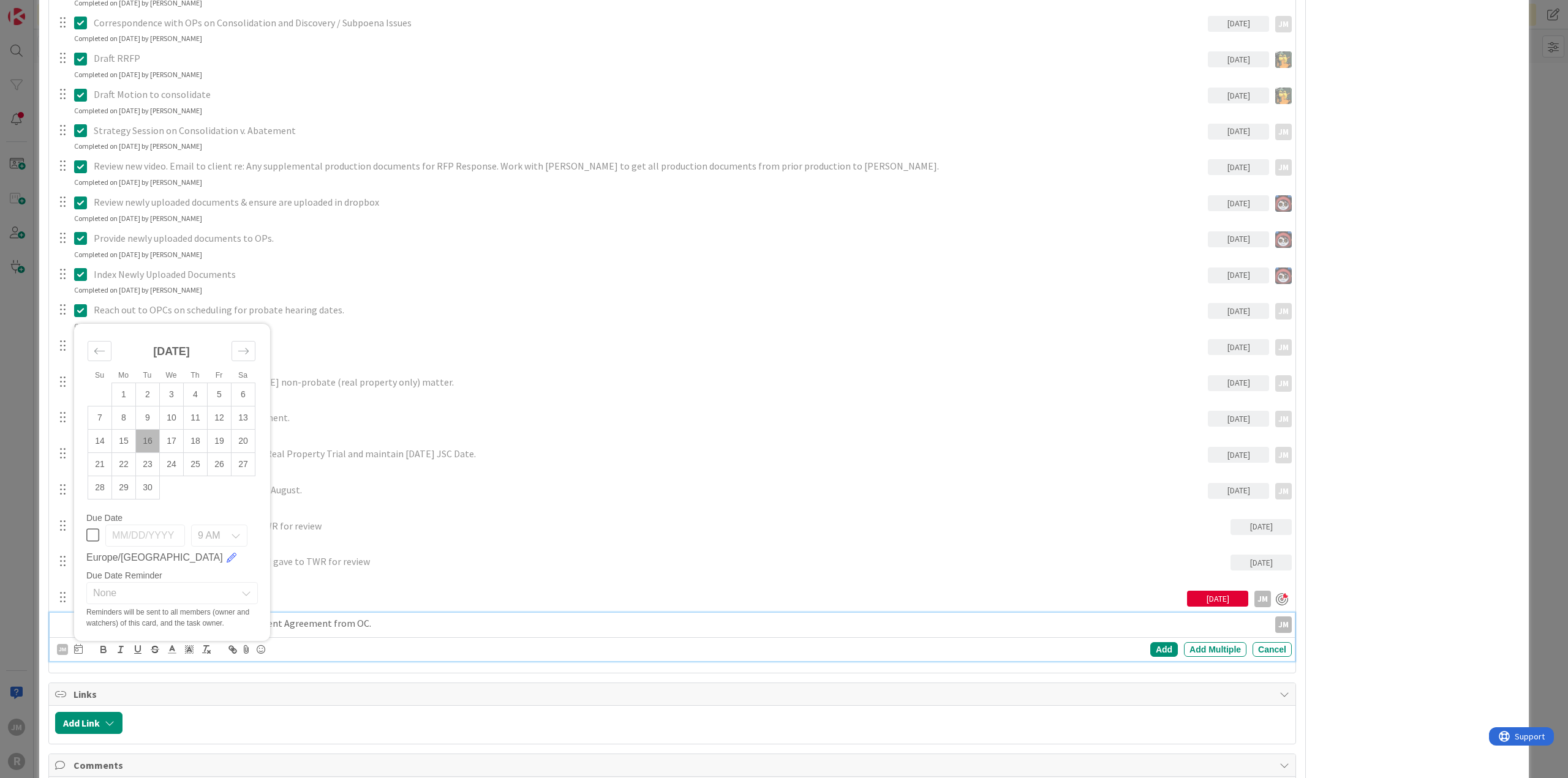
click at [150, 439] on td "16" at bounding box center [148, 441] width 24 height 23
click at [1157, 644] on div "Add" at bounding box center [1163, 649] width 27 height 15
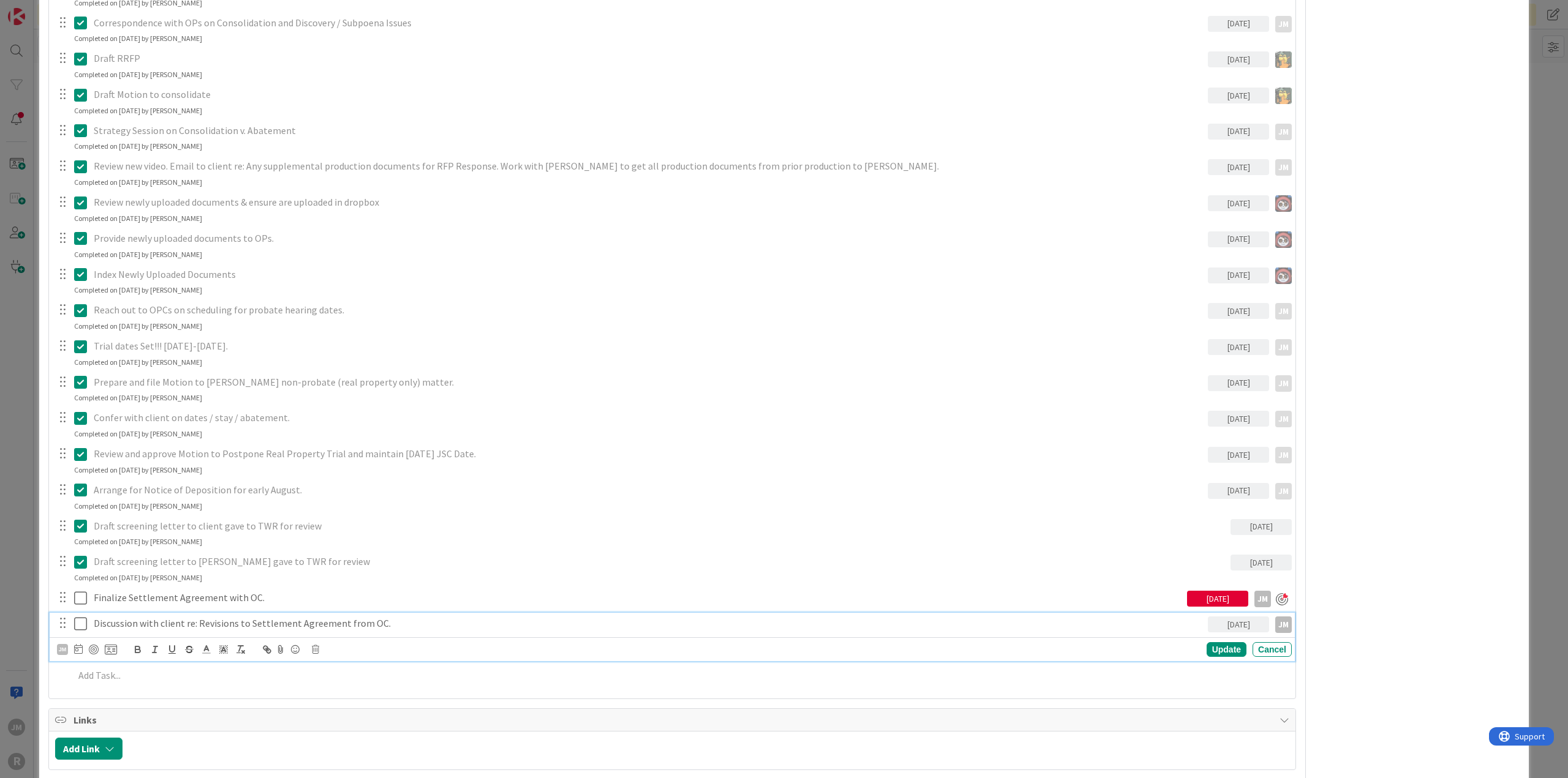
click at [246, 617] on p "Discussion with client re: Revisions to Settlement Agreement from OC." at bounding box center [648, 623] width 1109 height 14
click at [92, 649] on div at bounding box center [94, 649] width 10 height 10
click at [1218, 644] on div "Update" at bounding box center [1226, 650] width 40 height 15
click at [18, 560] on div "ID 111 Litigation Matter Workflow (FL2) Mediation/Settlement in Progress Title …" at bounding box center [784, 389] width 1568 height 778
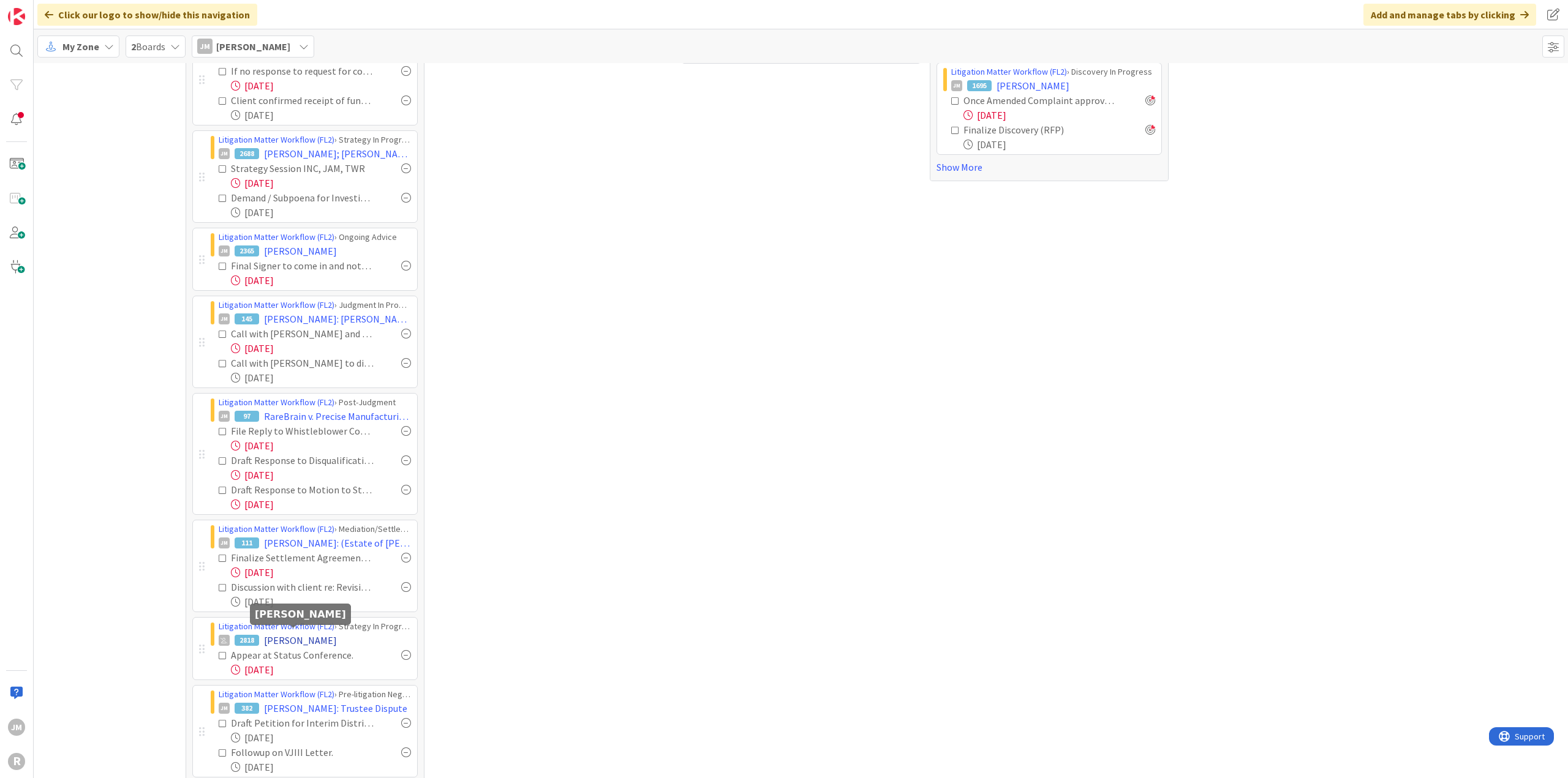
click at [300, 636] on span "SAUCEDO, Elaine" at bounding box center [300, 640] width 73 height 15
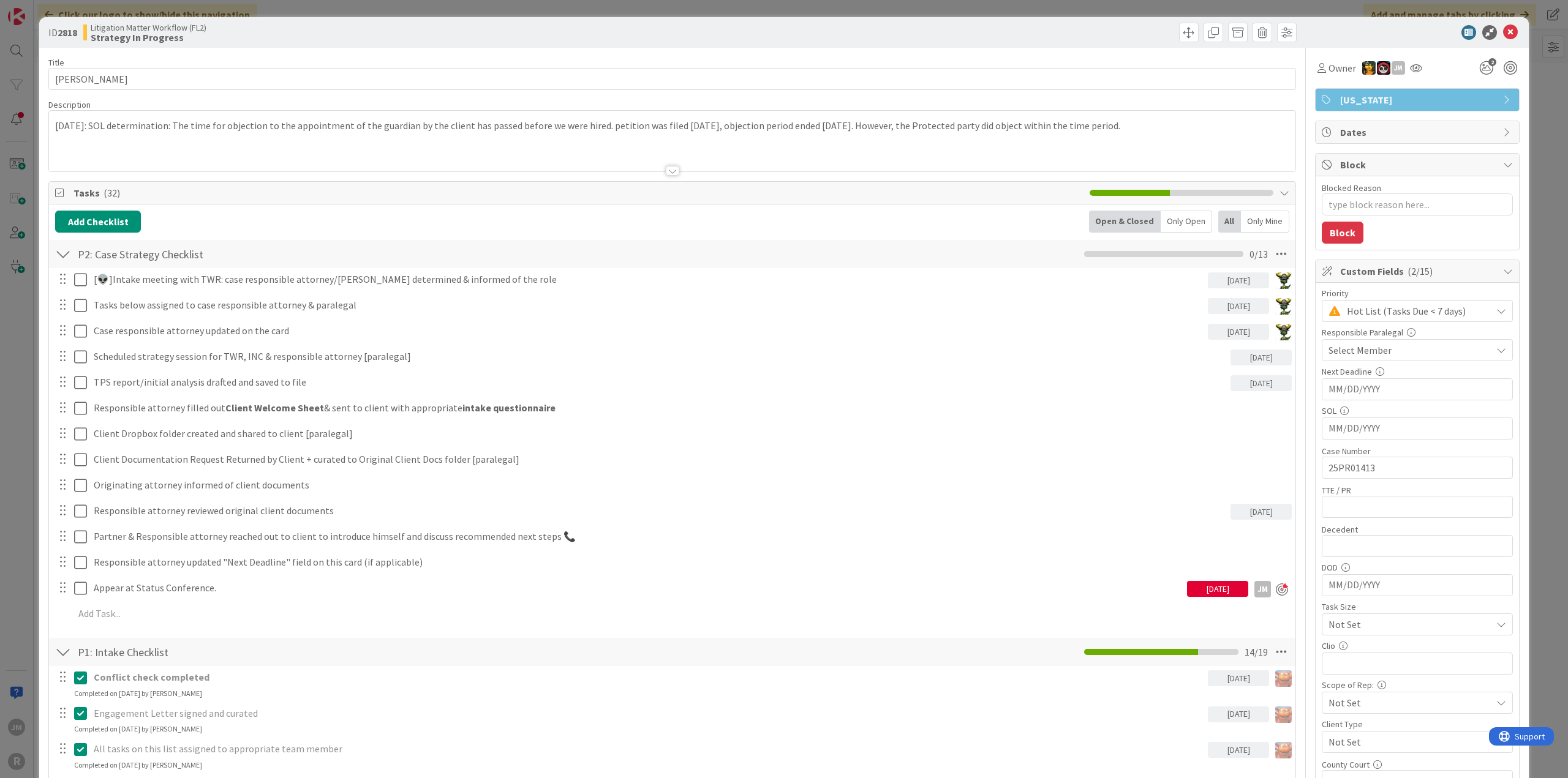
type textarea "x"
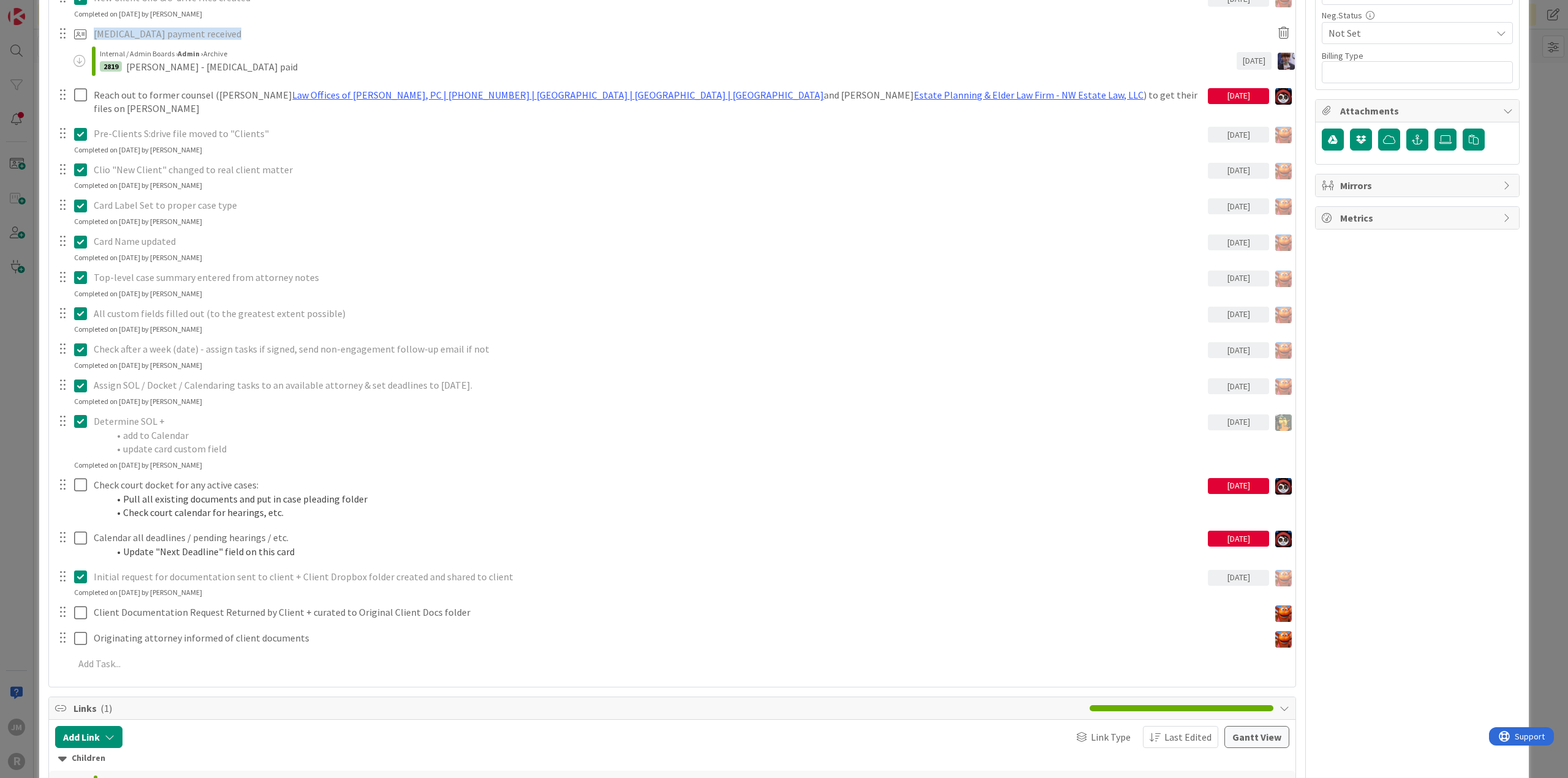
scroll to position [796, 0]
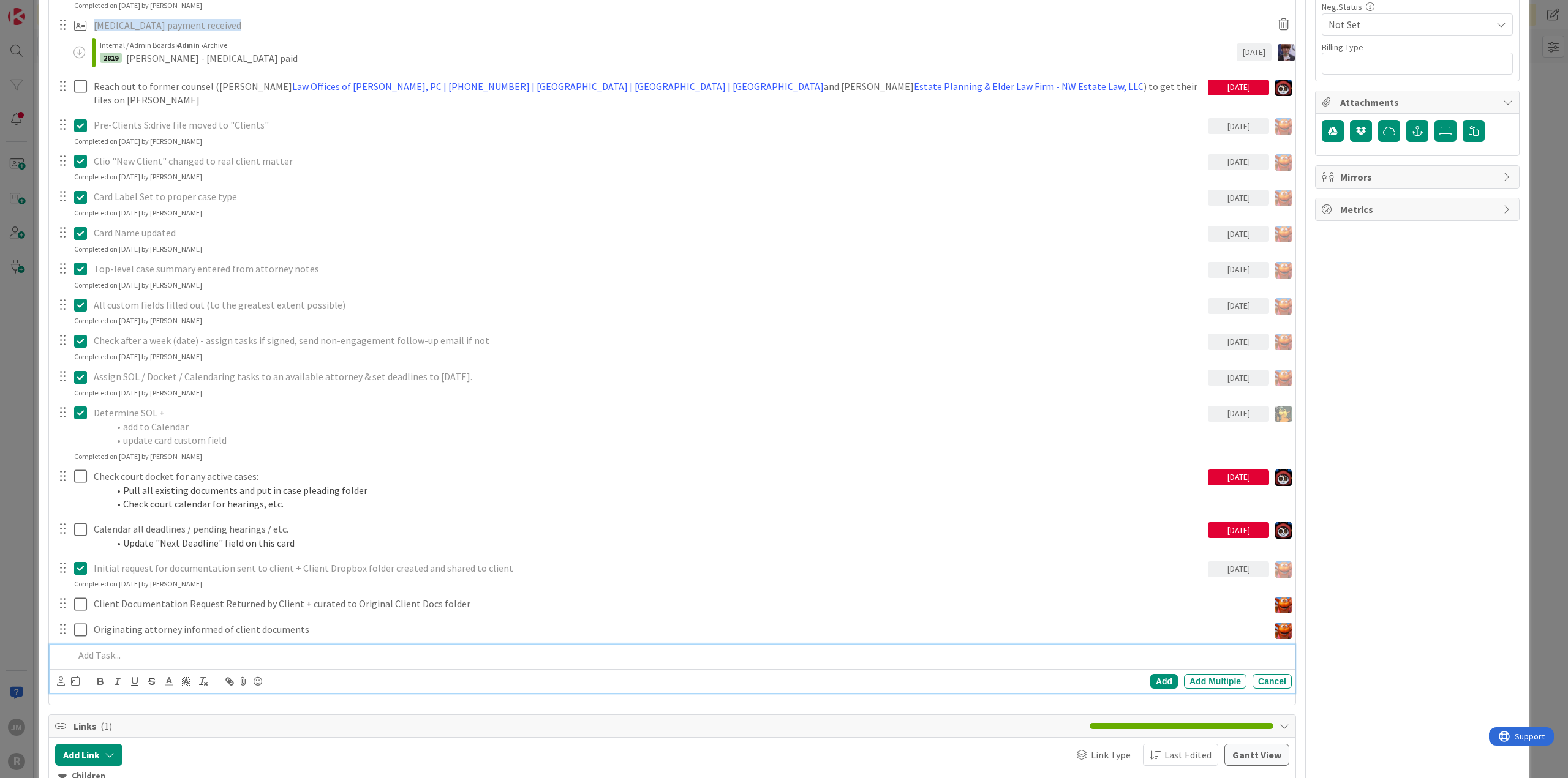
click at [177, 649] on p at bounding box center [680, 655] width 1213 height 14
click at [58, 677] on icon at bounding box center [61, 681] width 8 height 9
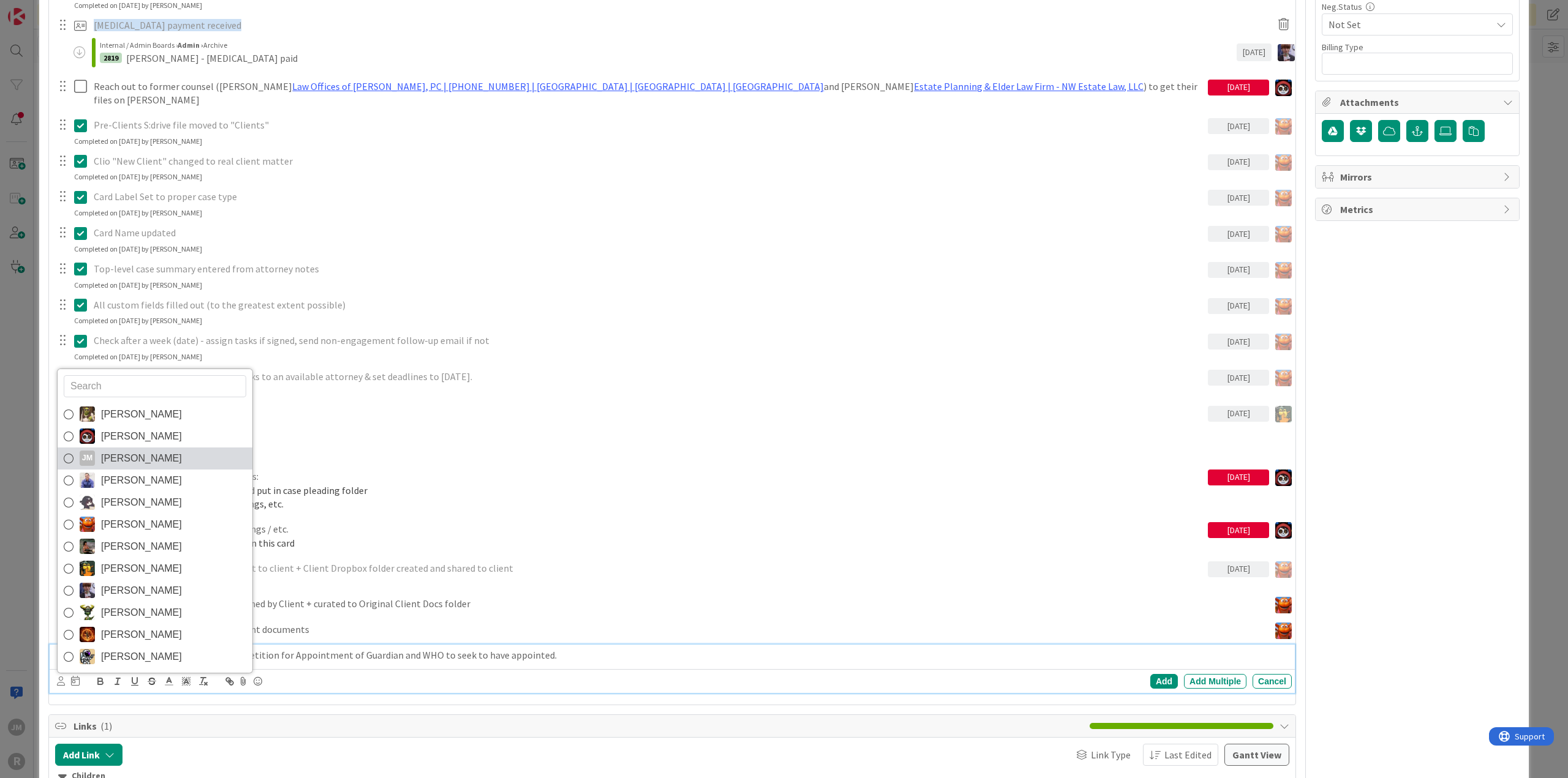
click at [87, 451] on div "JM" at bounding box center [87, 458] width 16 height 16
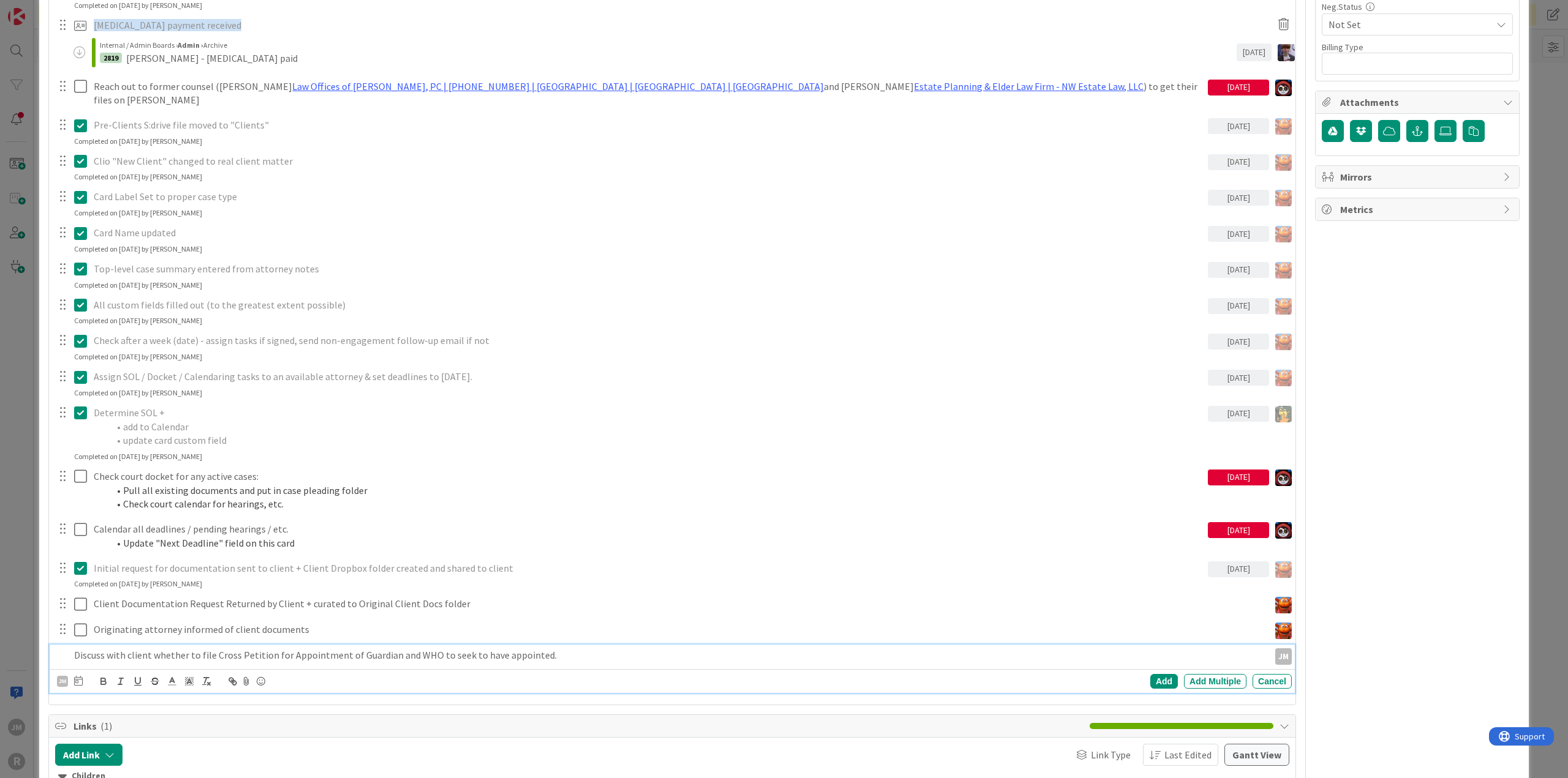
click at [82, 673] on div "JM Devine Gines Jasmin Sanchez JM Jeff Myers John Grant Kelly Nguyen Kiara Adam…" at bounding box center [674, 681] width 1235 height 17
click at [76, 676] on icon at bounding box center [78, 681] width 8 height 10
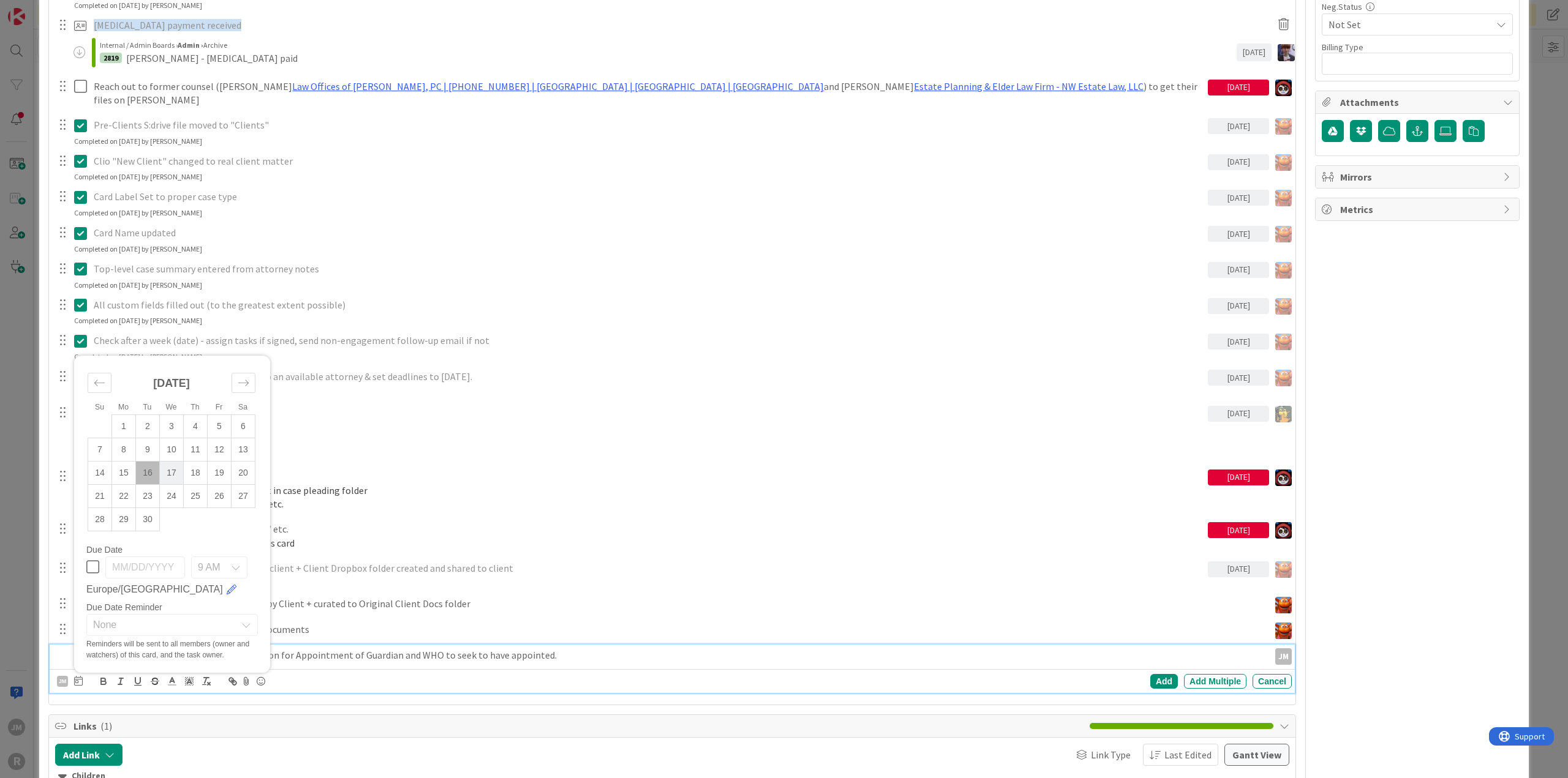
click at [169, 461] on td "17" at bounding box center [171, 472] width 24 height 23
click at [1150, 674] on div "Add" at bounding box center [1163, 682] width 27 height 15
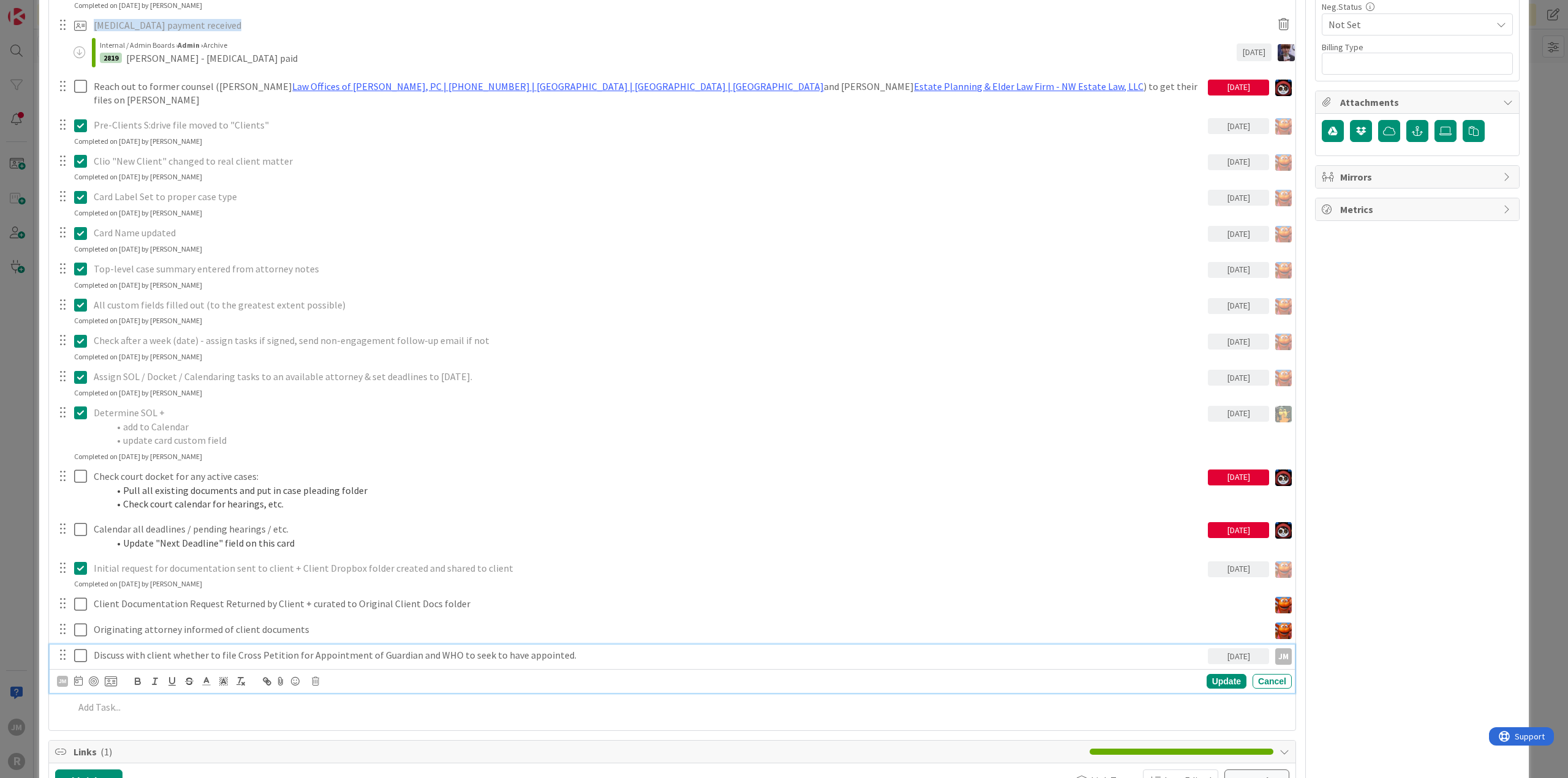
click at [177, 649] on p "Discuss with client whether to file Cross Petition for Appointment of Guardian …" at bounding box center [648, 655] width 1109 height 14
click at [94, 677] on div at bounding box center [94, 682] width 10 height 10
type textarea "x"
click at [1221, 675] on div "Update" at bounding box center [1226, 682] width 40 height 15
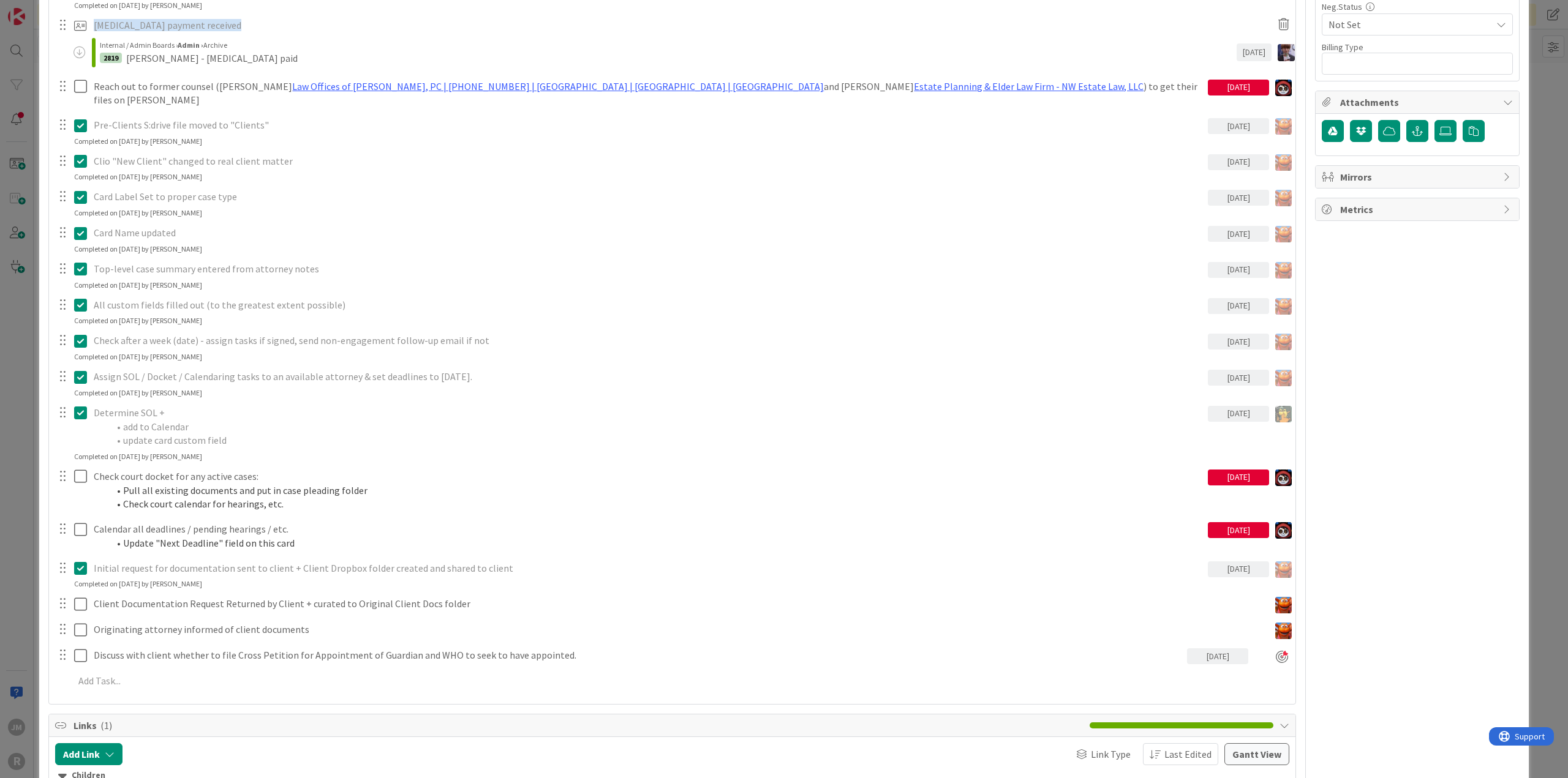
click at [23, 560] on div "ID 2818 Litigation Matter Workflow (FL2) Strategy In Progress Title 15 / 128 SA…" at bounding box center [784, 389] width 1568 height 778
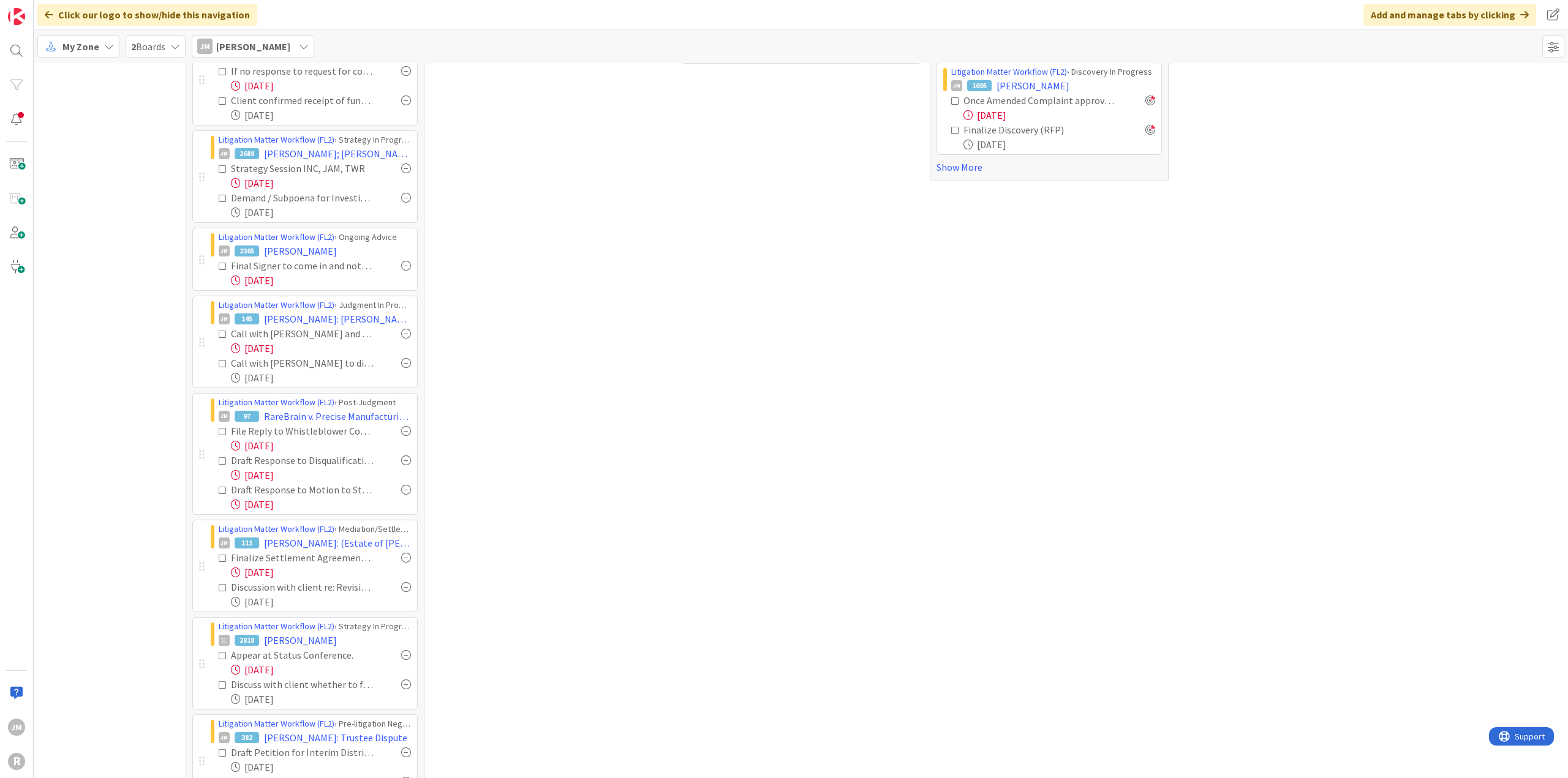
scroll to position [313, 0]
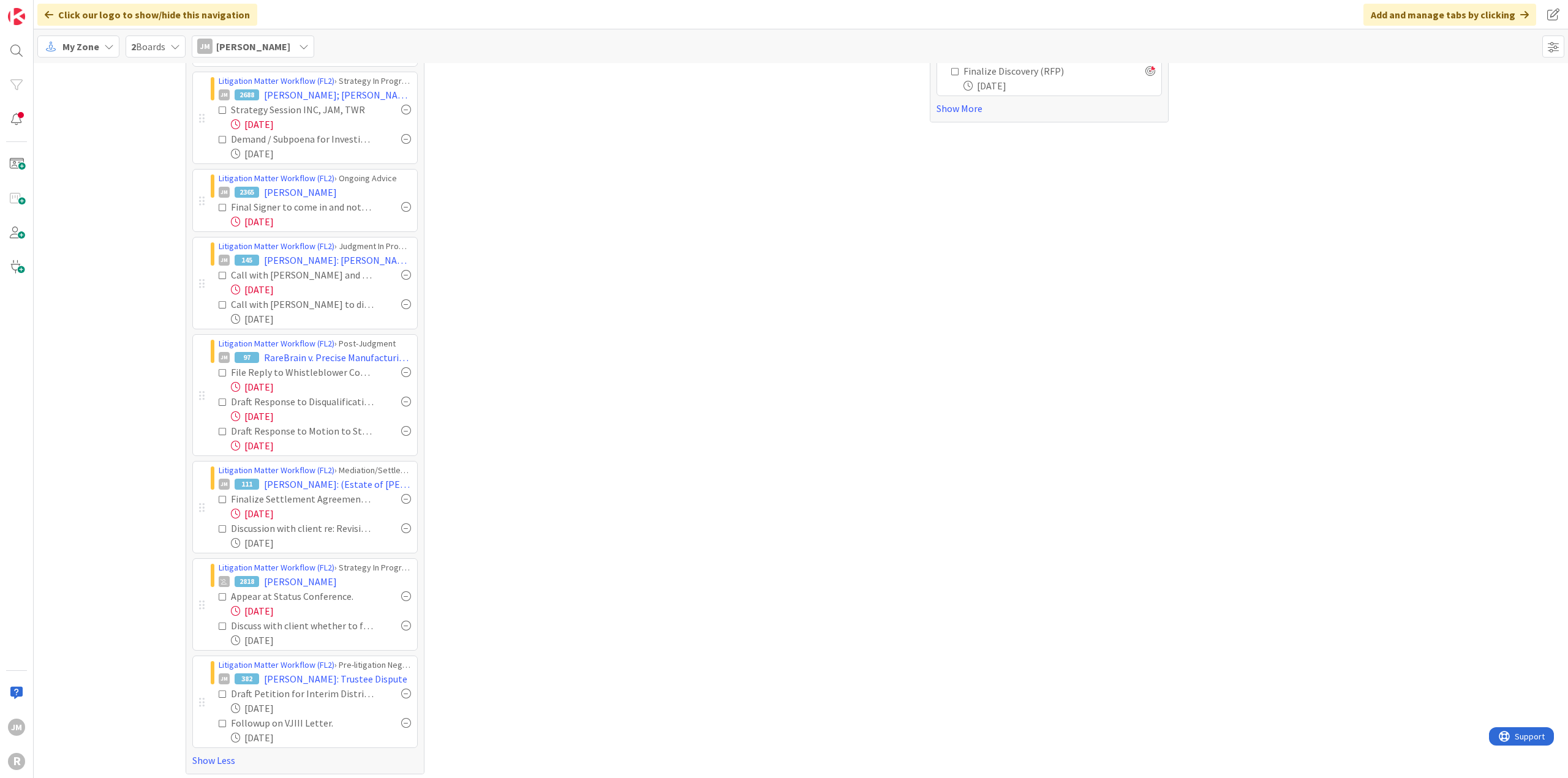
click at [113, 585] on div "Focus 19 Litigation Matter Workflow (FL2) › Discovery In Progress JM 1695 GODIN…" at bounding box center [800, 266] width 1534 height 1034
click at [556, 461] on div "Boards 2 None Last Edited Deliverables Desk (FL1) 1 Archived 5 3 0 0 Your role:…" at bounding box center [553, 266] width 239 height 1015
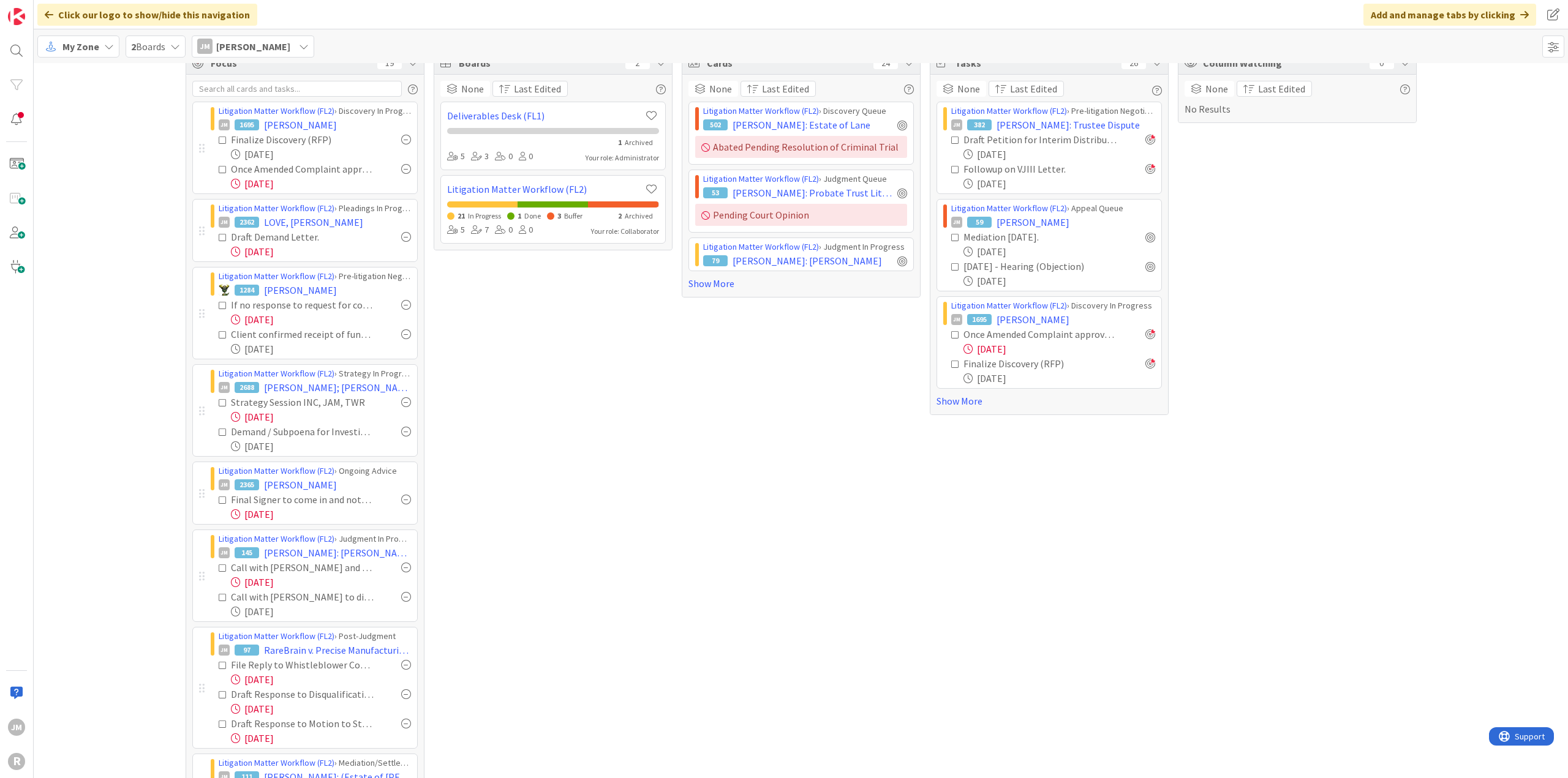
scroll to position [0, 0]
